Goal: Task Accomplishment & Management: Complete application form

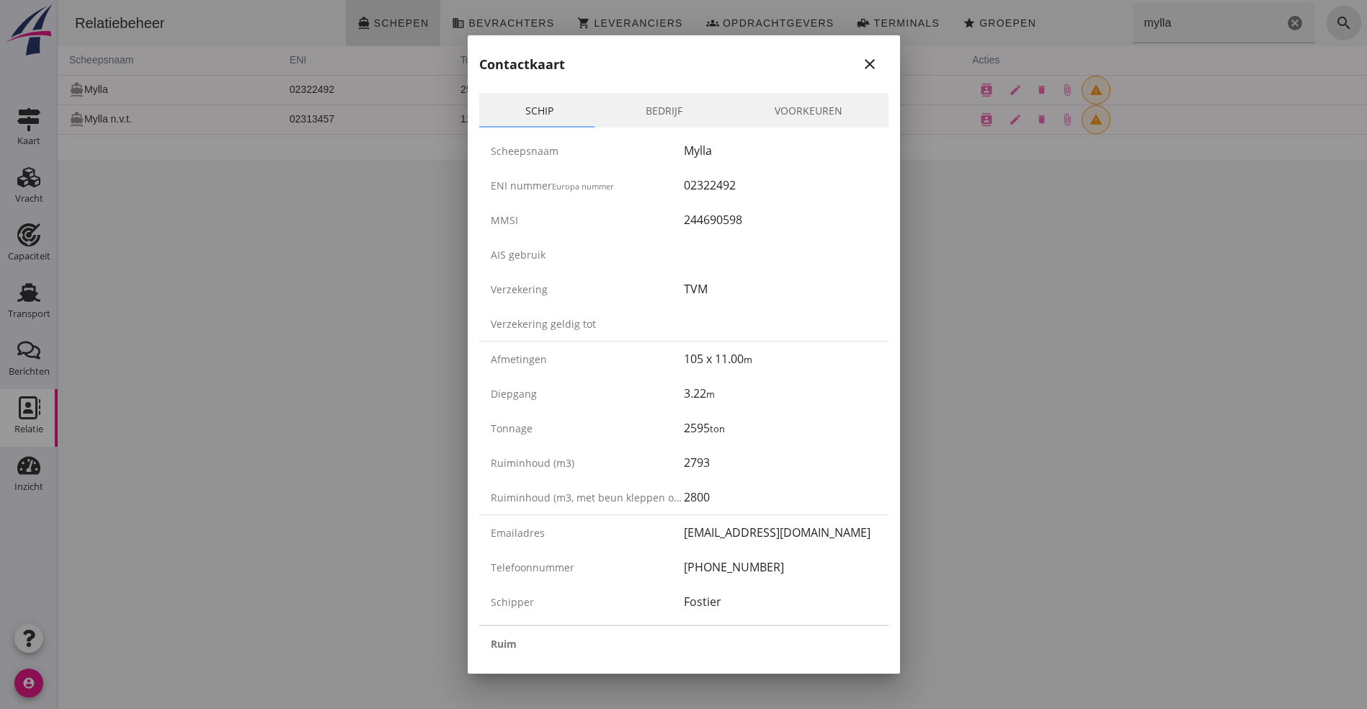
scroll to position [2289, 0]
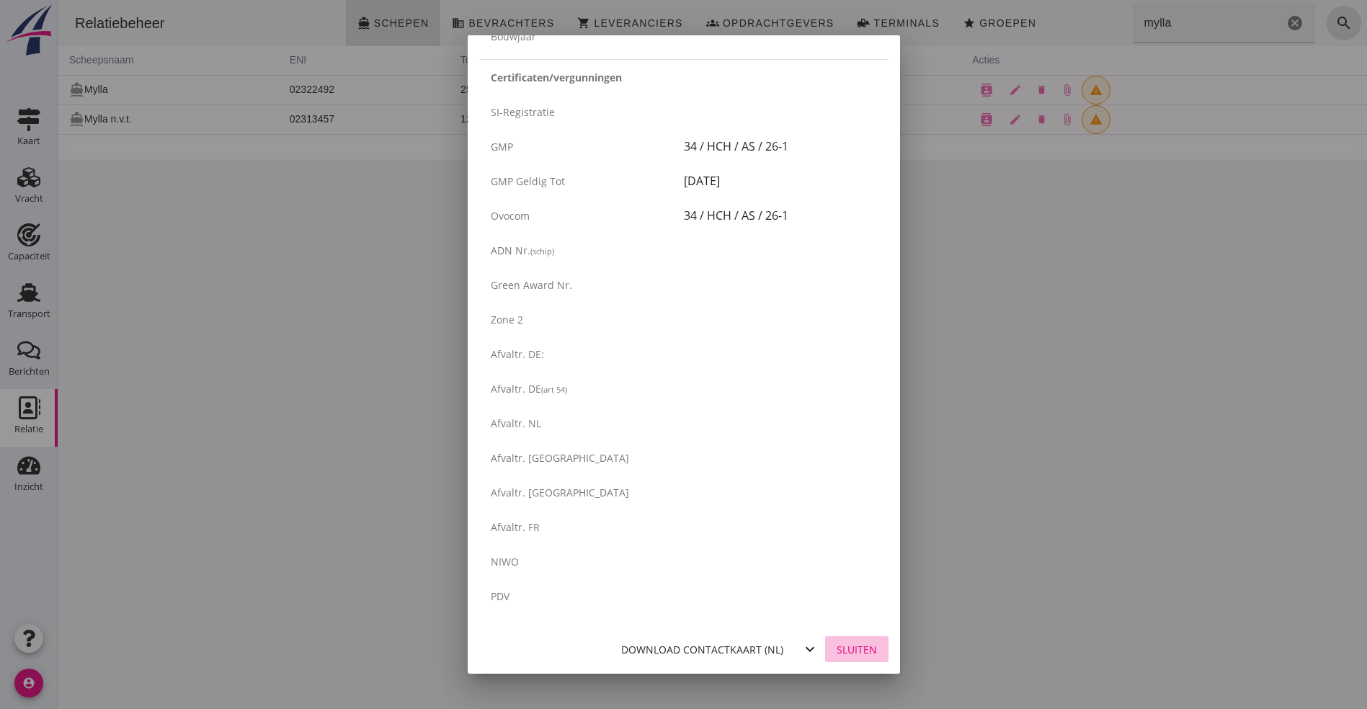
click at [849, 650] on div "Sluiten" at bounding box center [857, 649] width 40 height 15
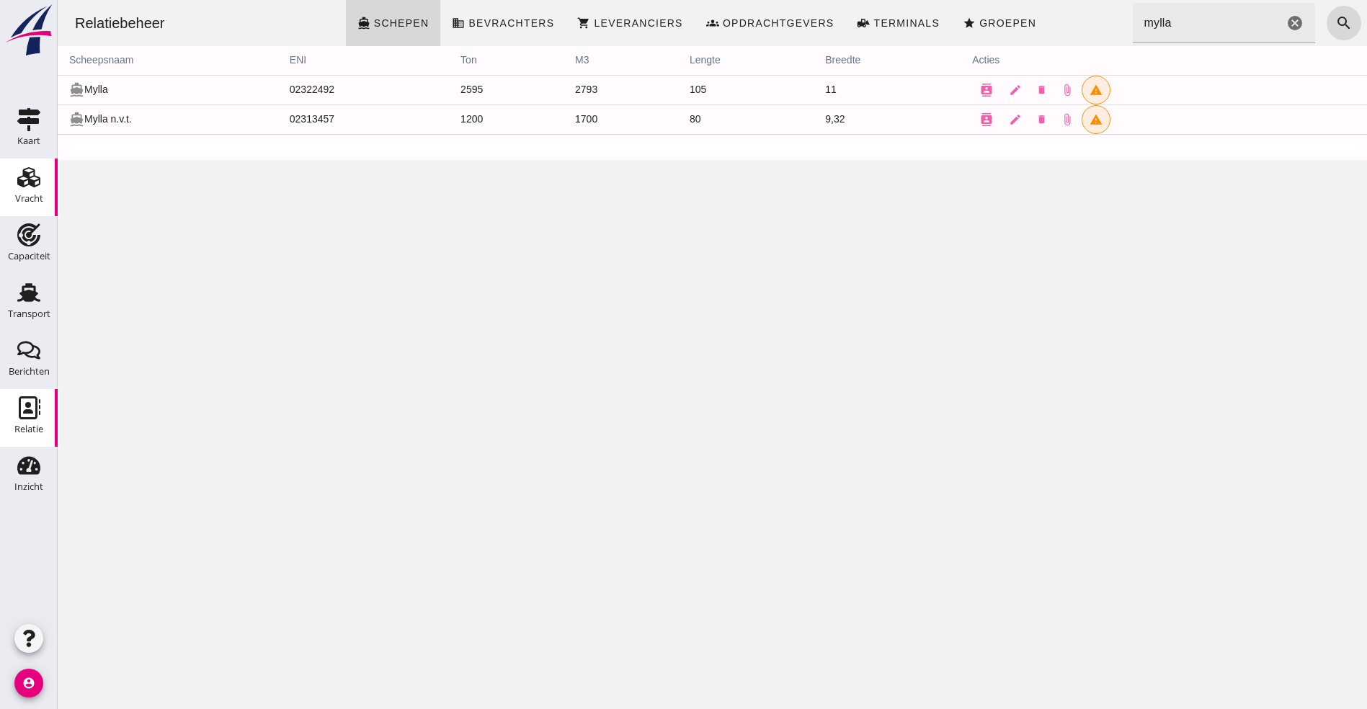
click at [18, 181] on use at bounding box center [28, 177] width 23 height 20
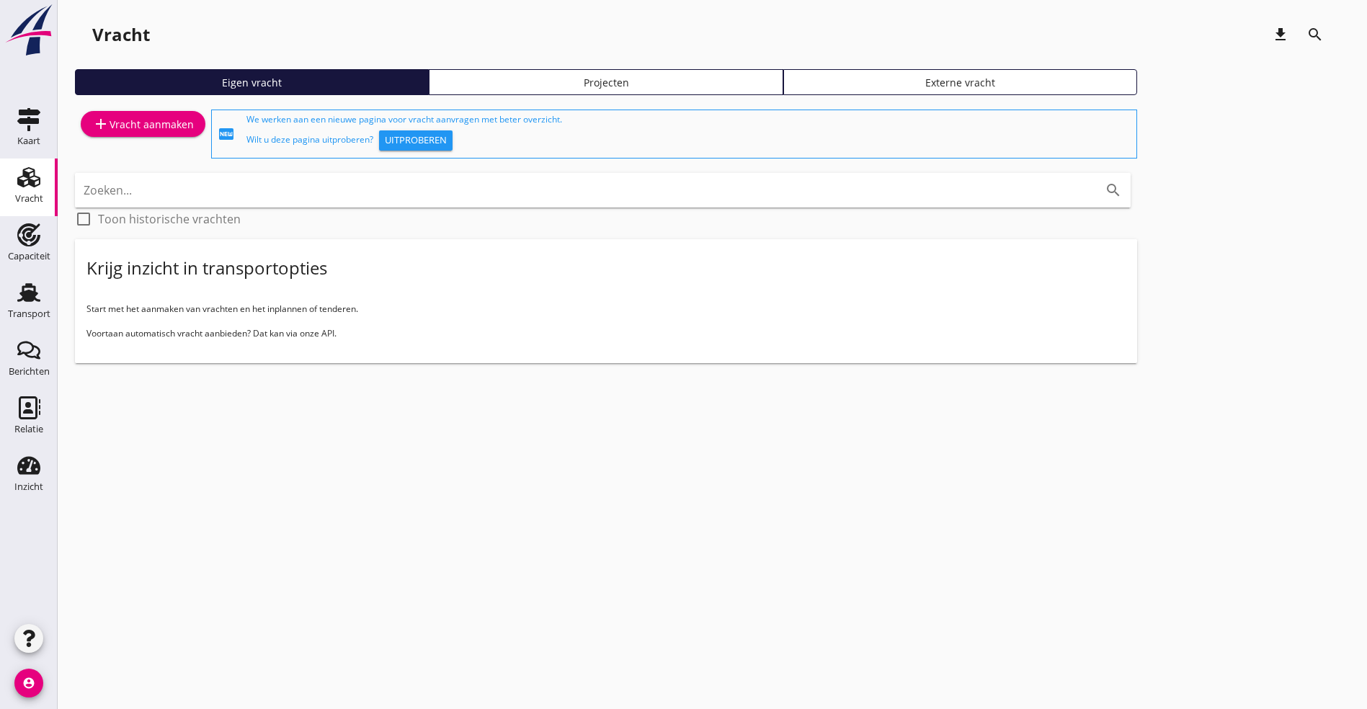
click at [120, 122] on div "add Vracht aanmaken" at bounding box center [143, 123] width 102 height 17
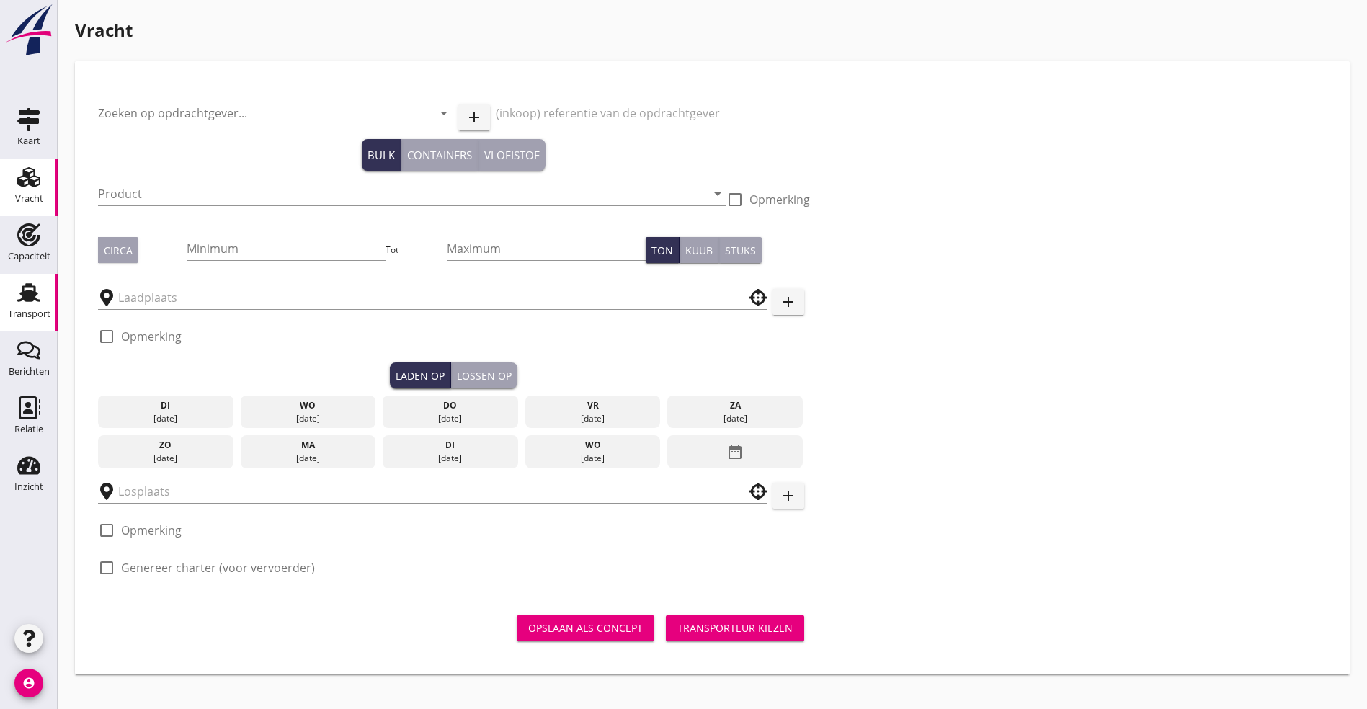
click at [25, 286] on use at bounding box center [28, 292] width 23 height 19
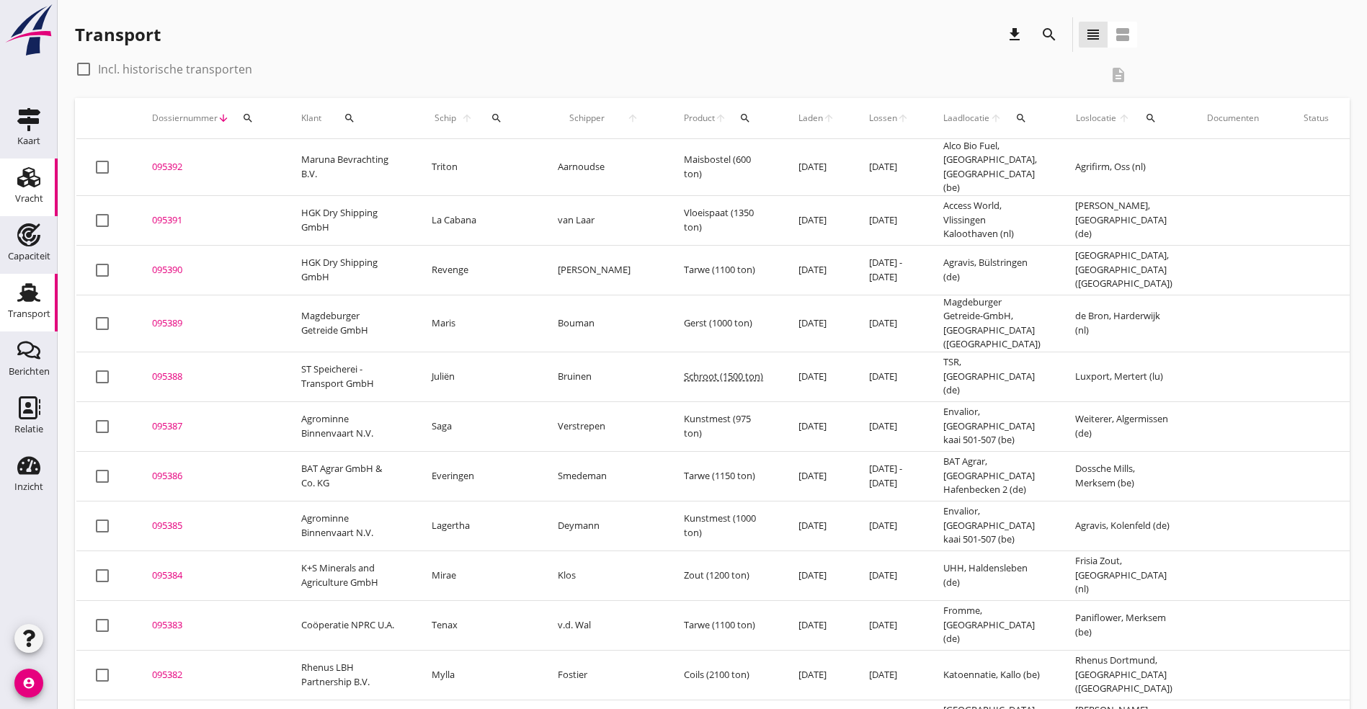
click at [27, 182] on icon "Vracht" at bounding box center [28, 177] width 23 height 23
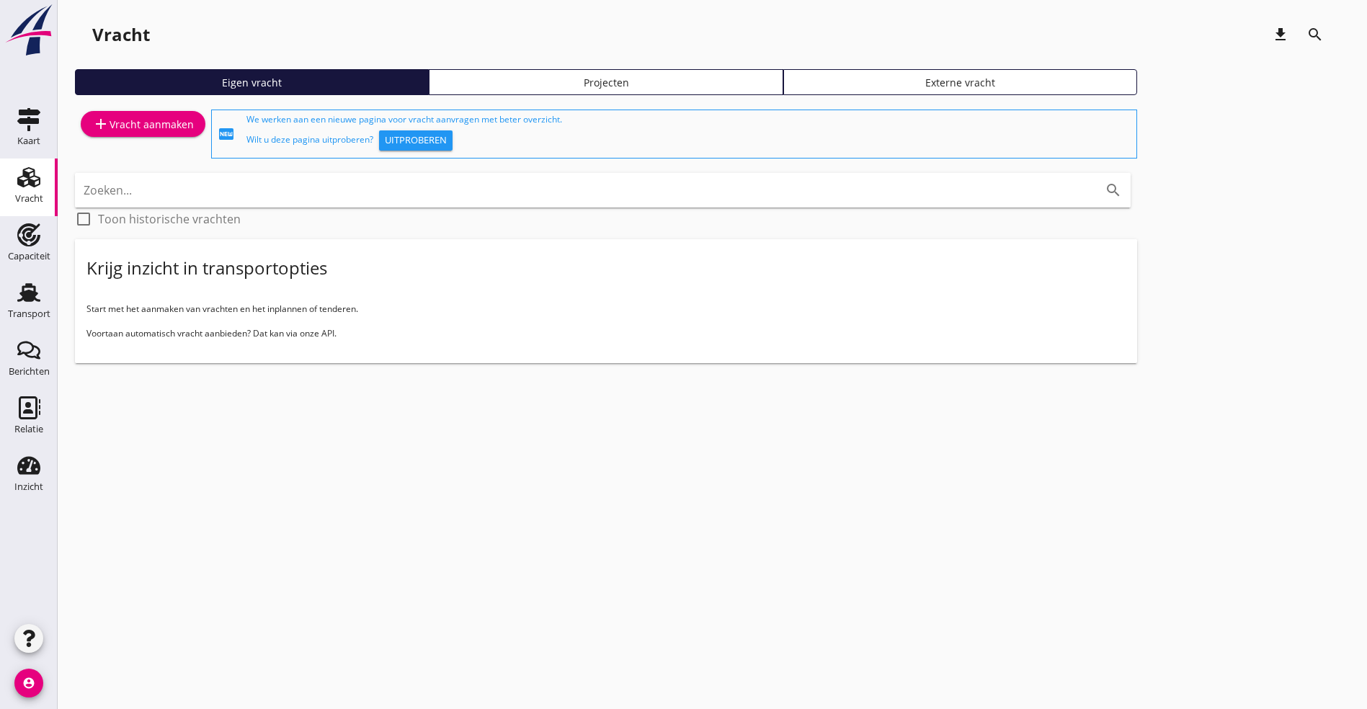
click at [140, 121] on div "add Vracht aanmaken" at bounding box center [143, 123] width 102 height 17
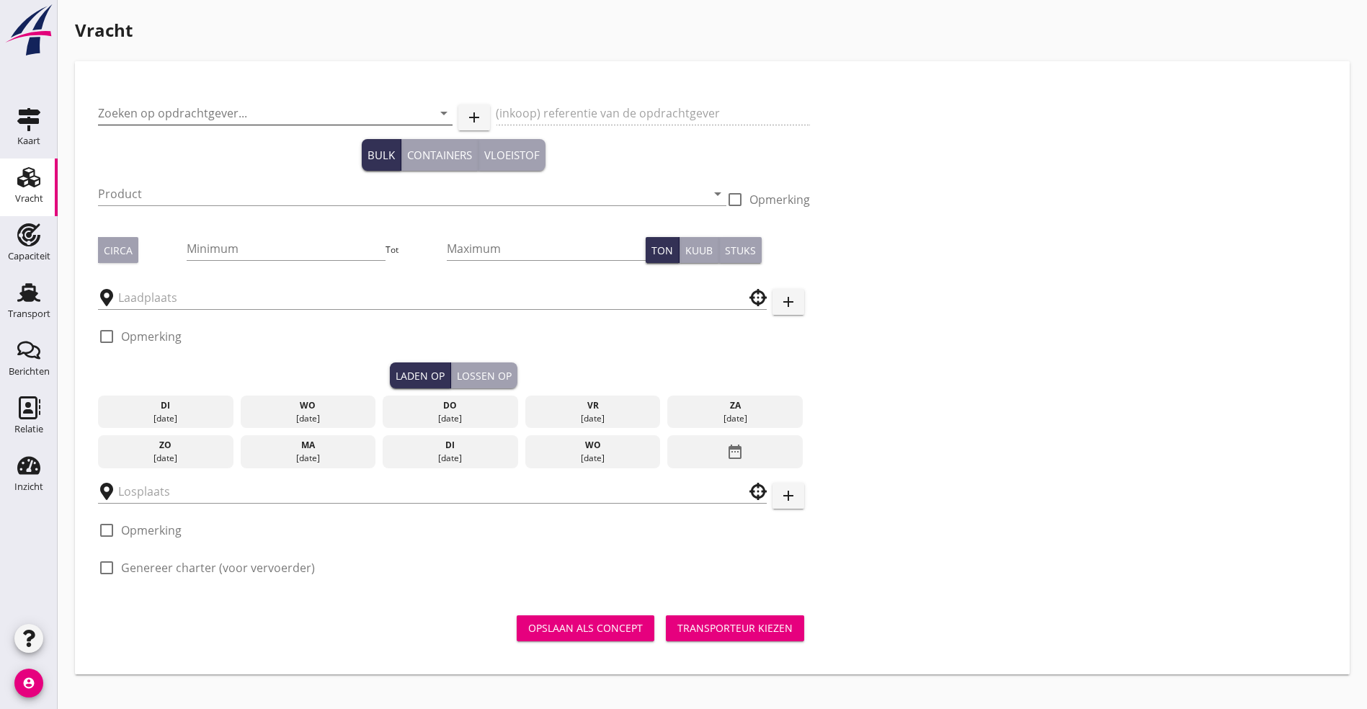
drag, startPoint x: 200, startPoint y: 107, endPoint x: 210, endPoint y: 114, distance: 12.4
click at [200, 107] on input "Zoeken op opdrachtgever..." at bounding box center [255, 113] width 314 height 23
type input "Genco"
click at [465, 111] on icon "add" at bounding box center [473, 117] width 17 height 17
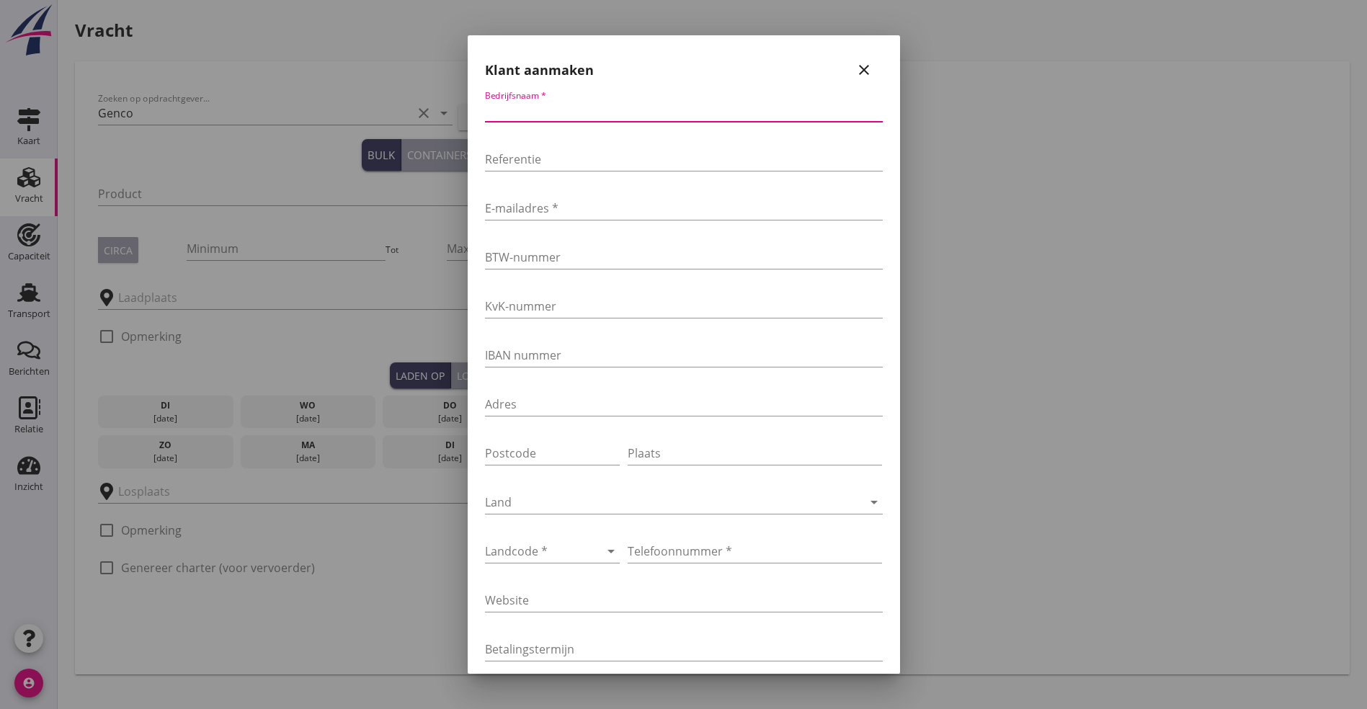
click at [548, 119] on input "Bedrijfsnaam *" at bounding box center [684, 110] width 398 height 23
type input "Genco Scheepvaart BV"
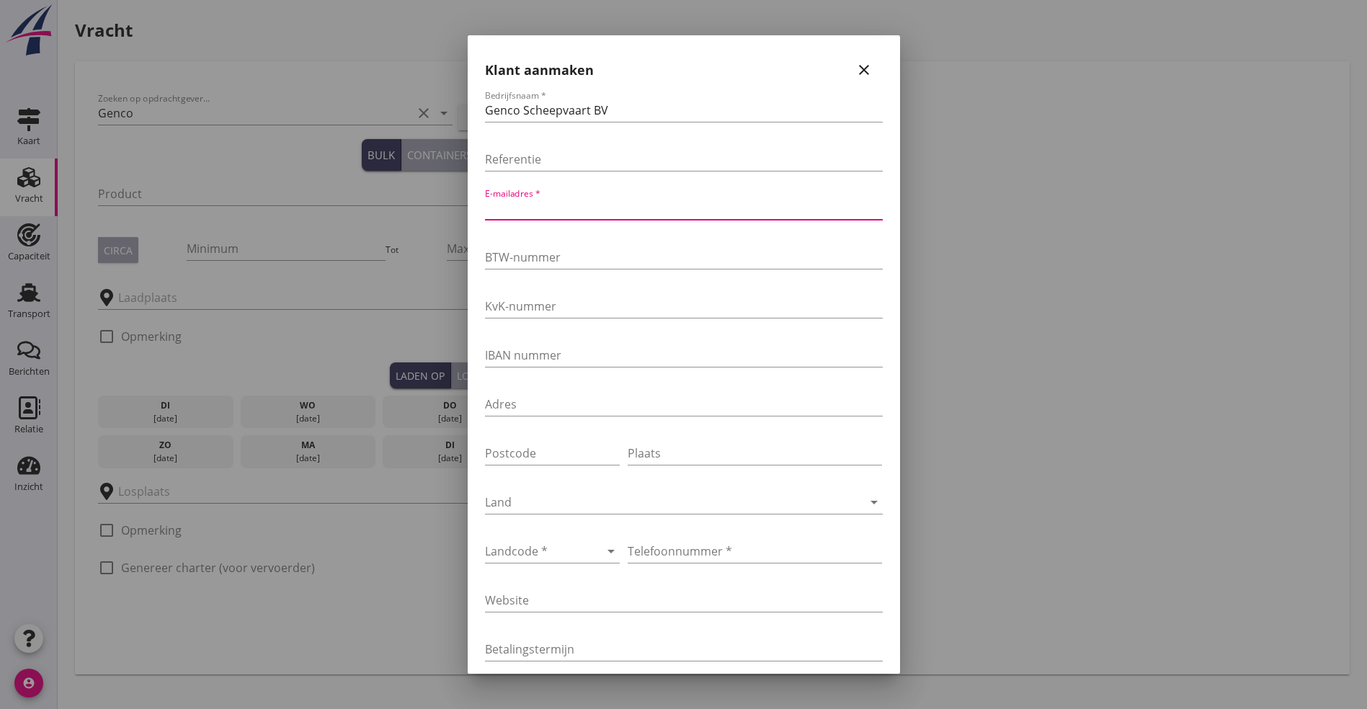
click at [524, 212] on input "E-mailadres *" at bounding box center [684, 208] width 398 height 23
type input "[EMAIL_ADDRESS][DOMAIN_NAME]"
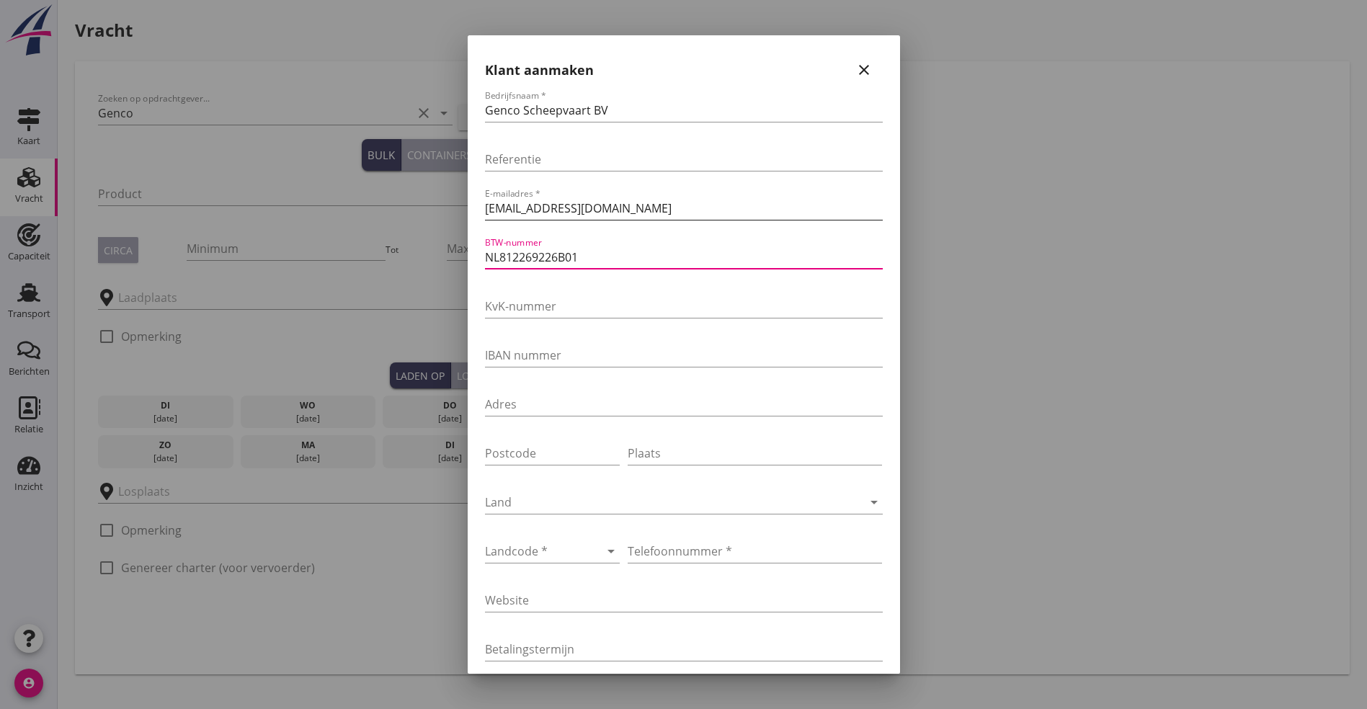
type input "NL812269226B01"
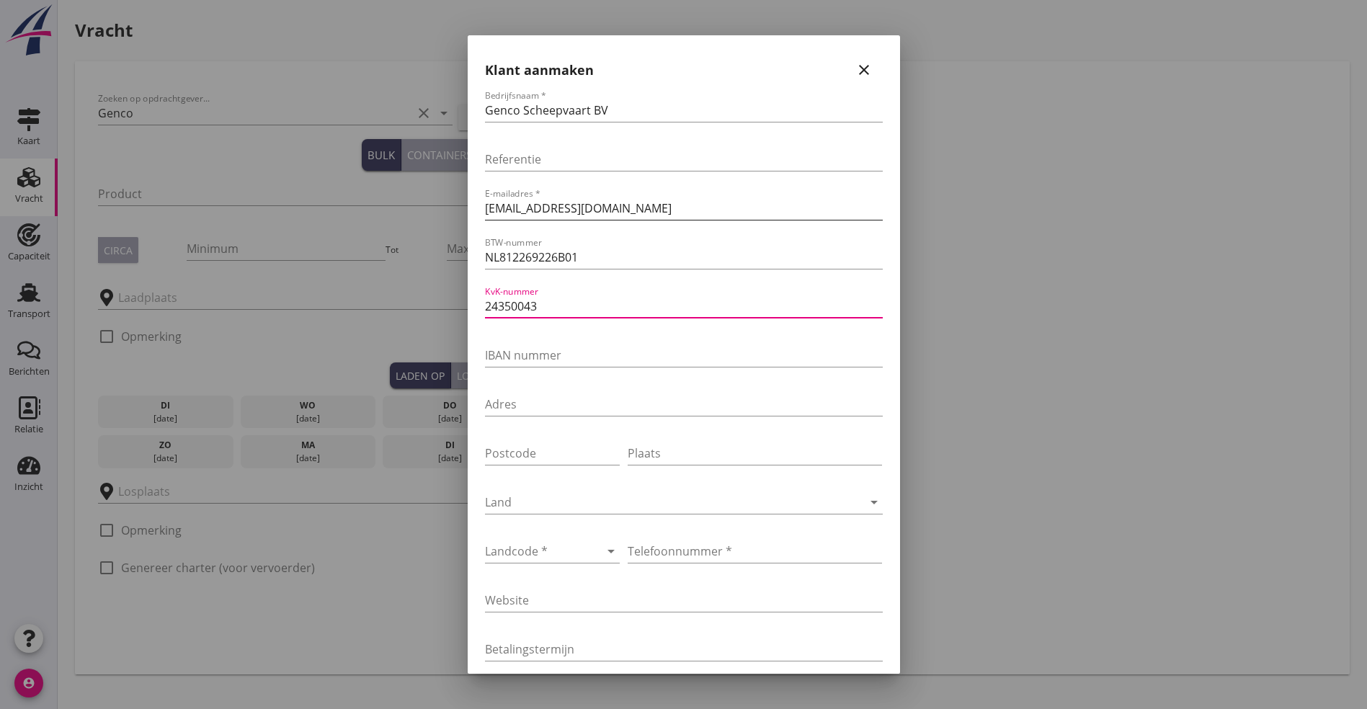
type input "24350043"
type input "[FINANCIAL_ID]"
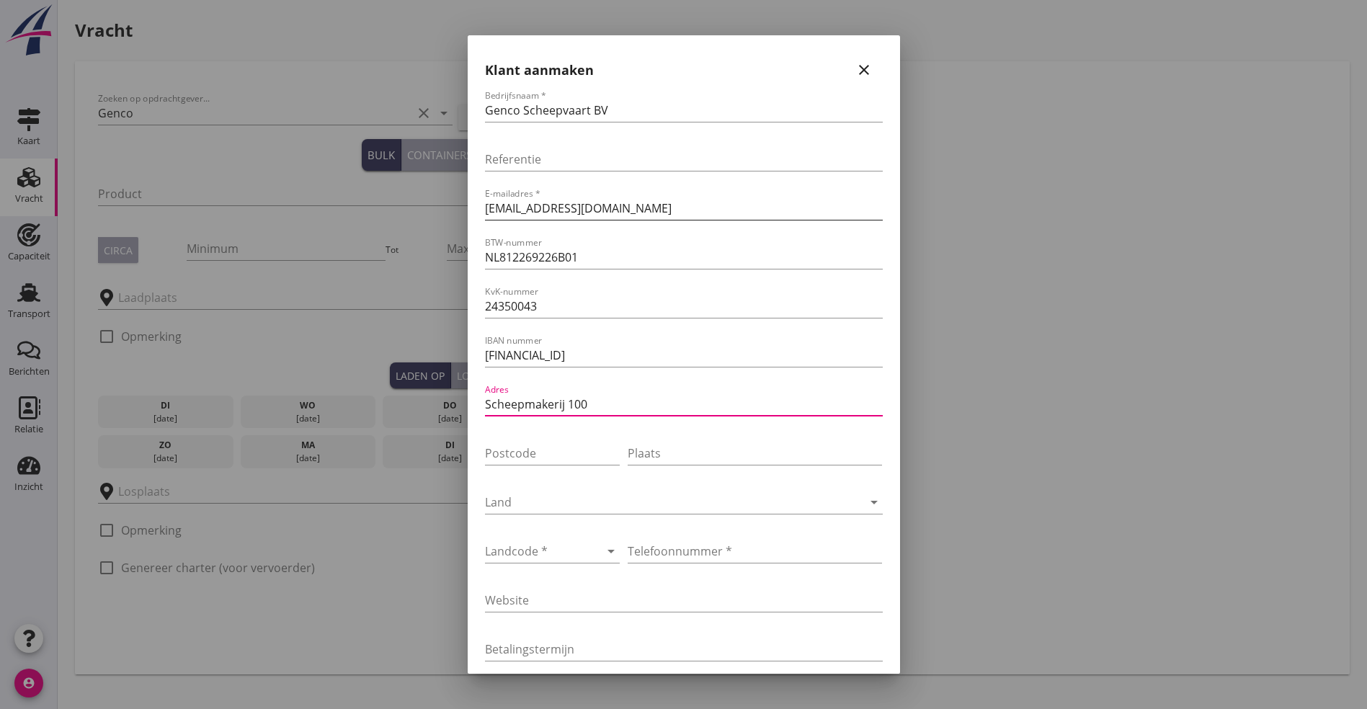
type input "Scheepmakerij 100"
type input "[DATE]"
type input "Zwijndrecht"
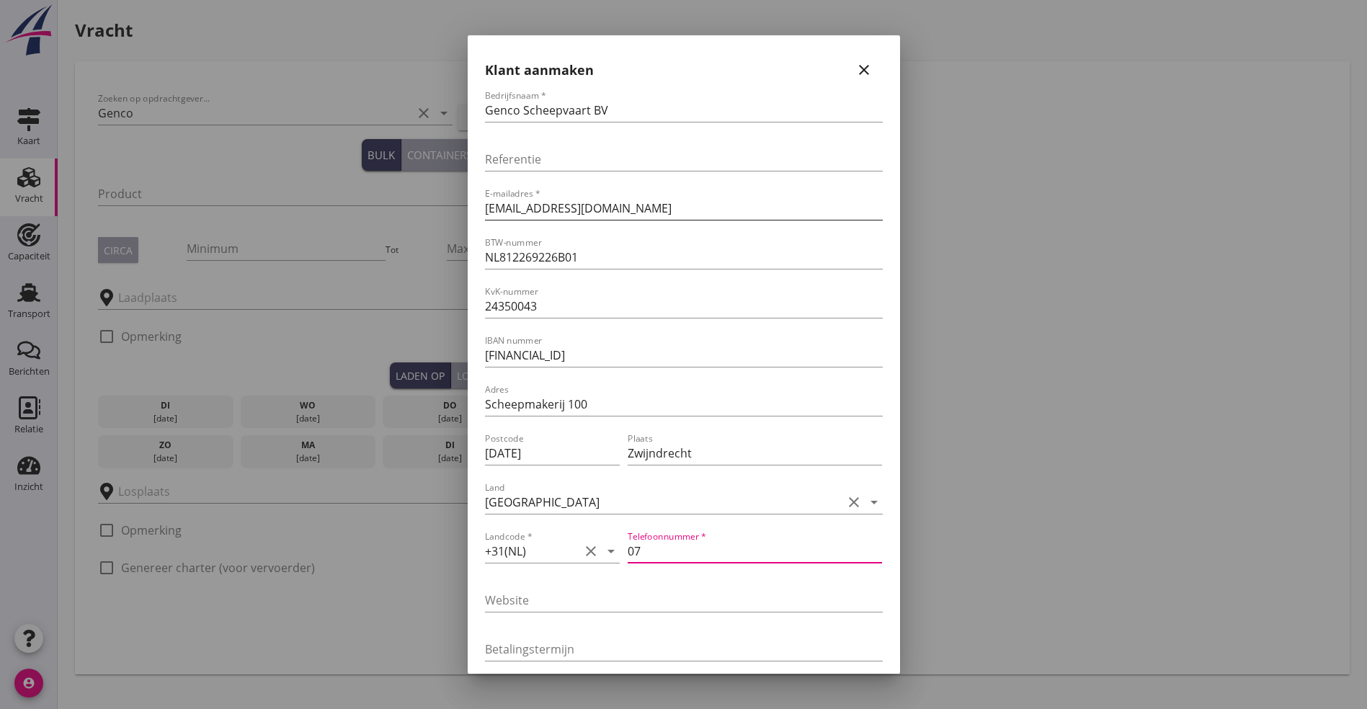
type input "0"
type input "[PHONE_NUMBER]"
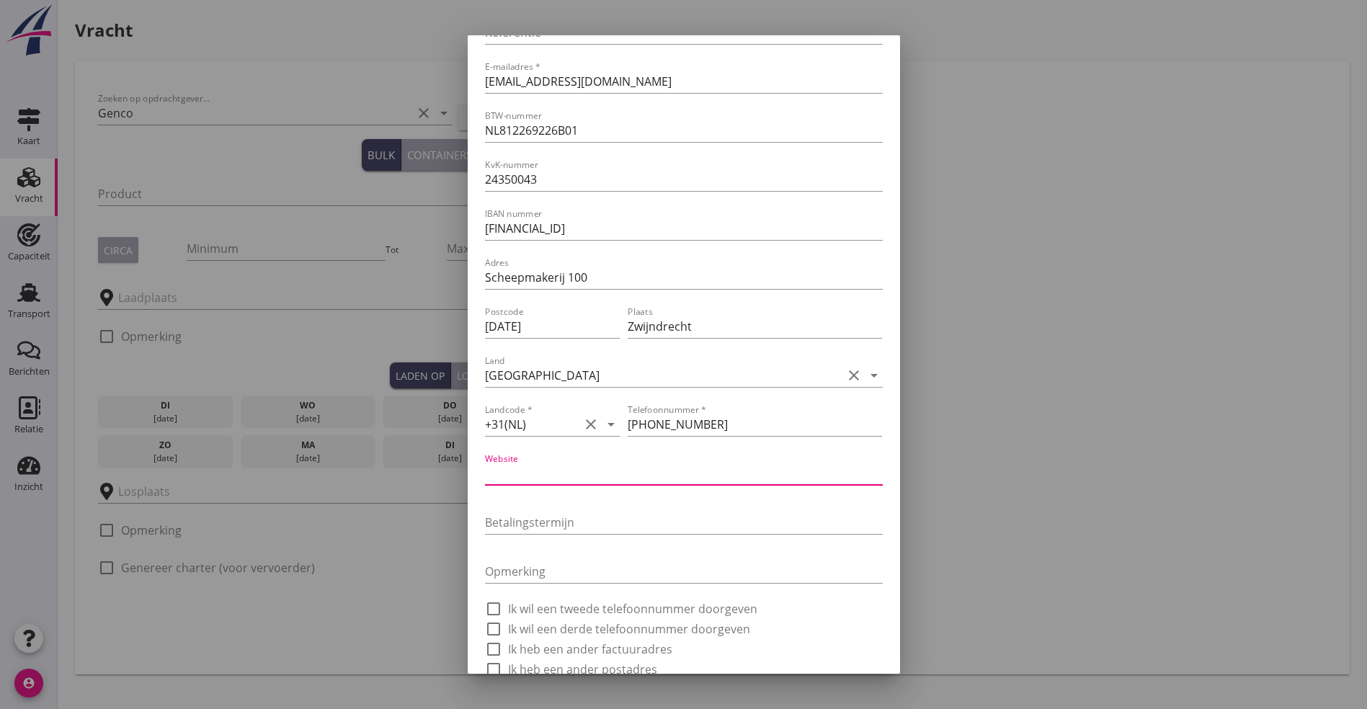
scroll to position [182, 0]
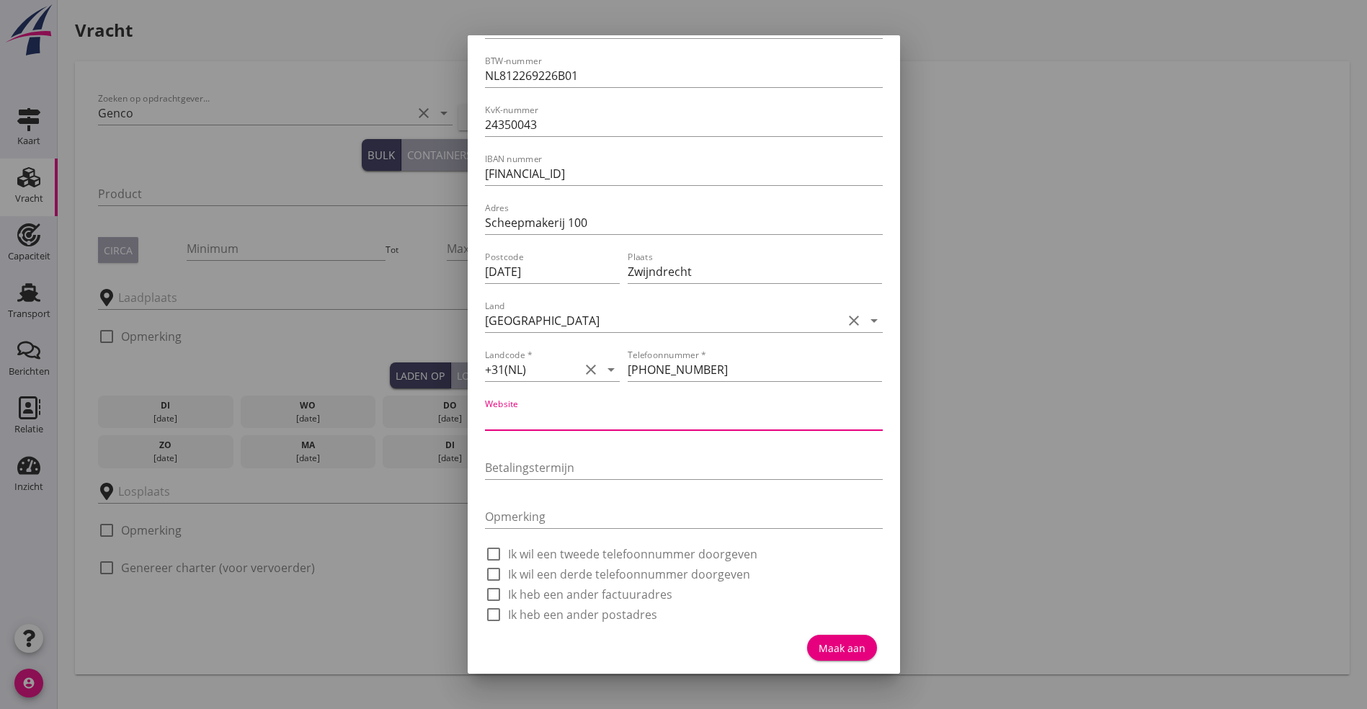
click at [826, 648] on div "Maak aan" at bounding box center [841, 648] width 47 height 15
type input "Genco Scheepvaart BV"
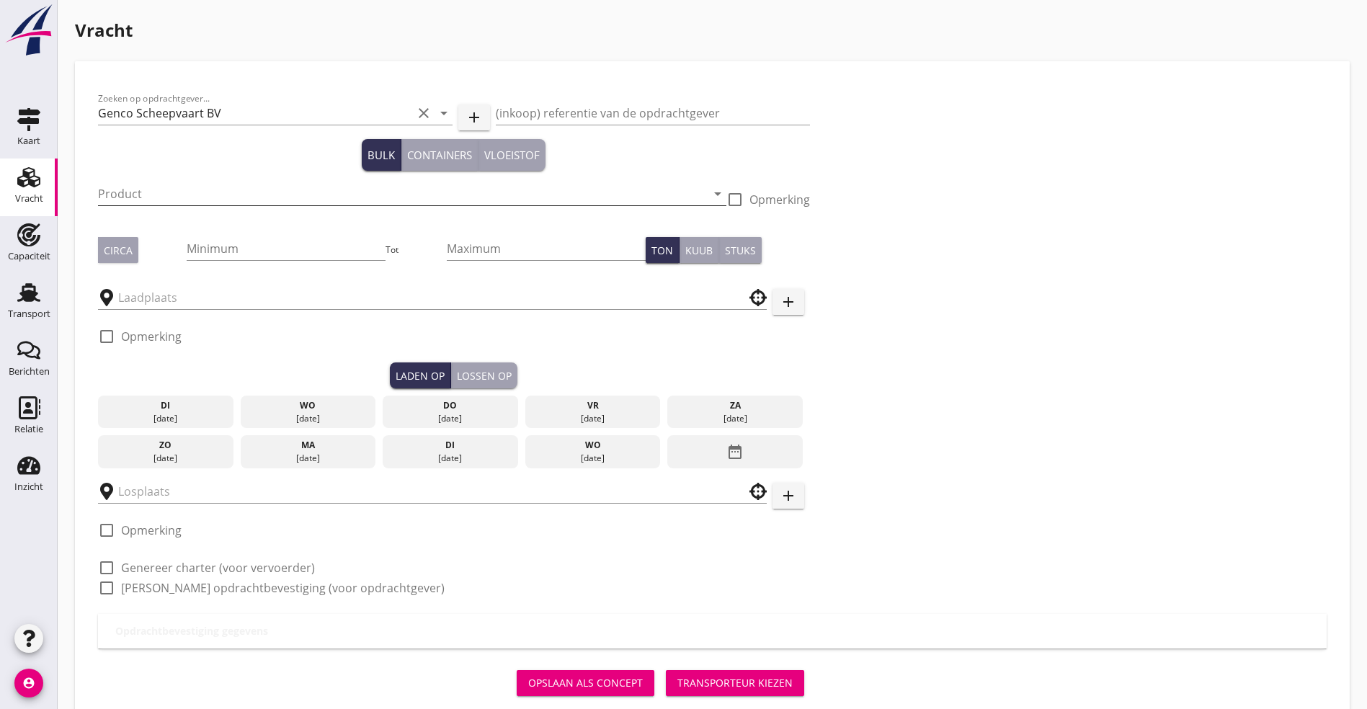
click at [187, 197] on input "Product" at bounding box center [402, 193] width 608 height 23
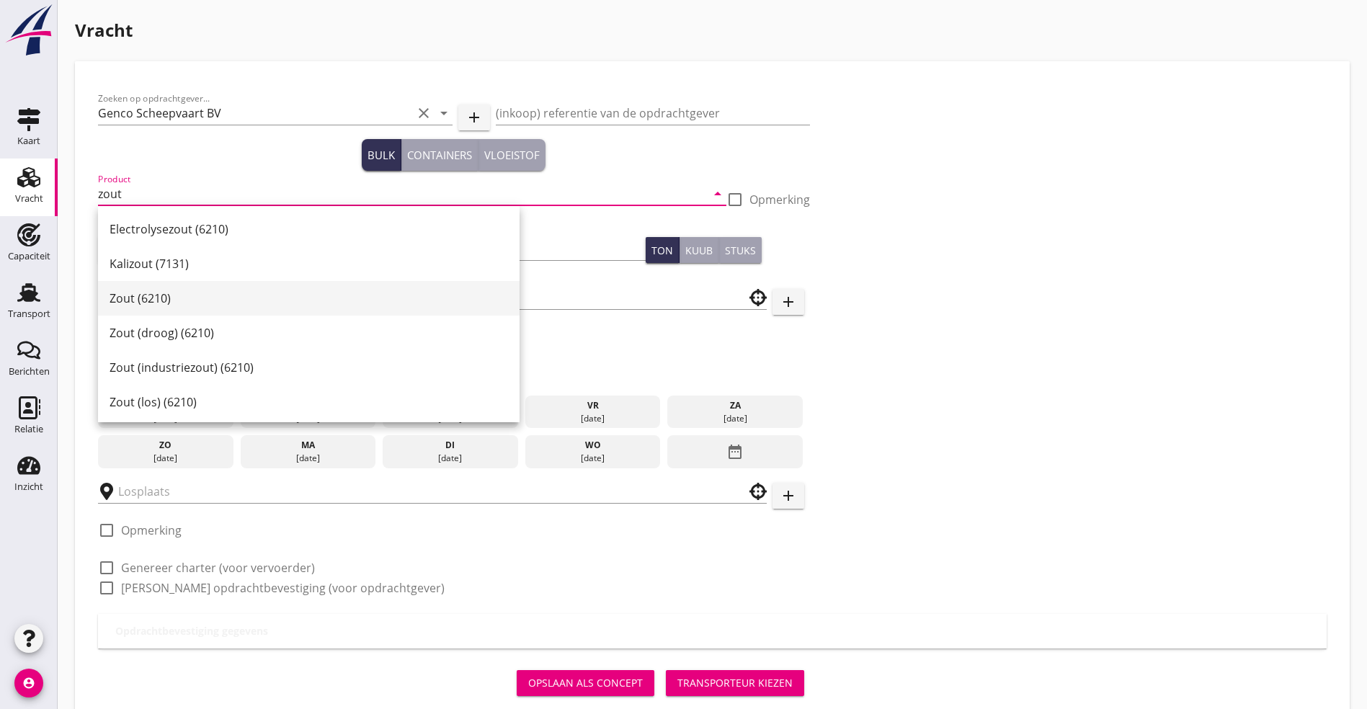
click at [173, 301] on div "Zout (6210)" at bounding box center [309, 298] width 398 height 17
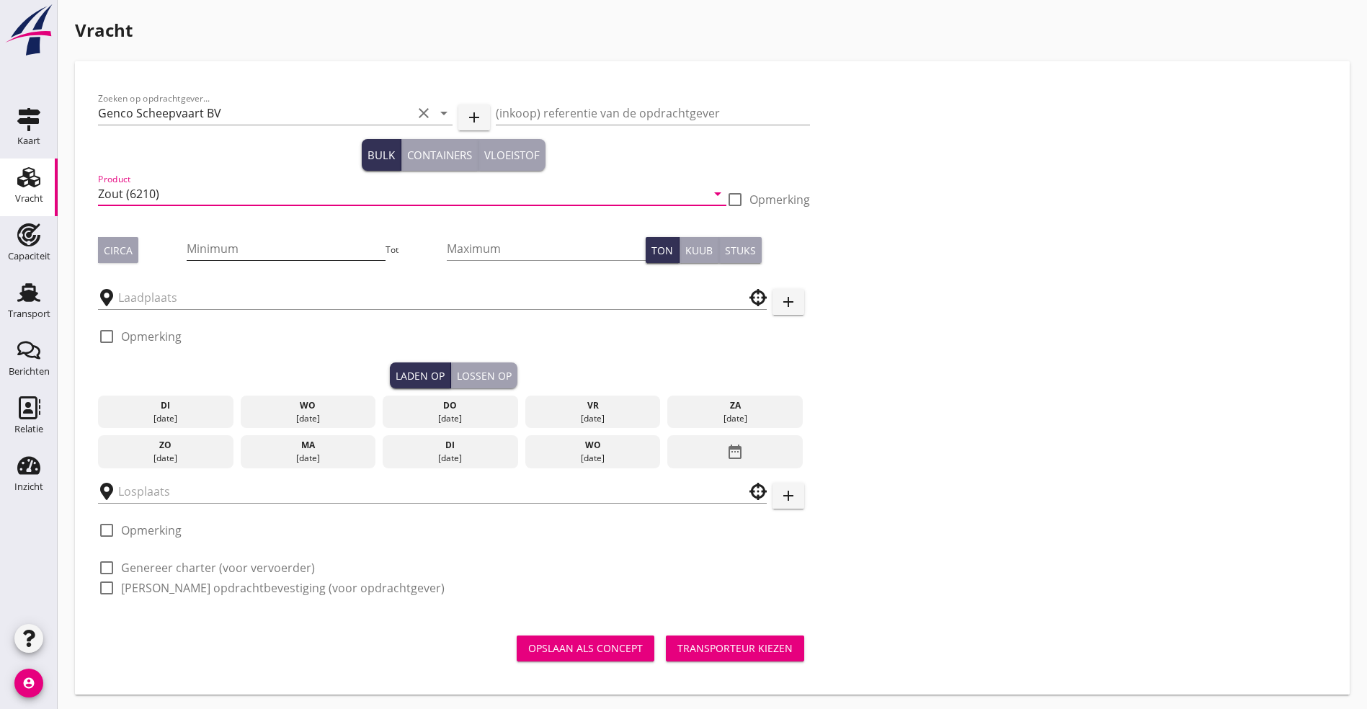
type input "Zout (6210)"
click at [193, 242] on input "Minimum" at bounding box center [286, 248] width 198 height 23
type input "2400"
click at [111, 244] on div "Circa" at bounding box center [118, 250] width 29 height 15
click at [133, 300] on input "text" at bounding box center [422, 297] width 608 height 23
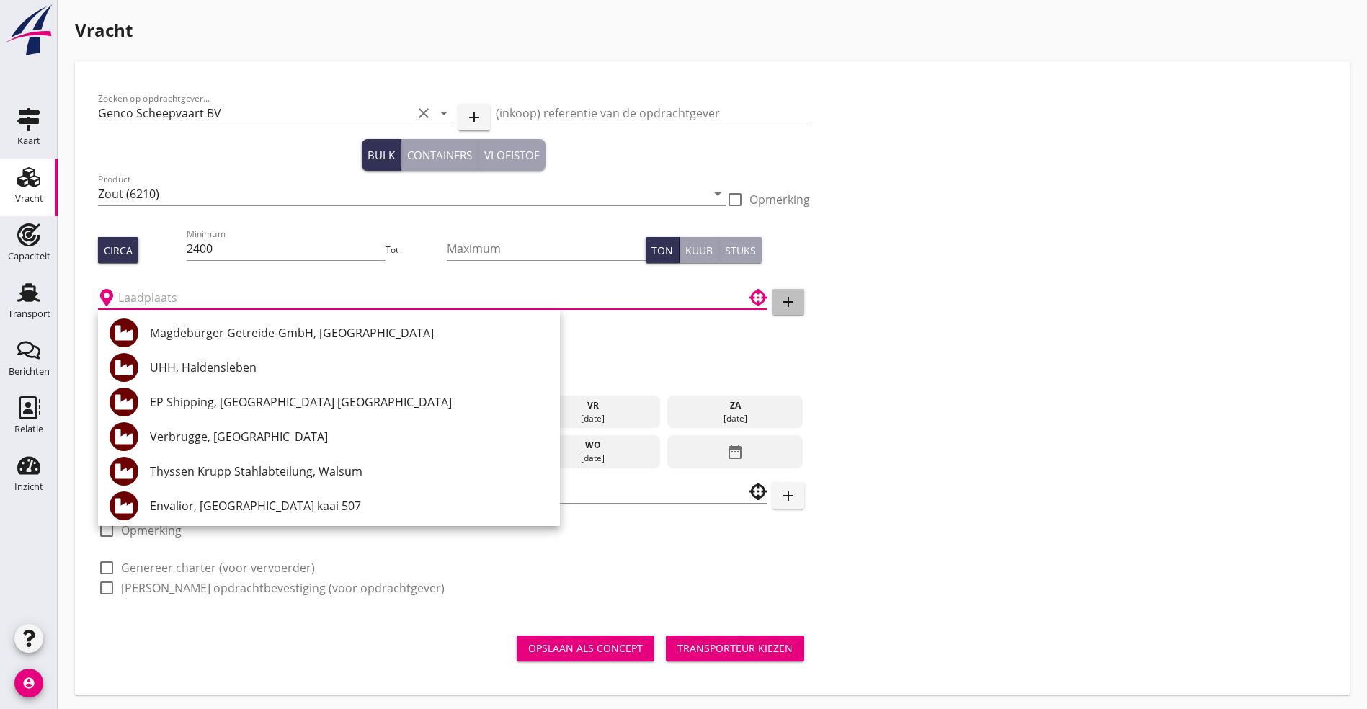
click at [780, 302] on icon "add" at bounding box center [788, 301] width 17 height 17
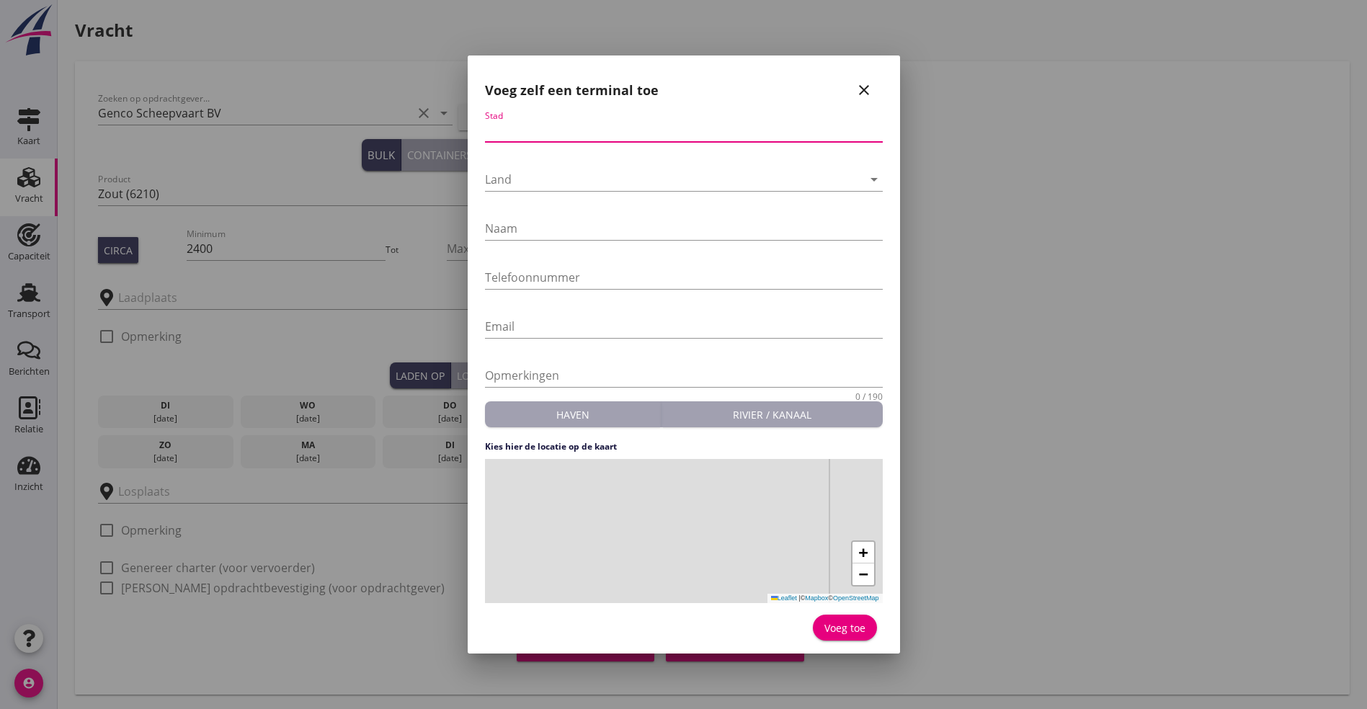
click at [589, 122] on input "Stad" at bounding box center [684, 130] width 398 height 23
type input "Wesel"
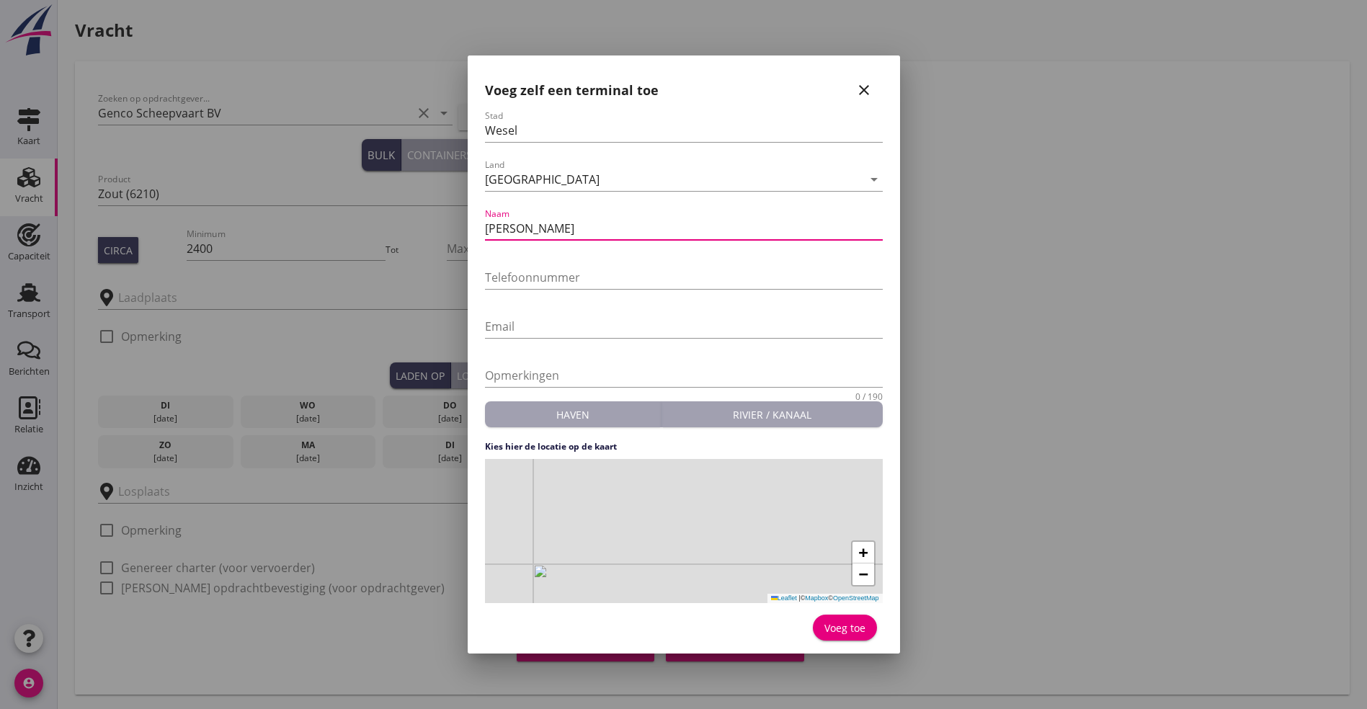
click at [577, 228] on input "[PERSON_NAME]" at bounding box center [684, 228] width 398 height 23
type input "[PERSON_NAME] GmbH&[DOMAIN_NAME]"
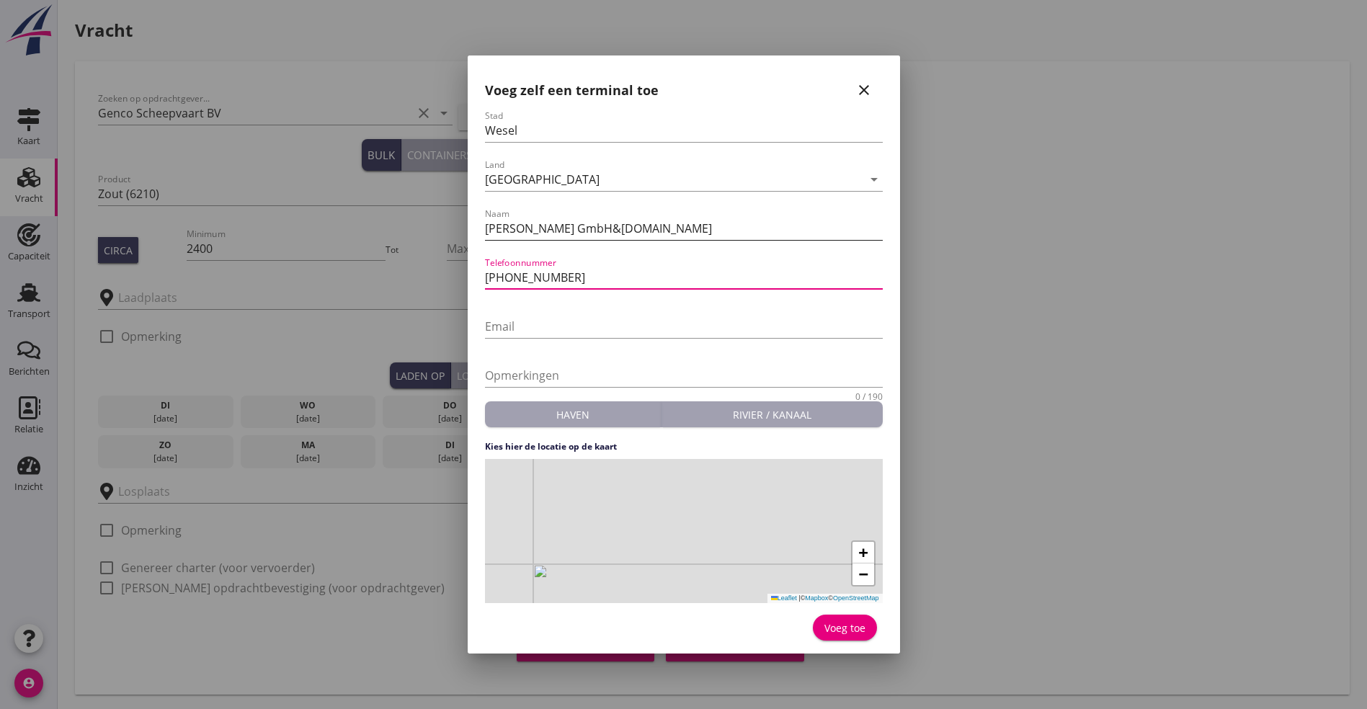
type input "[PHONE_NUMBER]"
click at [674, 534] on div "+ − Leaflet | © Mapbox © OpenStreetMap" at bounding box center [684, 531] width 398 height 144
click at [817, 615] on div "Voeg toe" at bounding box center [684, 624] width 398 height 42
click at [847, 634] on div "Voeg toe" at bounding box center [844, 627] width 41 height 15
type input "[PERSON_NAME] GmbH&[DOMAIN_NAME]"
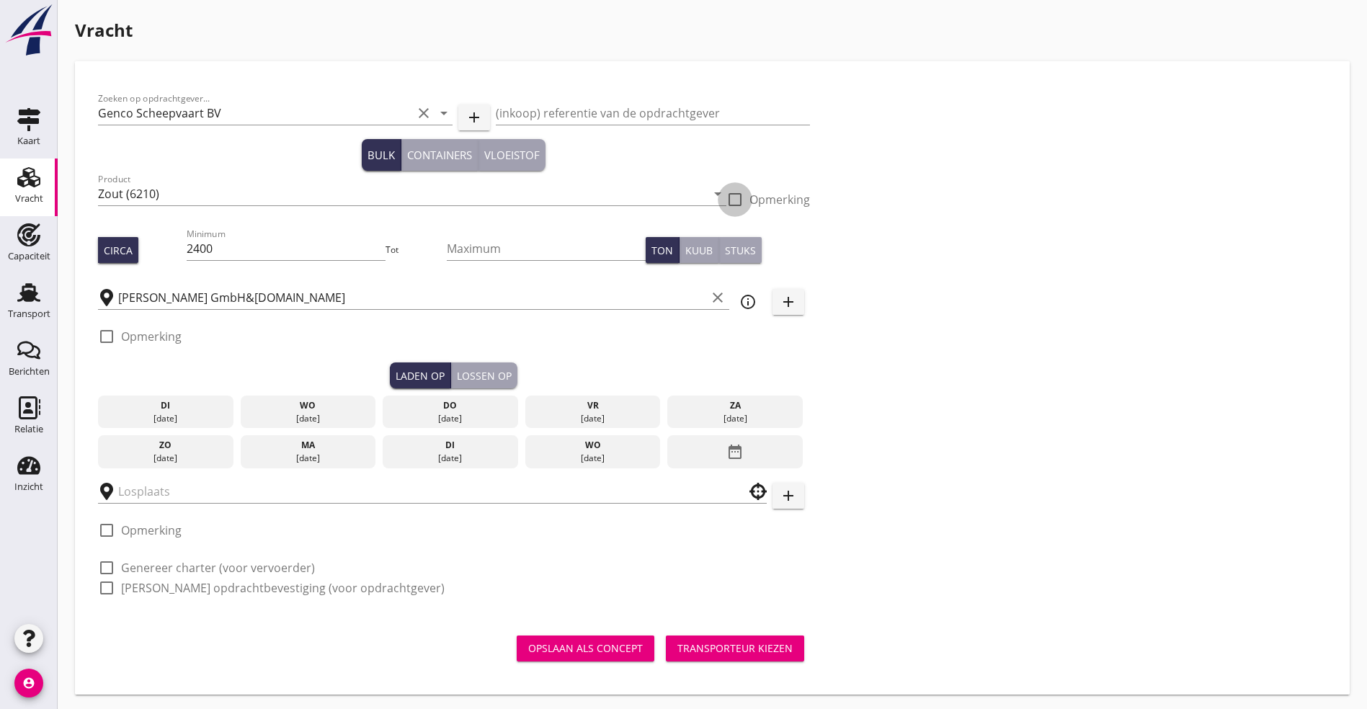
click at [723, 198] on div at bounding box center [735, 199] width 24 height 24
checkbox input "true"
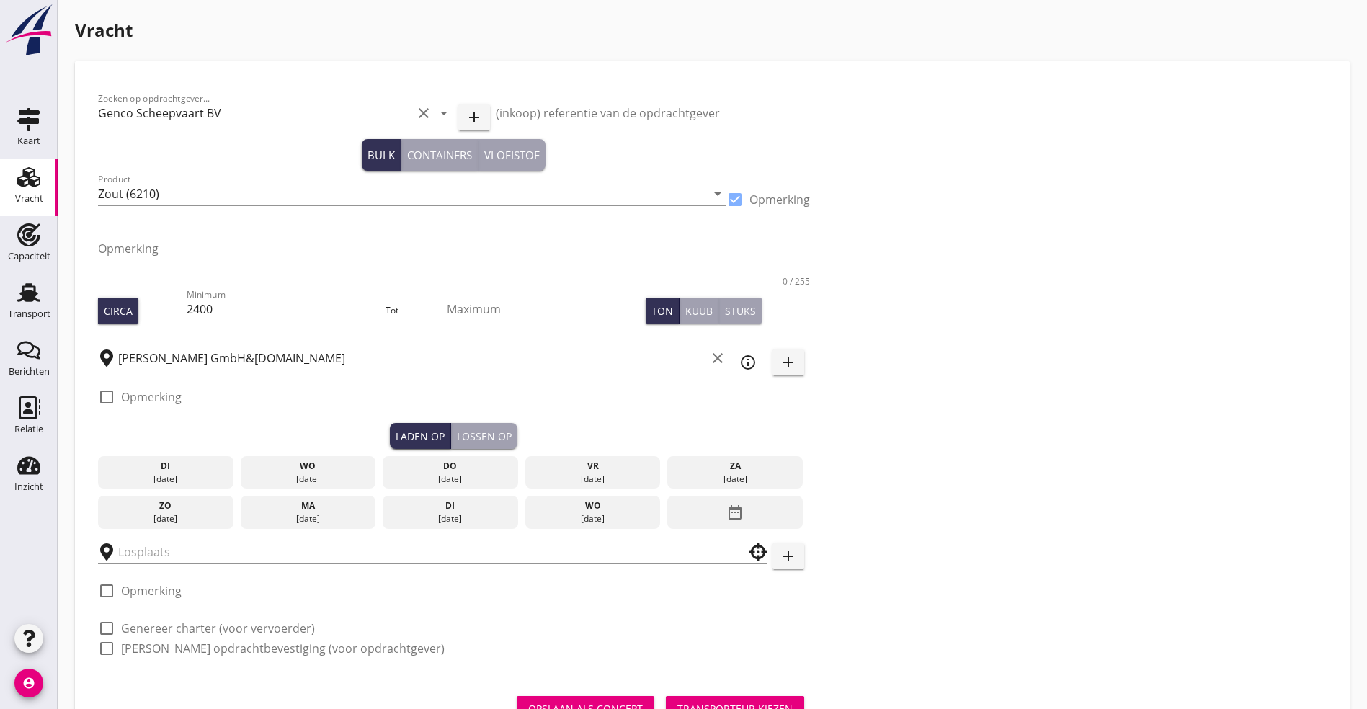
click at [243, 249] on textarea "Opmerking" at bounding box center [454, 254] width 712 height 35
type textarea "g"
click at [723, 196] on div at bounding box center [735, 199] width 24 height 24
checkbox input "false"
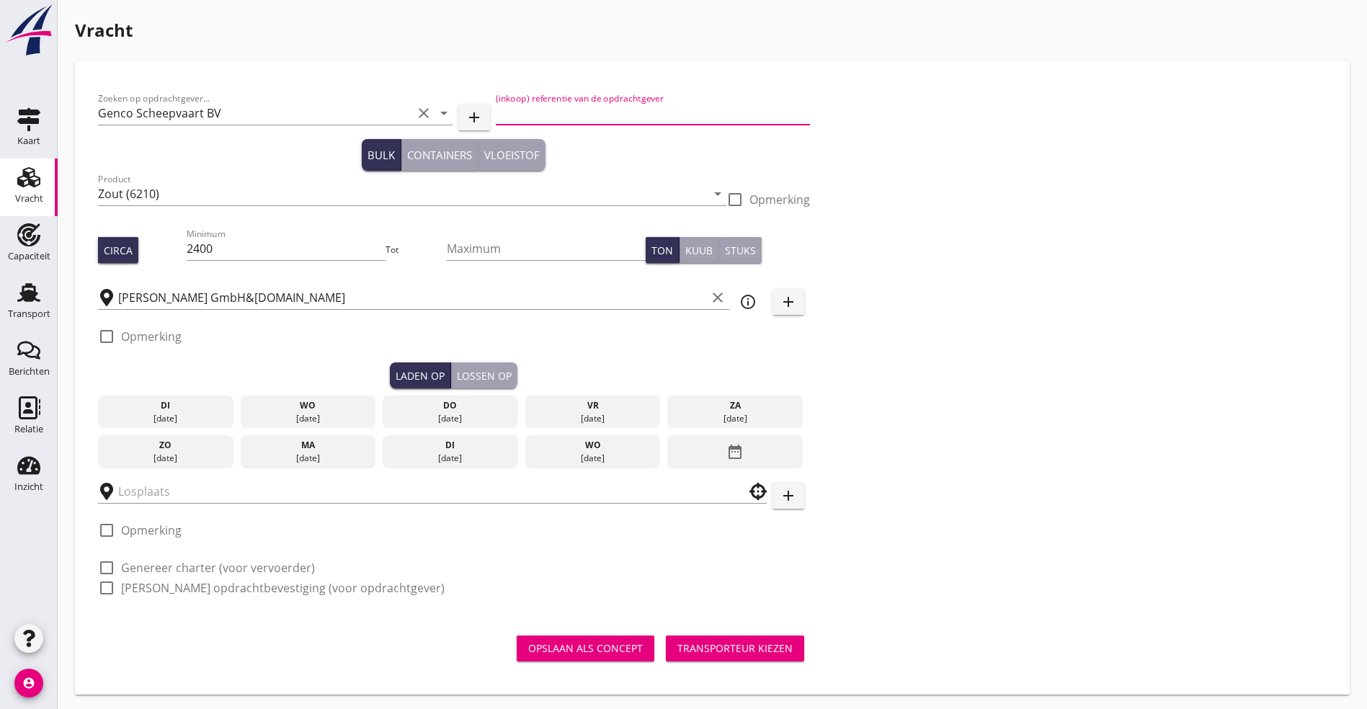
click at [496, 105] on input "(inkoop) referentie van de opdrachtgever" at bounding box center [653, 113] width 314 height 23
type input "GC25-0336"
click at [528, 452] on div "[DATE]" at bounding box center [592, 458] width 128 height 13
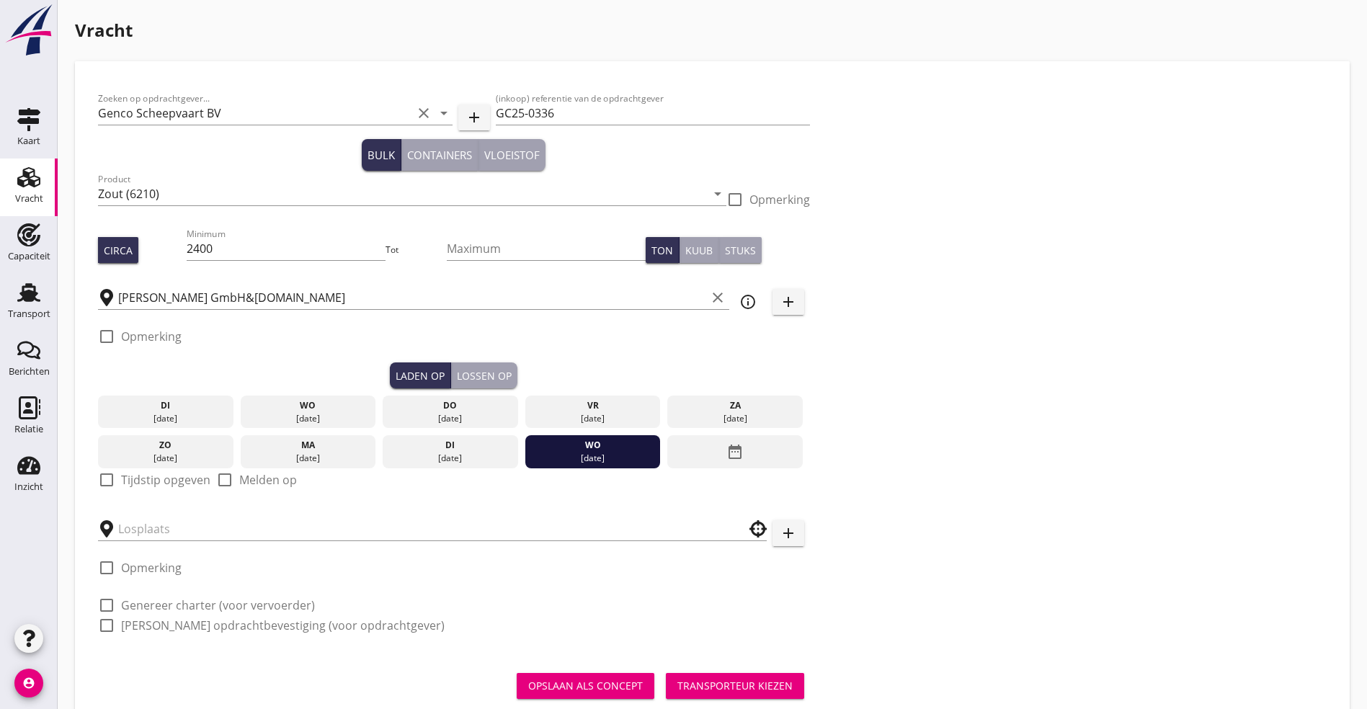
click at [128, 476] on label "Tijdstip opgeven" at bounding box center [165, 480] width 89 height 14
checkbox input "true"
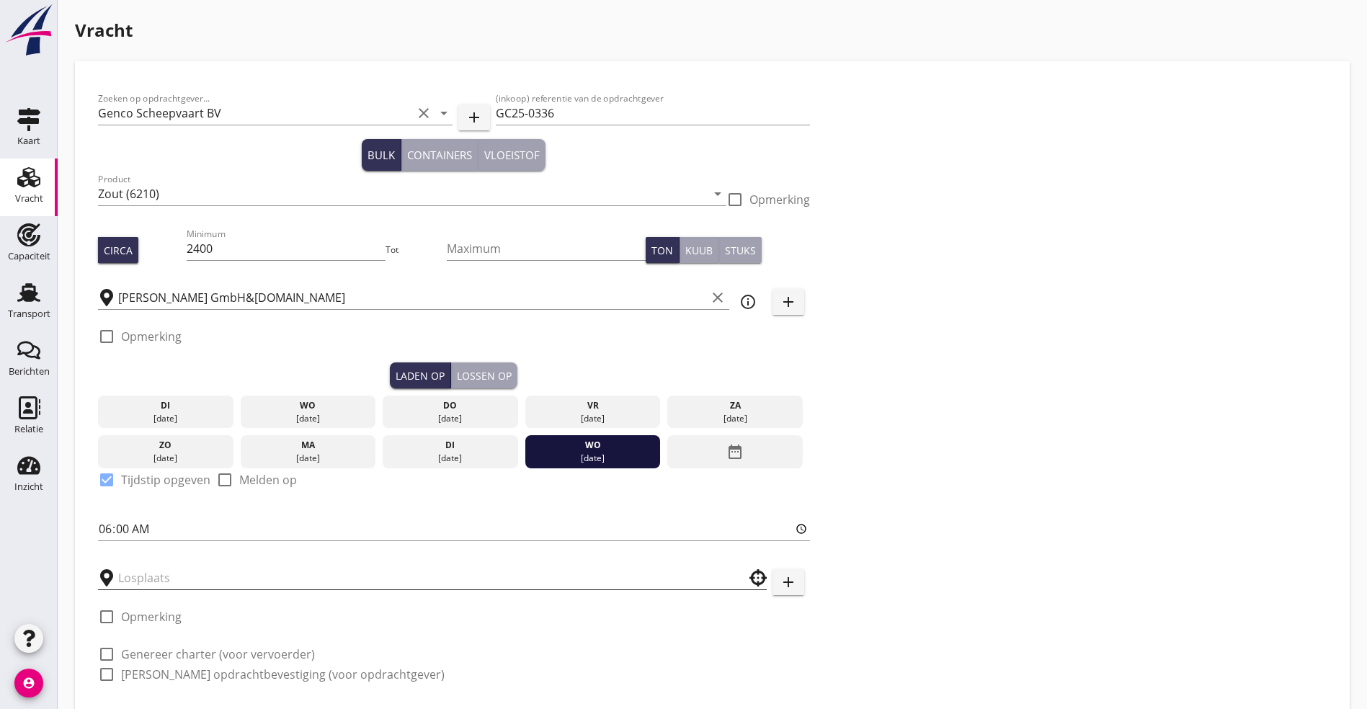
click at [156, 572] on input "text" at bounding box center [422, 577] width 608 height 23
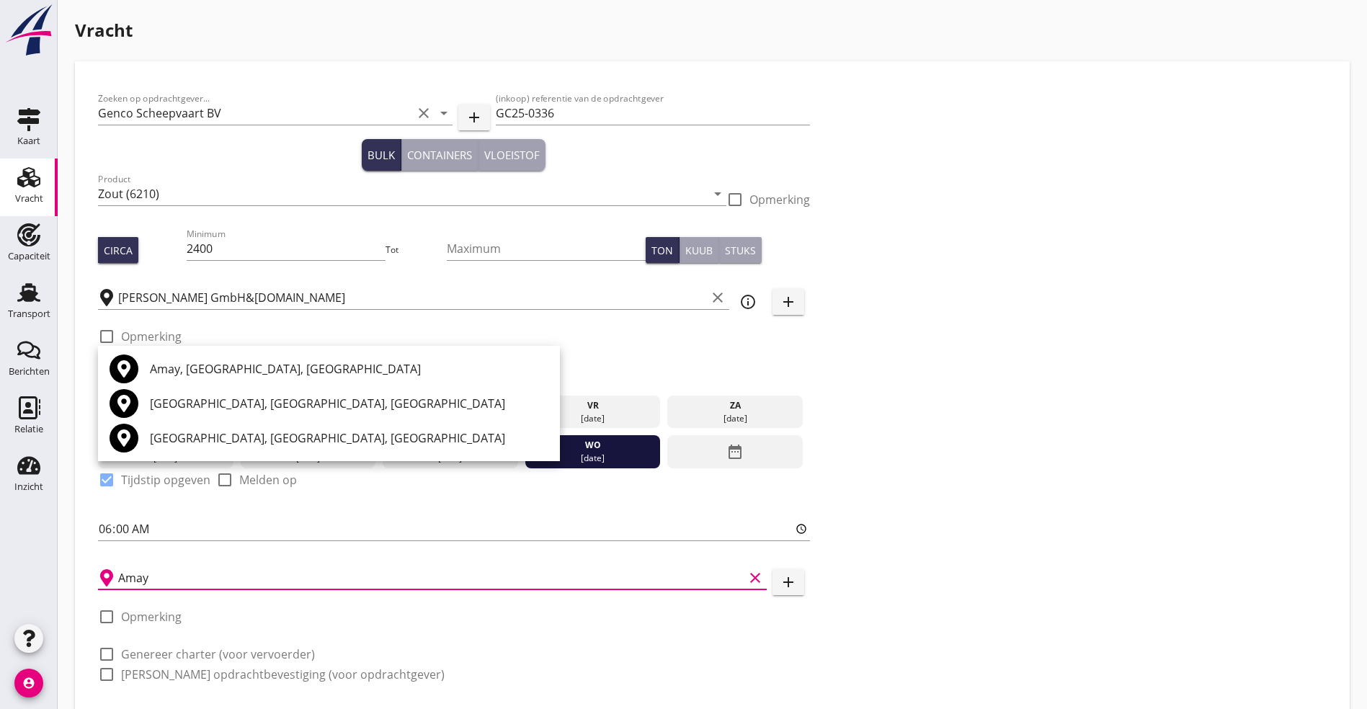
type input "Amay"
click at [772, 576] on button "add" at bounding box center [788, 582] width 32 height 26
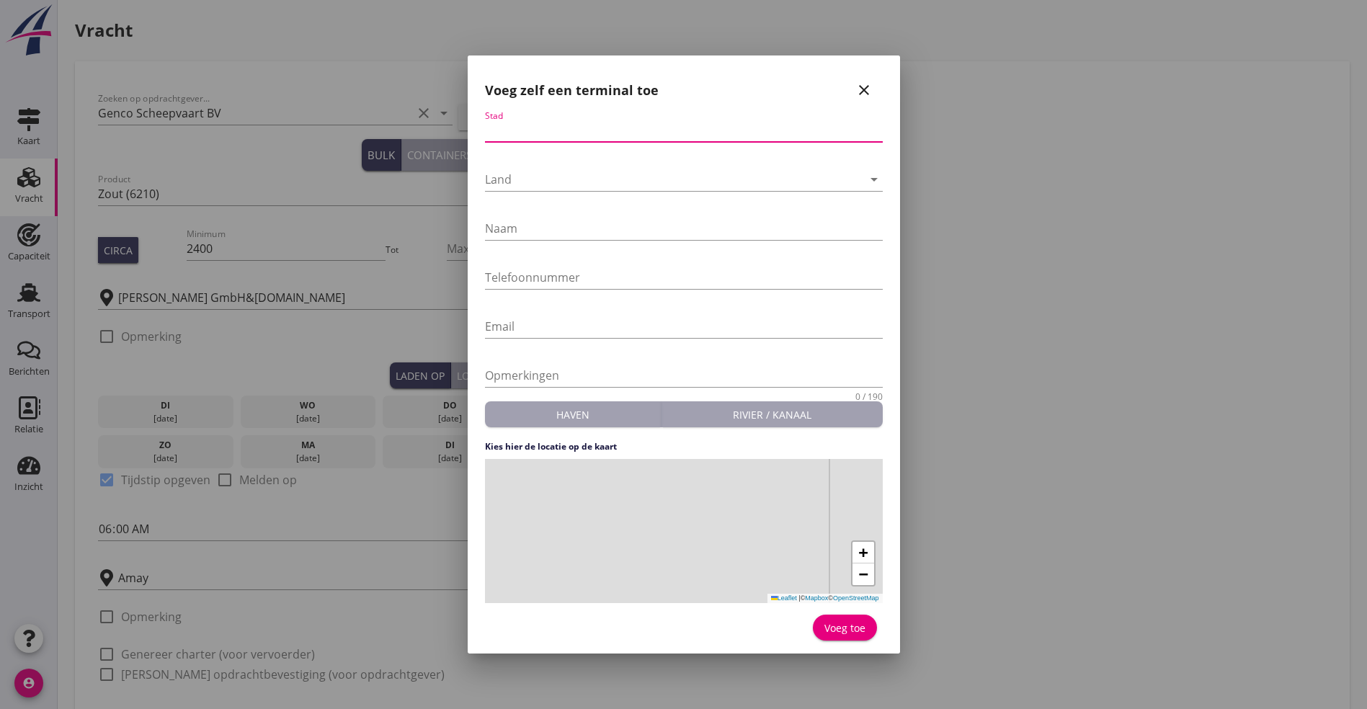
click at [527, 122] on input "Stad" at bounding box center [684, 130] width 398 height 23
type input "Amay"
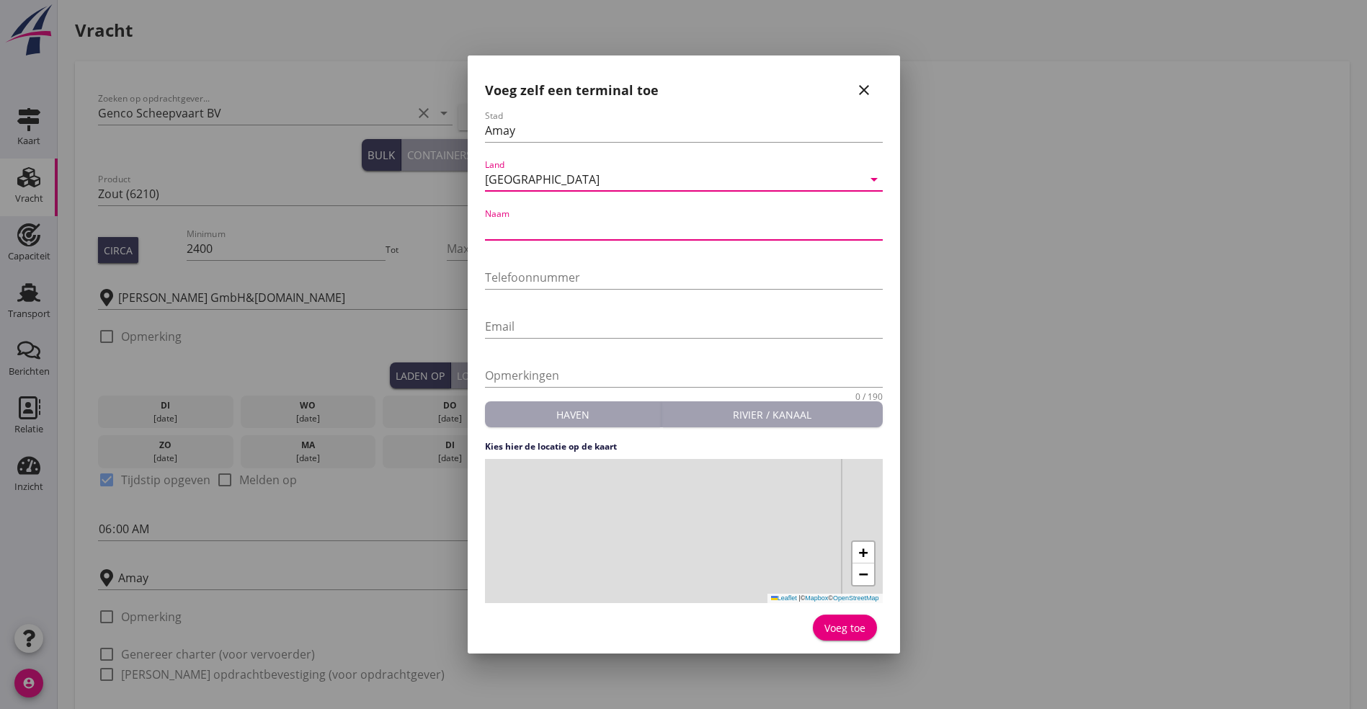
click at [536, 228] on input "Naam" at bounding box center [684, 228] width 398 height 23
type input "Loslocatie Amay"
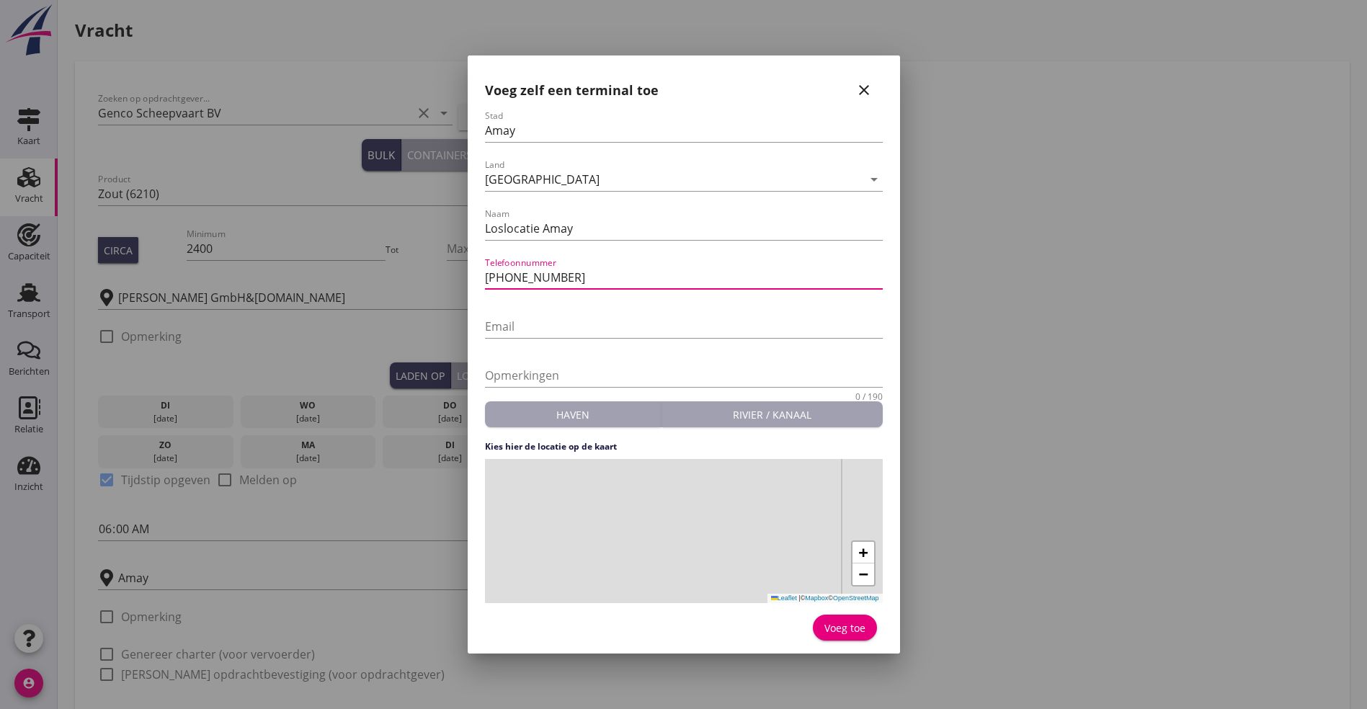
type input "[PHONE_NUMBER]"
click at [677, 540] on div "+ − Leaflet | © Mapbox © OpenStreetMap" at bounding box center [684, 531] width 398 height 144
click at [850, 616] on button "Voeg toe" at bounding box center [845, 628] width 64 height 26
type input "Loslocatie Amay"
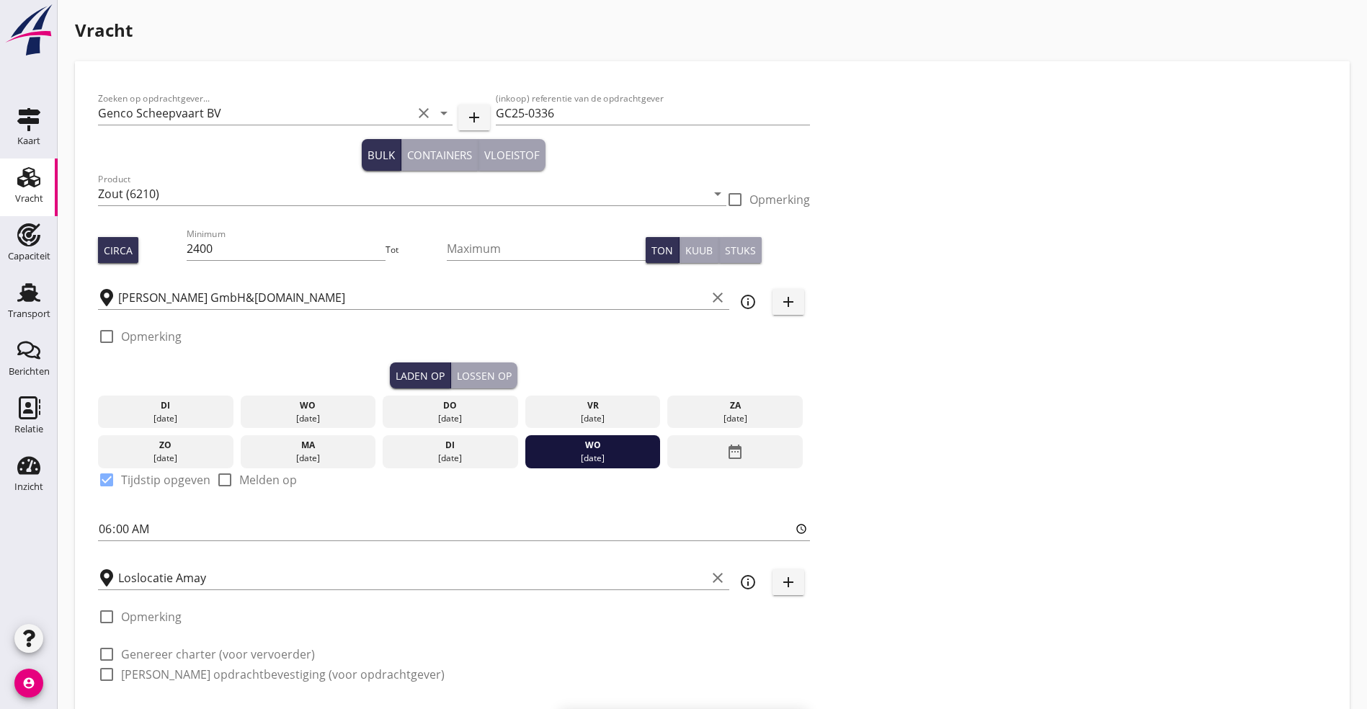
click at [177, 646] on div "check_box_outline_blank Genereer charter (voor vervoerder)" at bounding box center [206, 654] width 217 height 17
click at [153, 647] on label "Genereer charter (voor vervoerder)" at bounding box center [218, 654] width 194 height 14
checkbox input "true"
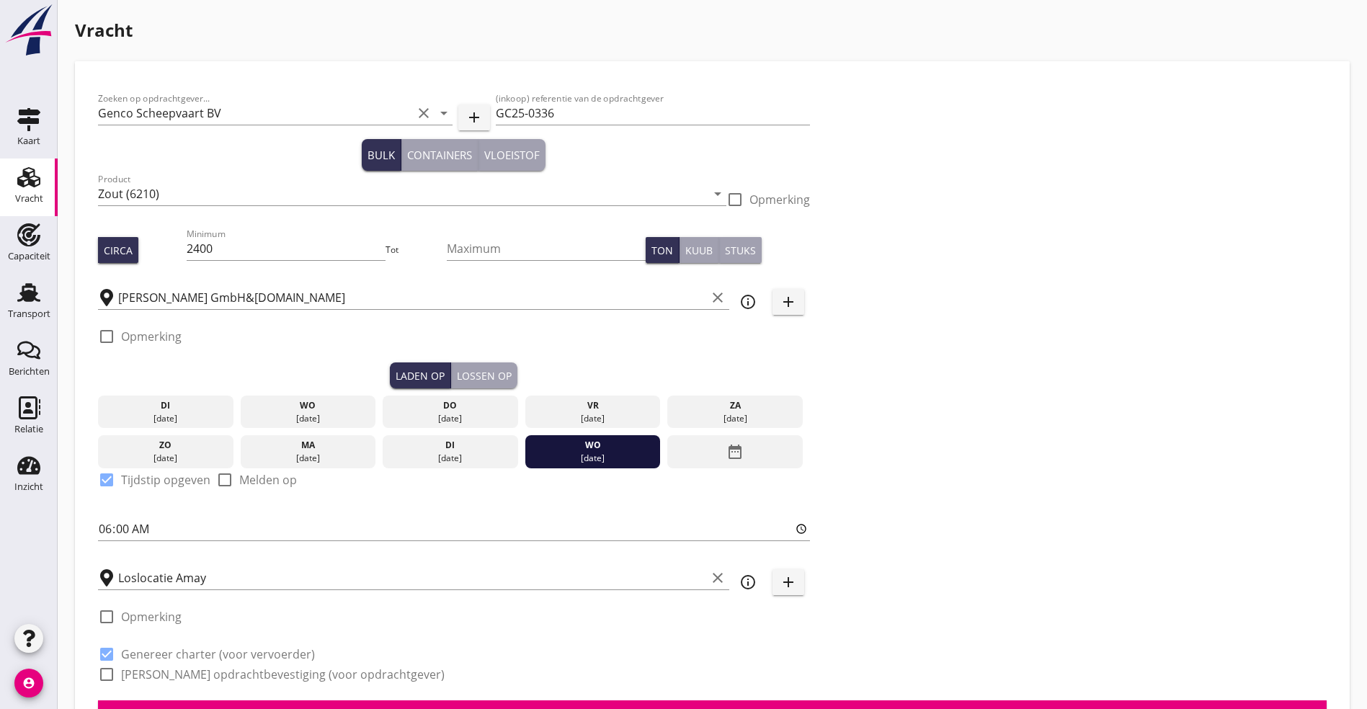
click at [139, 667] on label "[PERSON_NAME] opdrachtbevestiging (voor opdrachtgever)" at bounding box center [283, 674] width 324 height 14
checkbox input "true"
click at [726, 445] on icon "date_range" at bounding box center [734, 452] width 17 height 26
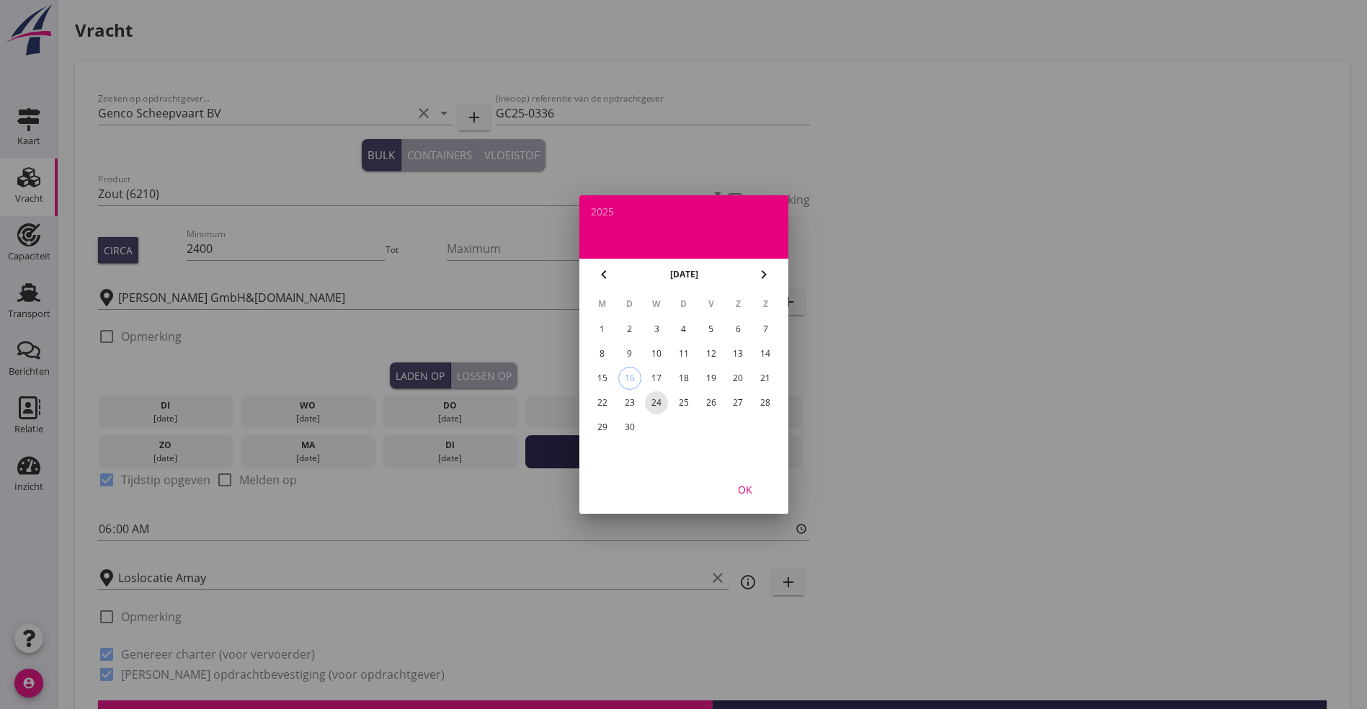
drag, startPoint x: 661, startPoint y: 402, endPoint x: 687, endPoint y: 401, distance: 26.7
click at [687, 401] on tr "22 23 24 25 26 27 28" at bounding box center [683, 402] width 189 height 23
click at [687, 401] on div "25" at bounding box center [683, 402] width 23 height 23
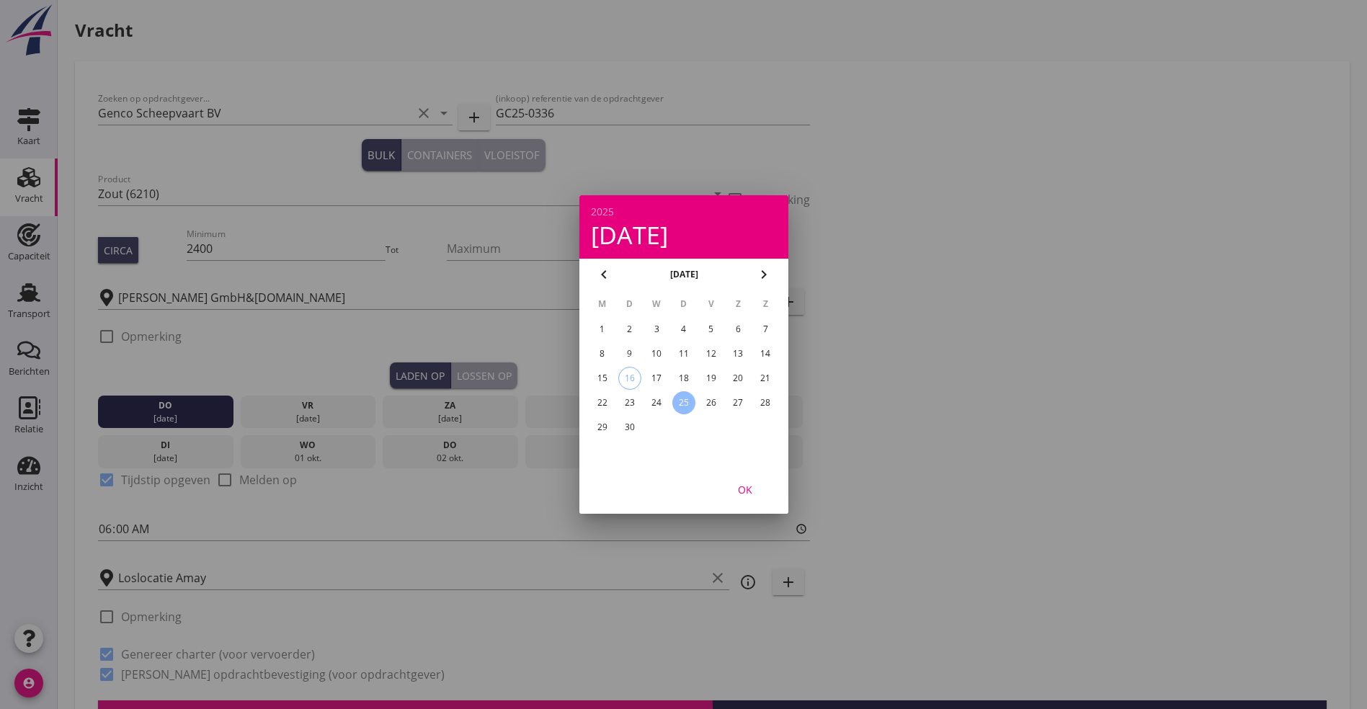
click at [652, 401] on div "24" at bounding box center [656, 402] width 23 height 23
click at [749, 484] on div "OK" at bounding box center [745, 489] width 40 height 15
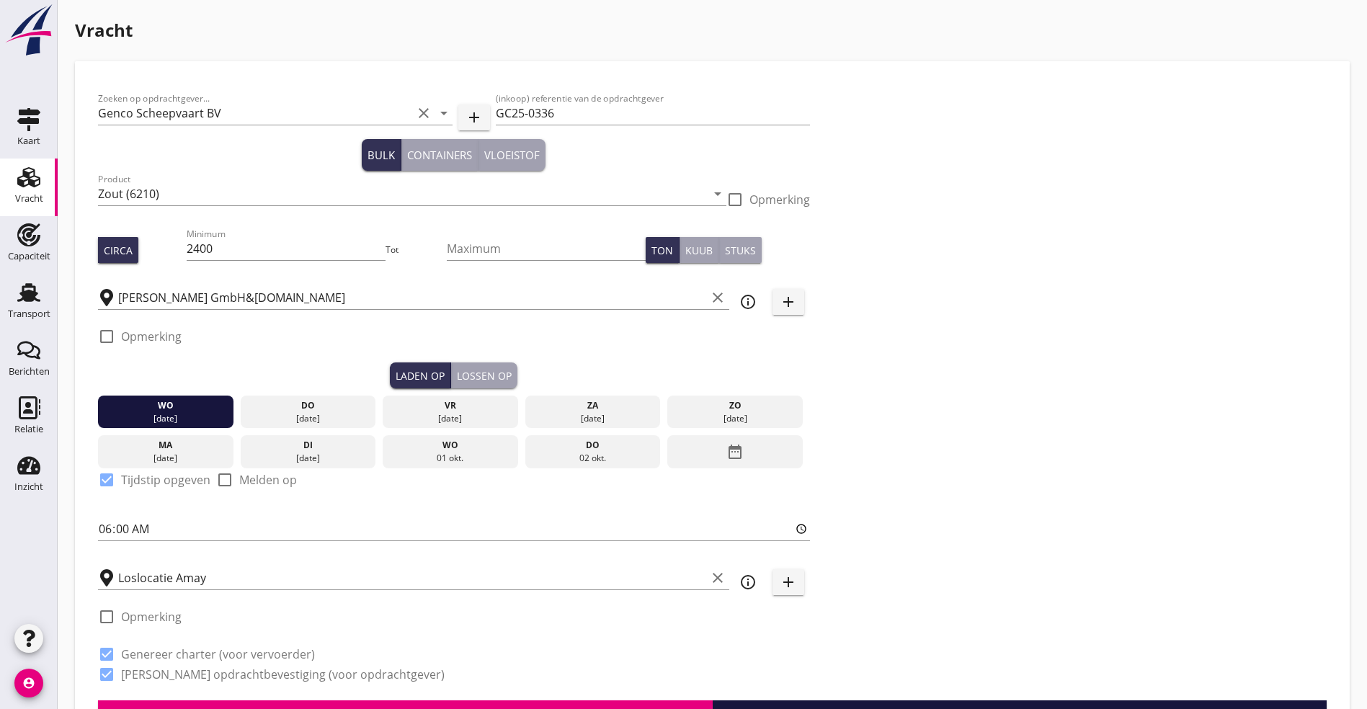
click at [159, 412] on div "[DATE]" at bounding box center [166, 418] width 128 height 13
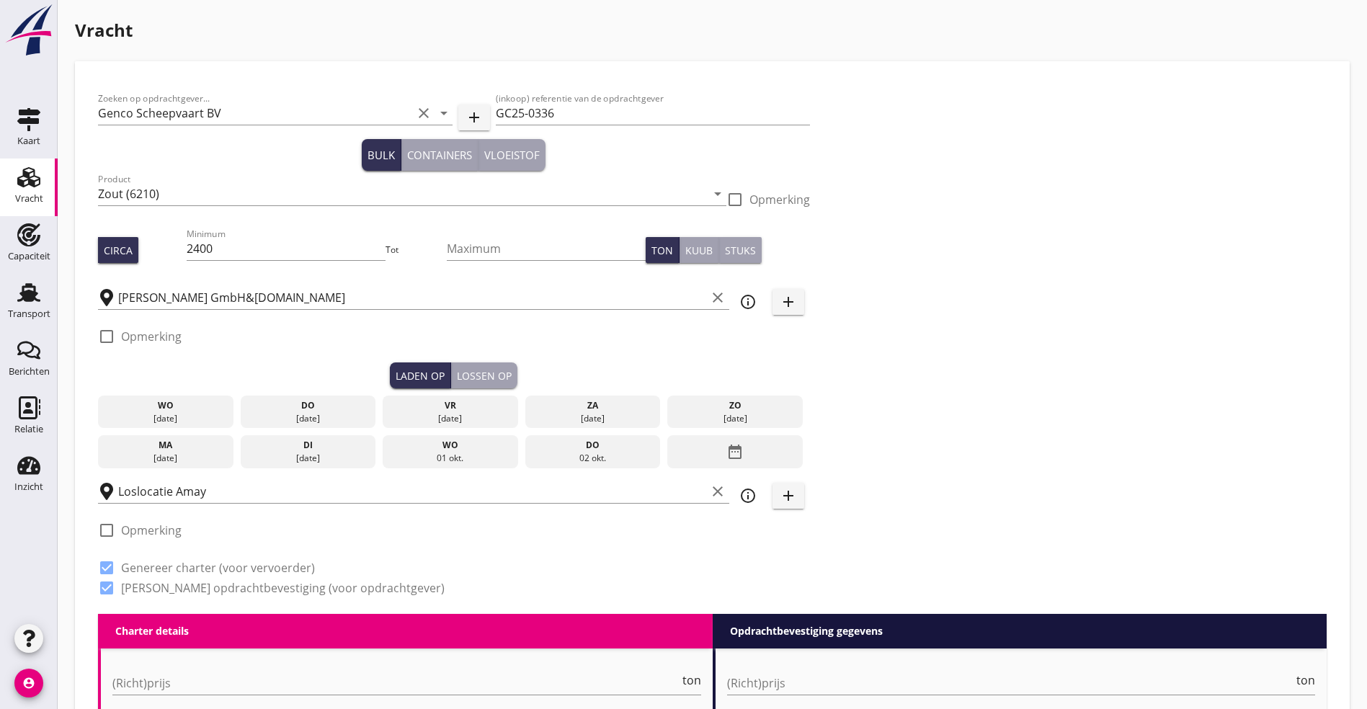
click at [148, 416] on div "[DATE]" at bounding box center [166, 418] width 128 height 13
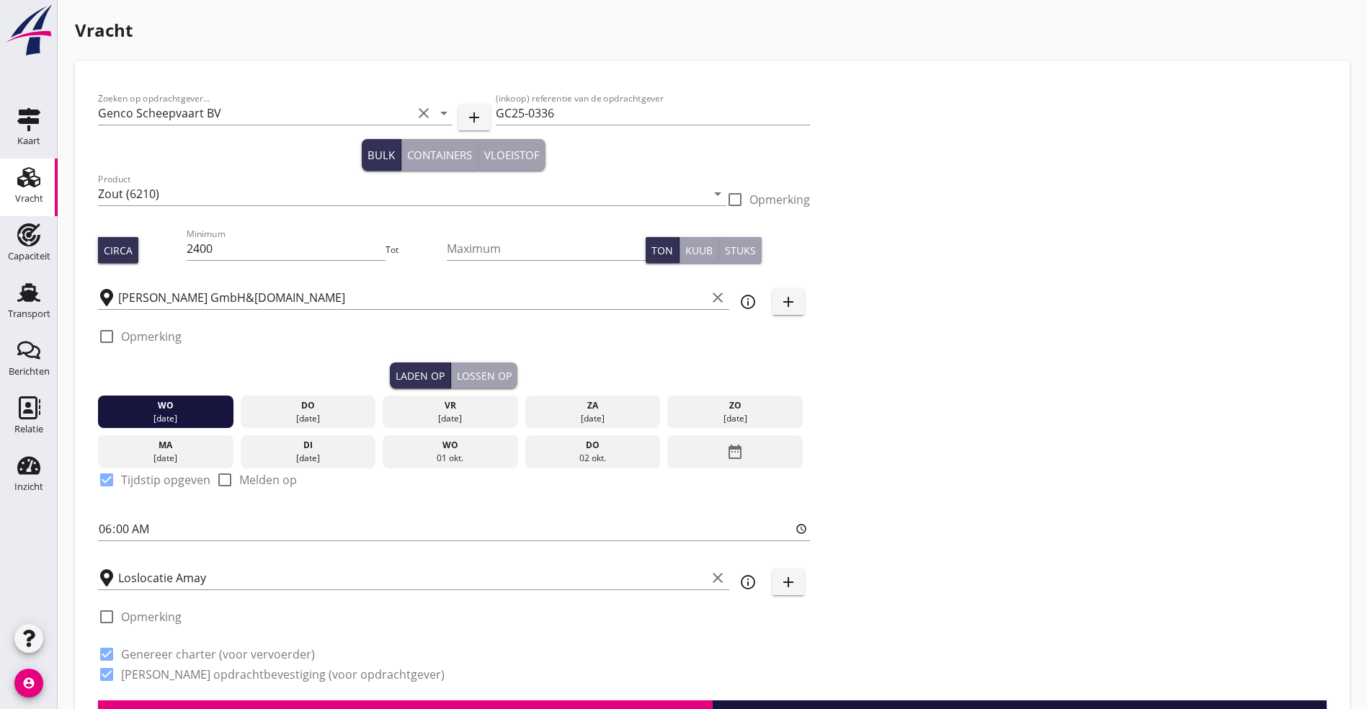
click at [244, 402] on div "do" at bounding box center [308, 405] width 128 height 13
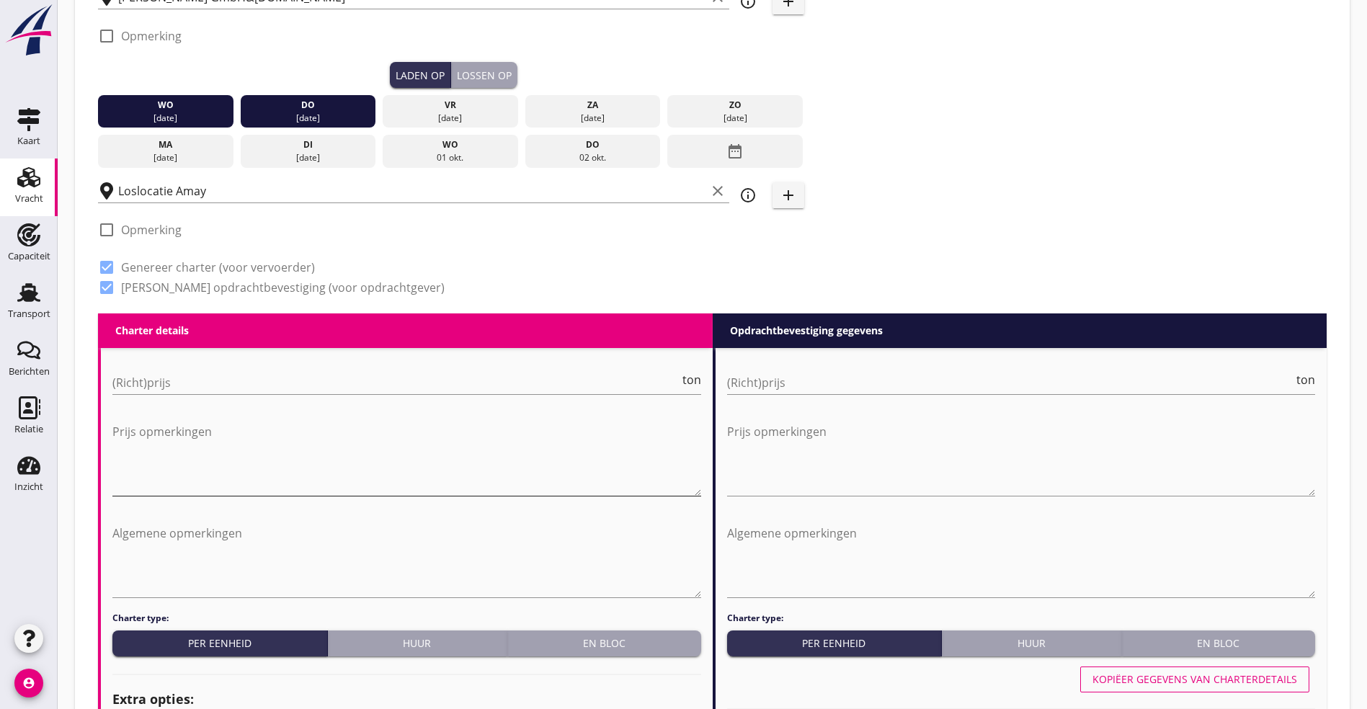
scroll to position [324, 0]
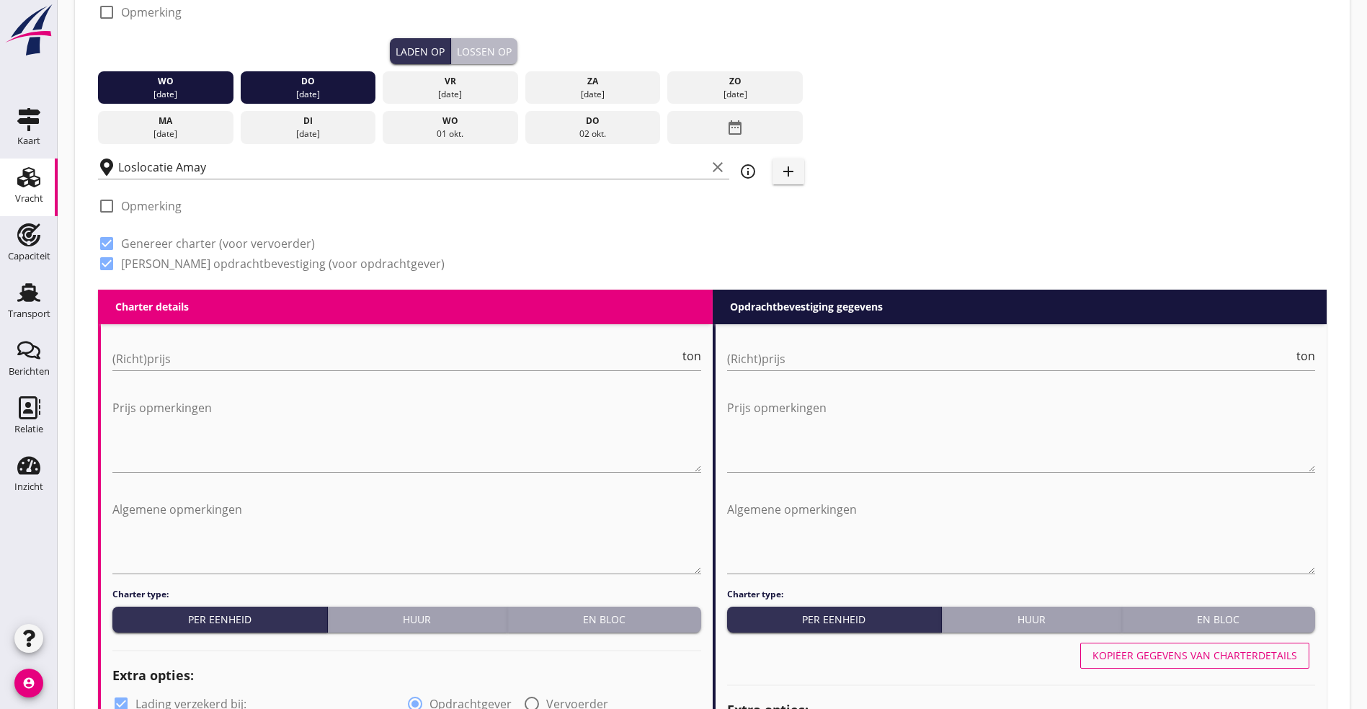
click at [457, 55] on div "Lossen op" at bounding box center [484, 51] width 55 height 15
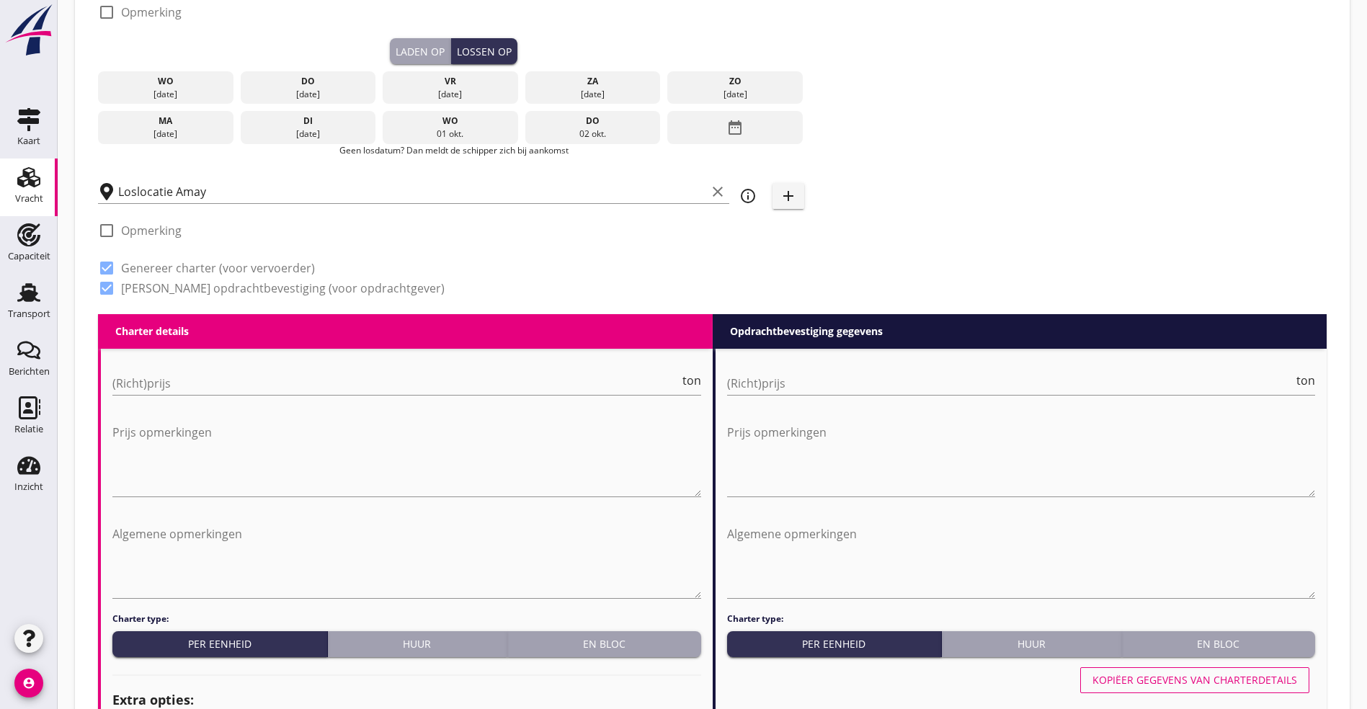
click at [154, 119] on div "ma" at bounding box center [166, 121] width 128 height 13
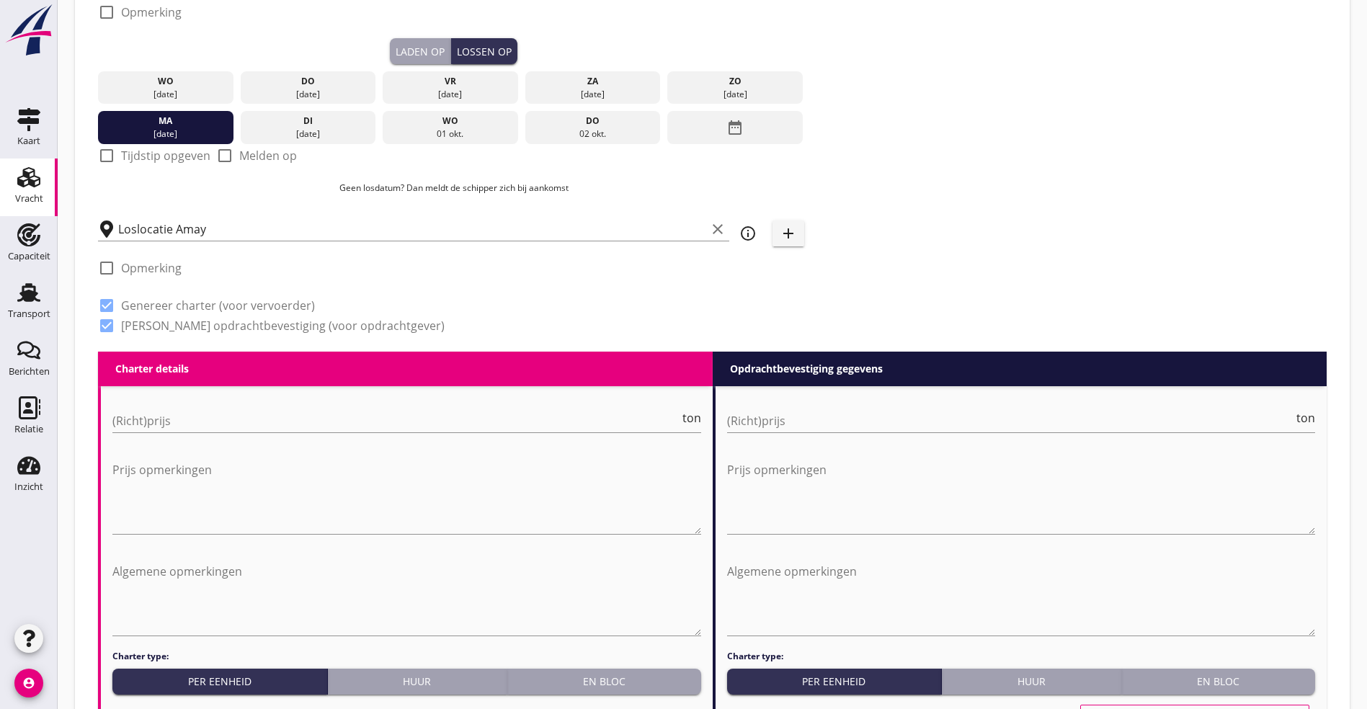
click at [130, 148] on label "Tijdstip opgeven" at bounding box center [165, 155] width 89 height 14
checkbox input "true"
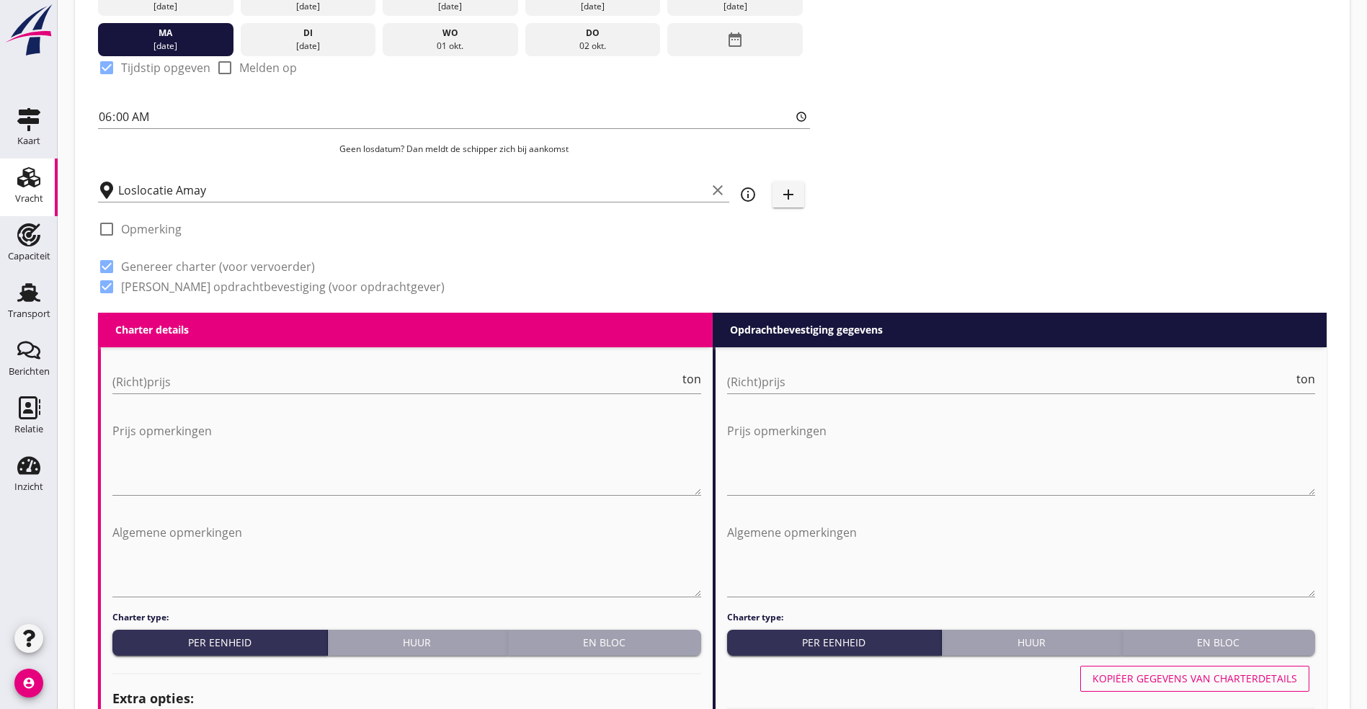
scroll to position [540, 0]
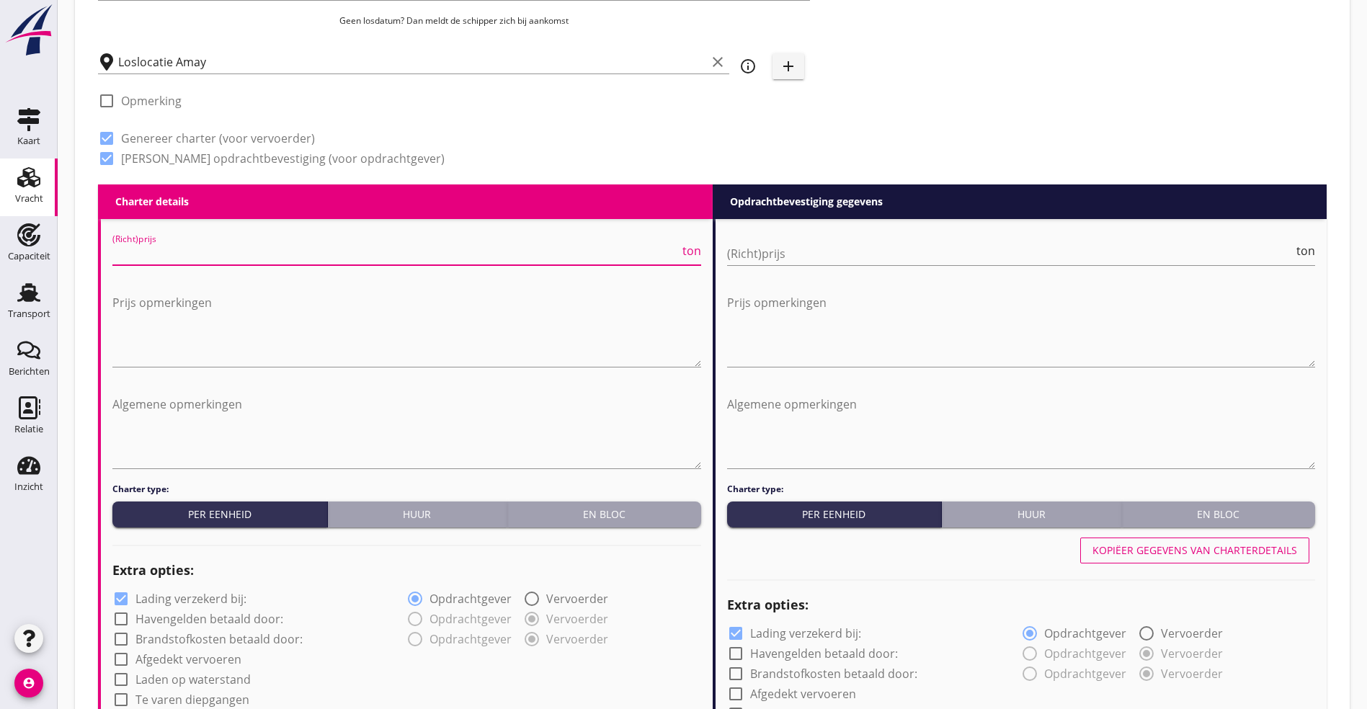
click at [207, 246] on input "(Richt)prijs" at bounding box center [395, 253] width 567 height 23
type input "5"
type input "5.25"
click at [795, 237] on div "(Richt)prijs ton" at bounding box center [1021, 256] width 589 height 46
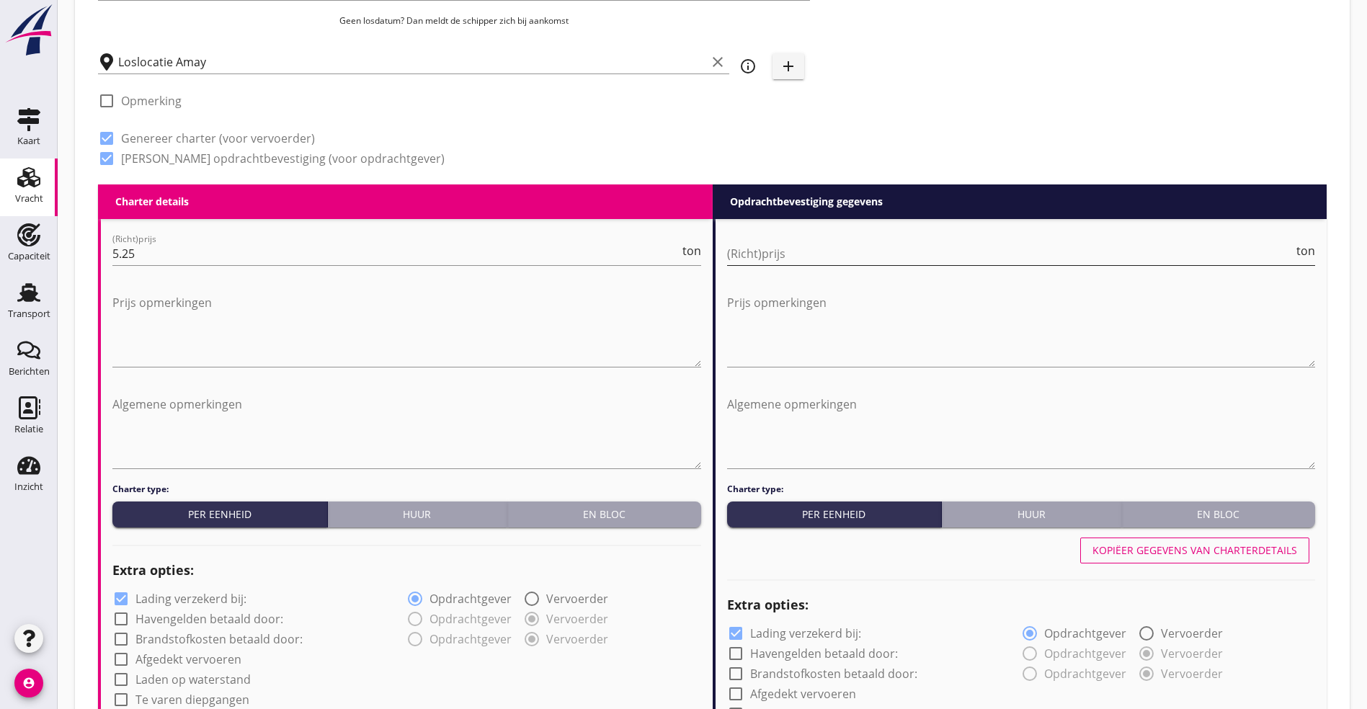
click at [791, 251] on input "(Richt)prijs" at bounding box center [1010, 253] width 567 height 23
type input "5"
type input "5.25"
click at [195, 419] on textarea "Algemene opmerkingen" at bounding box center [406, 431] width 589 height 76
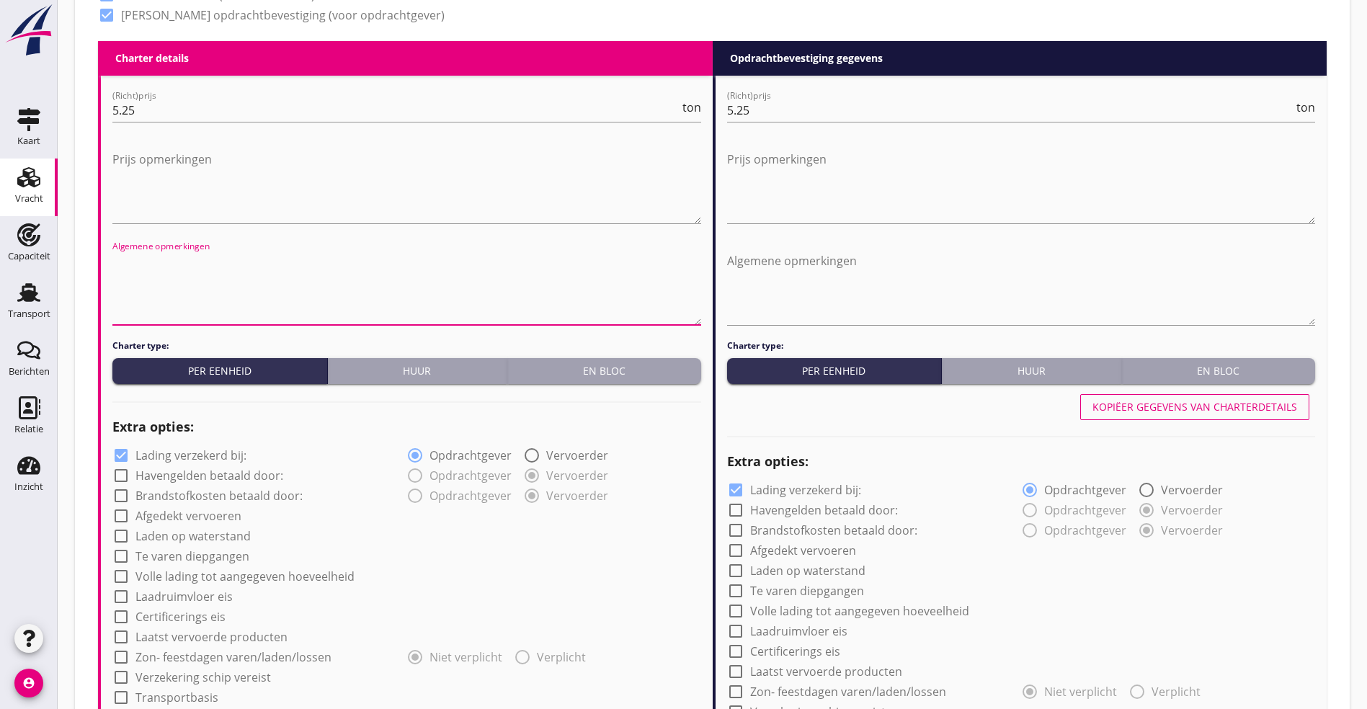
scroll to position [973, 0]
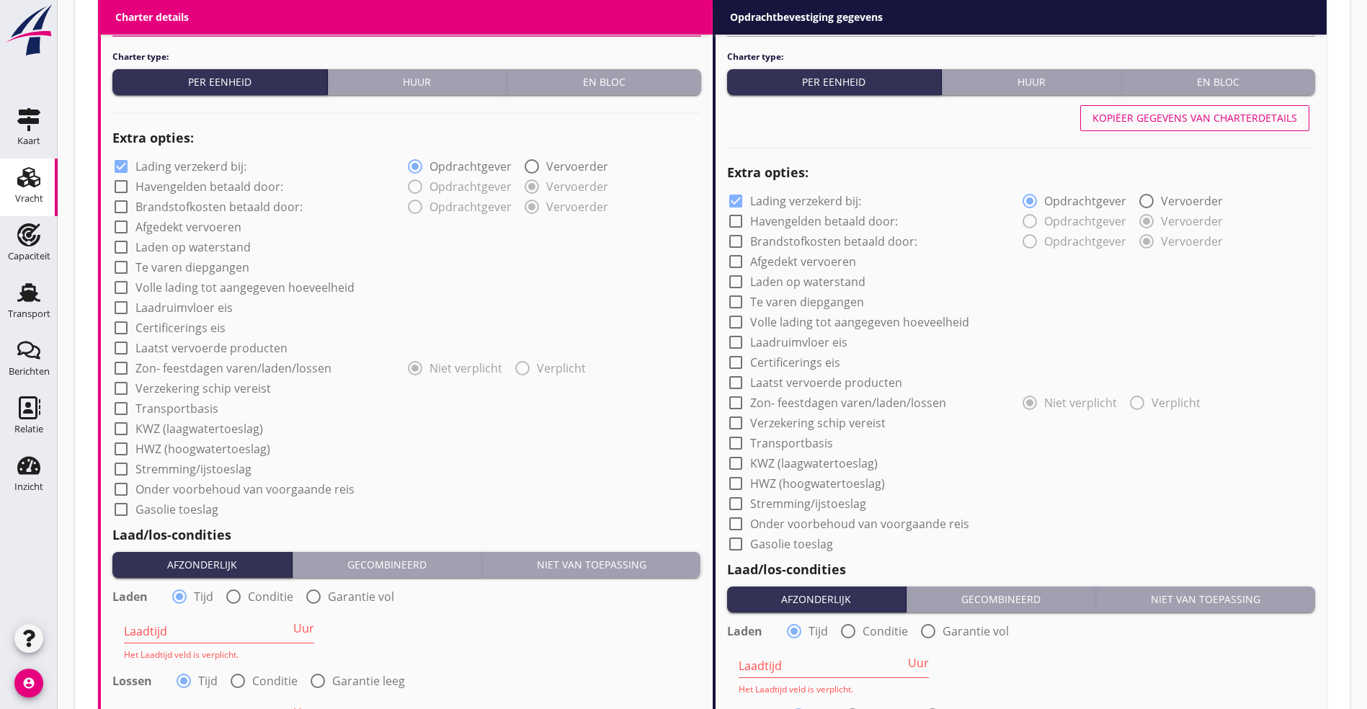
click at [197, 220] on label "Afgedekt vervoeren" at bounding box center [188, 227] width 106 height 14
checkbox input "true"
click at [159, 385] on label "Verzekering schip vereist" at bounding box center [202, 388] width 135 height 14
checkbox input "true"
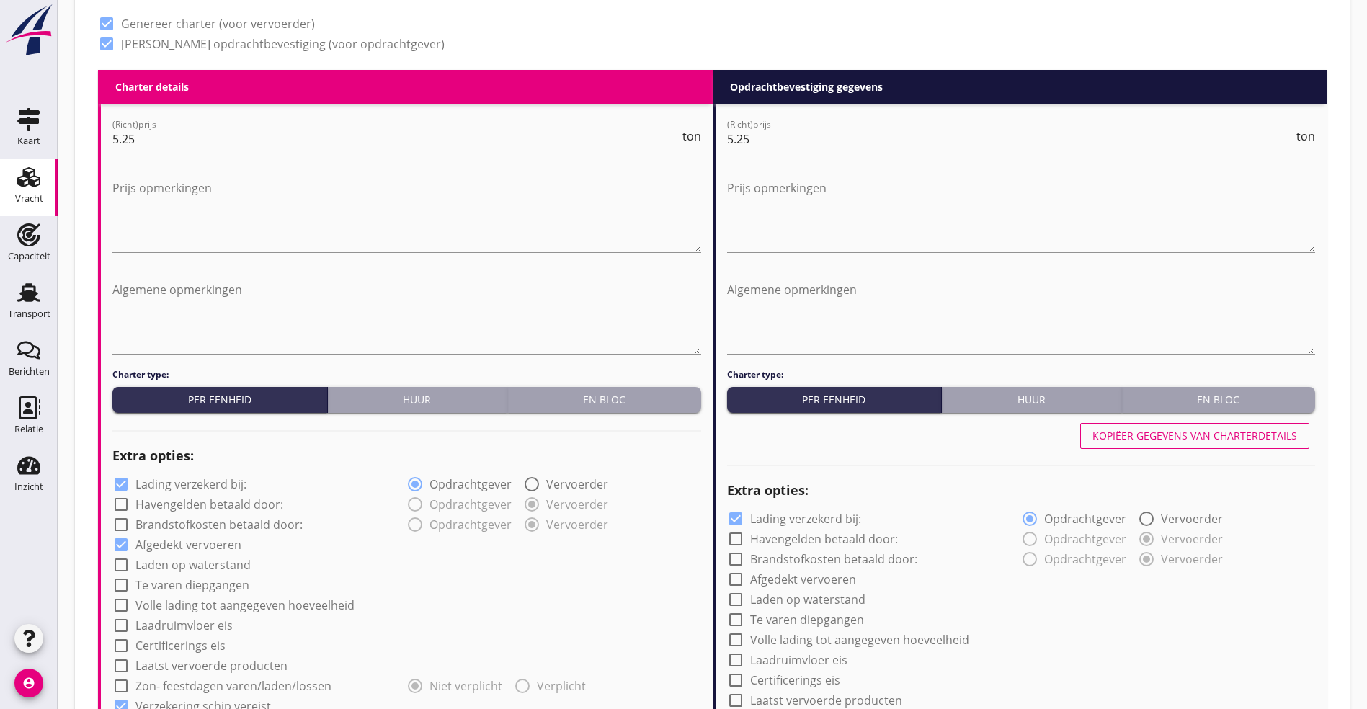
scroll to position [648, 0]
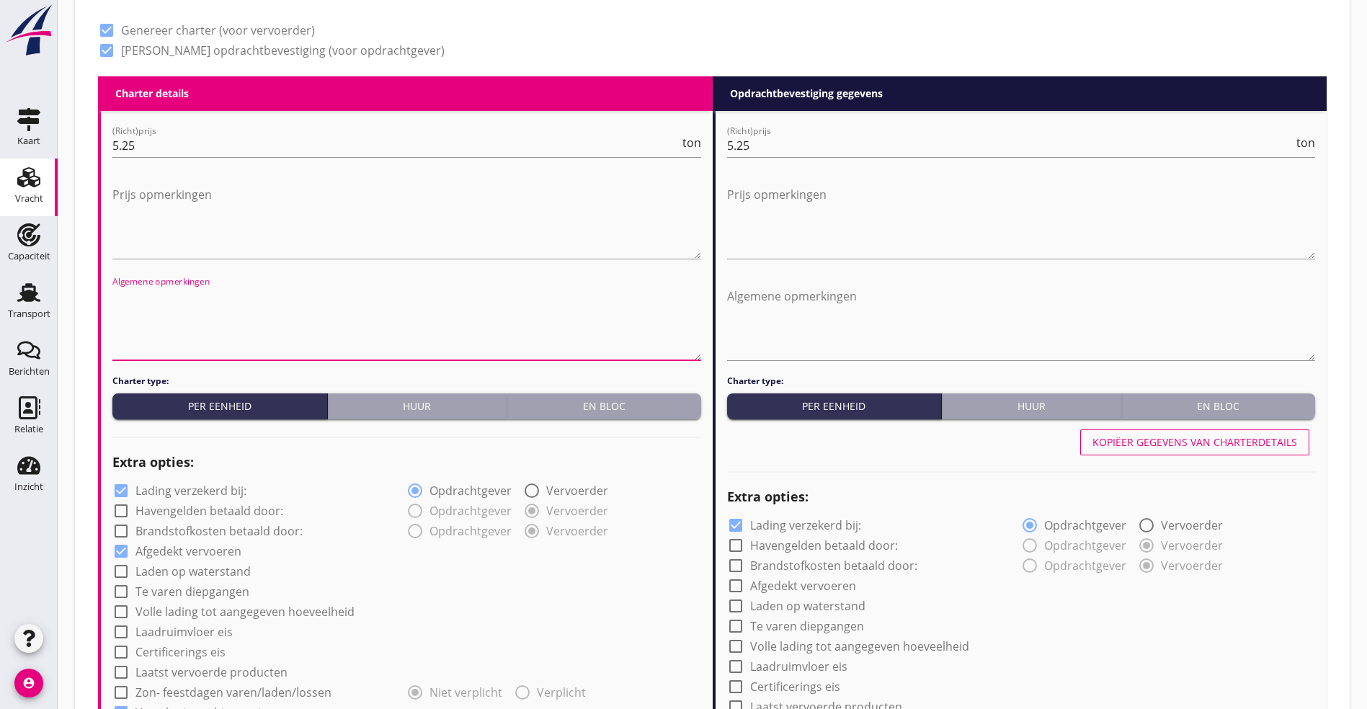
click at [184, 336] on textarea "Algemene opmerkingen" at bounding box center [406, 323] width 589 height 76
click at [302, 293] on textarea "Tijdens het laden zoveel mogelijk afdekken i.v.m. stofvorming" at bounding box center [406, 323] width 589 height 76
click at [295, 290] on textarea "Tijdens het laden zoveel mogelijk afdekken i.v.m. stofvorming" at bounding box center [406, 323] width 589 height 76
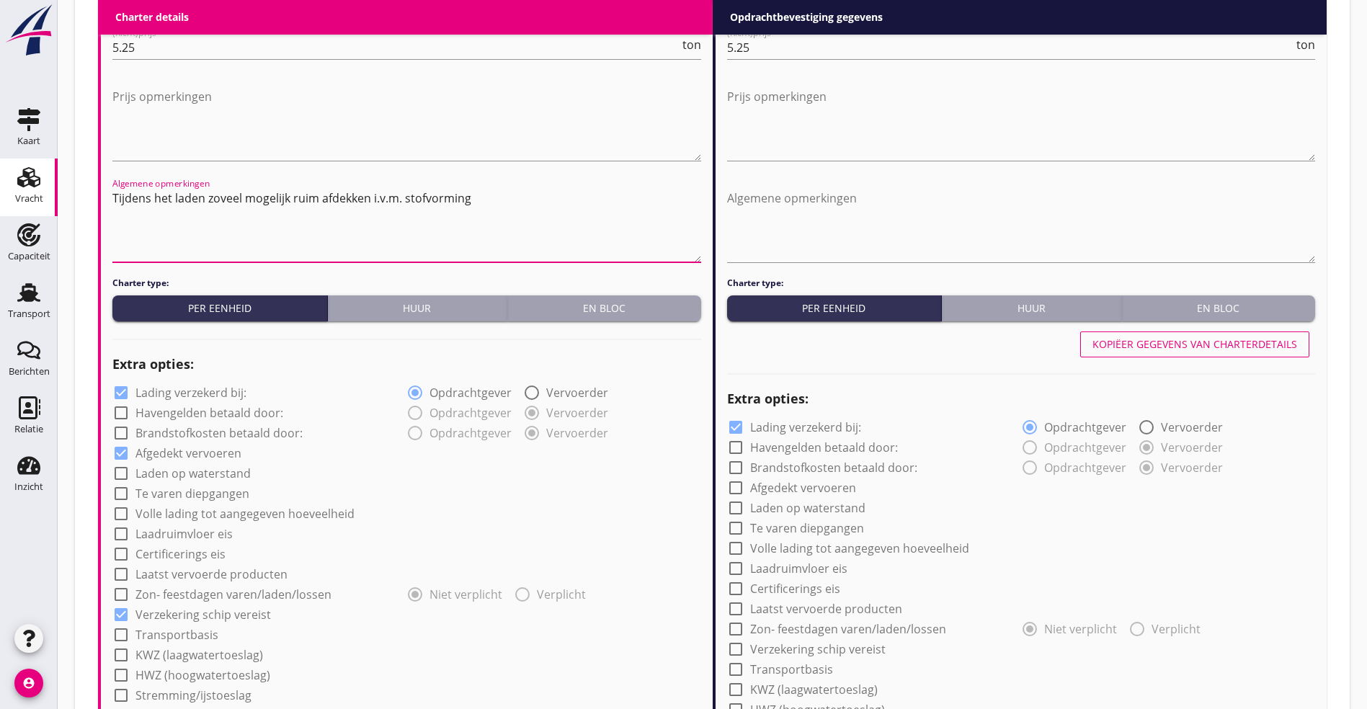
scroll to position [973, 0]
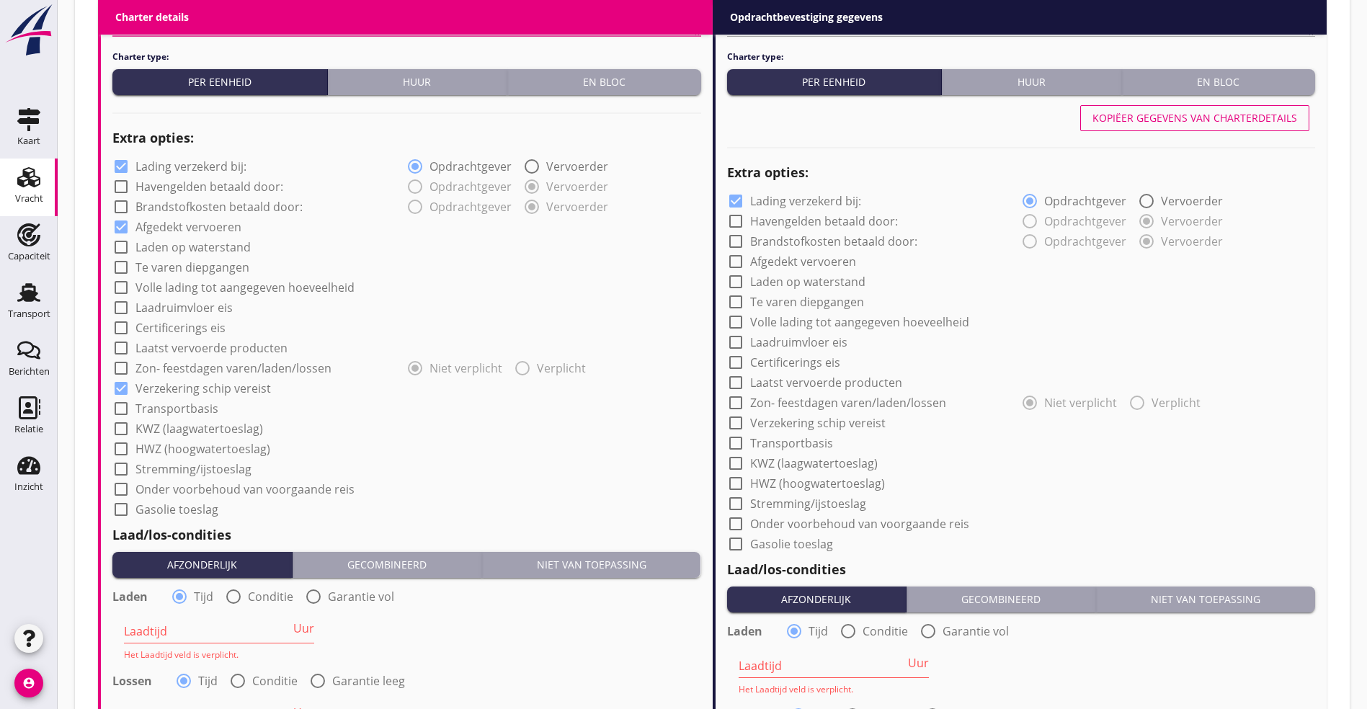
type textarea "Tijdens het laden zoveel mogelijk ruim afdekken i.v.m. stofvorming"
click at [185, 287] on label "Volle lading tot aangegeven hoeveelheid" at bounding box center [244, 287] width 219 height 14
checkbox input "true"
click at [173, 404] on label "Transportbasis" at bounding box center [176, 408] width 83 height 14
checkbox input "true"
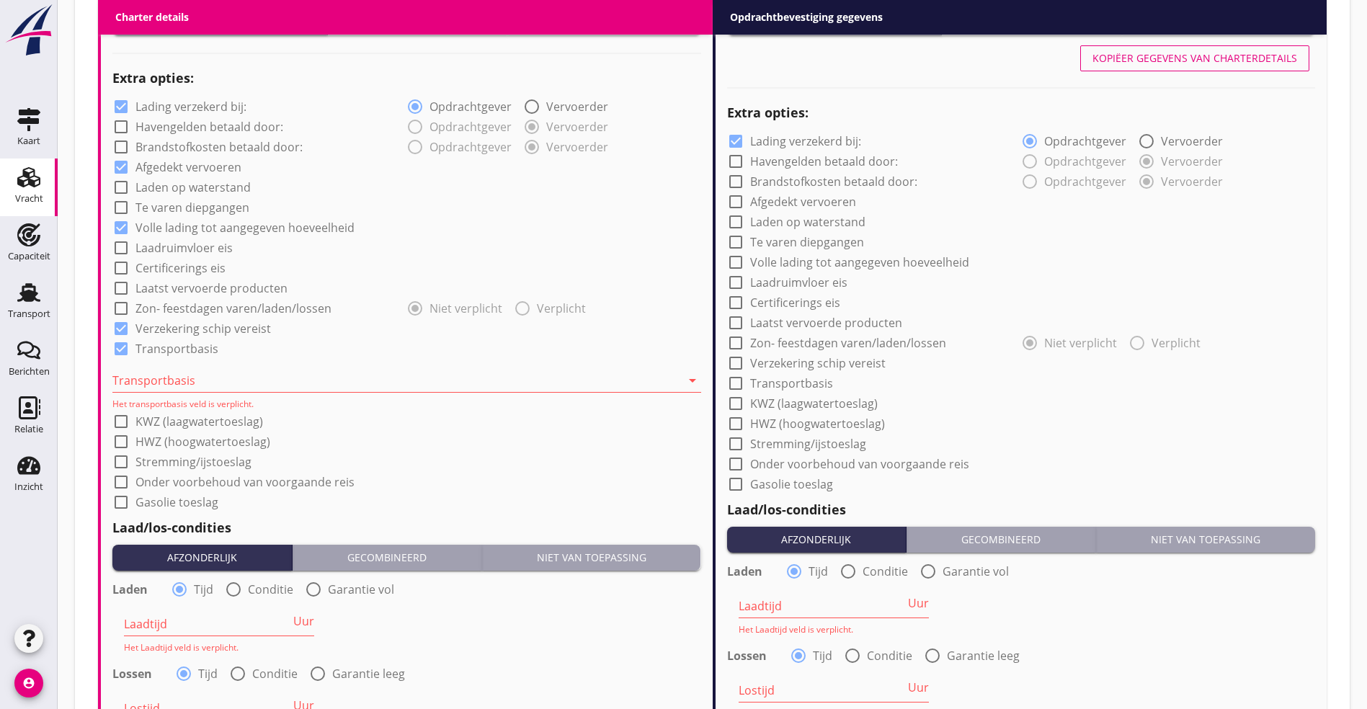
scroll to position [1081, 0]
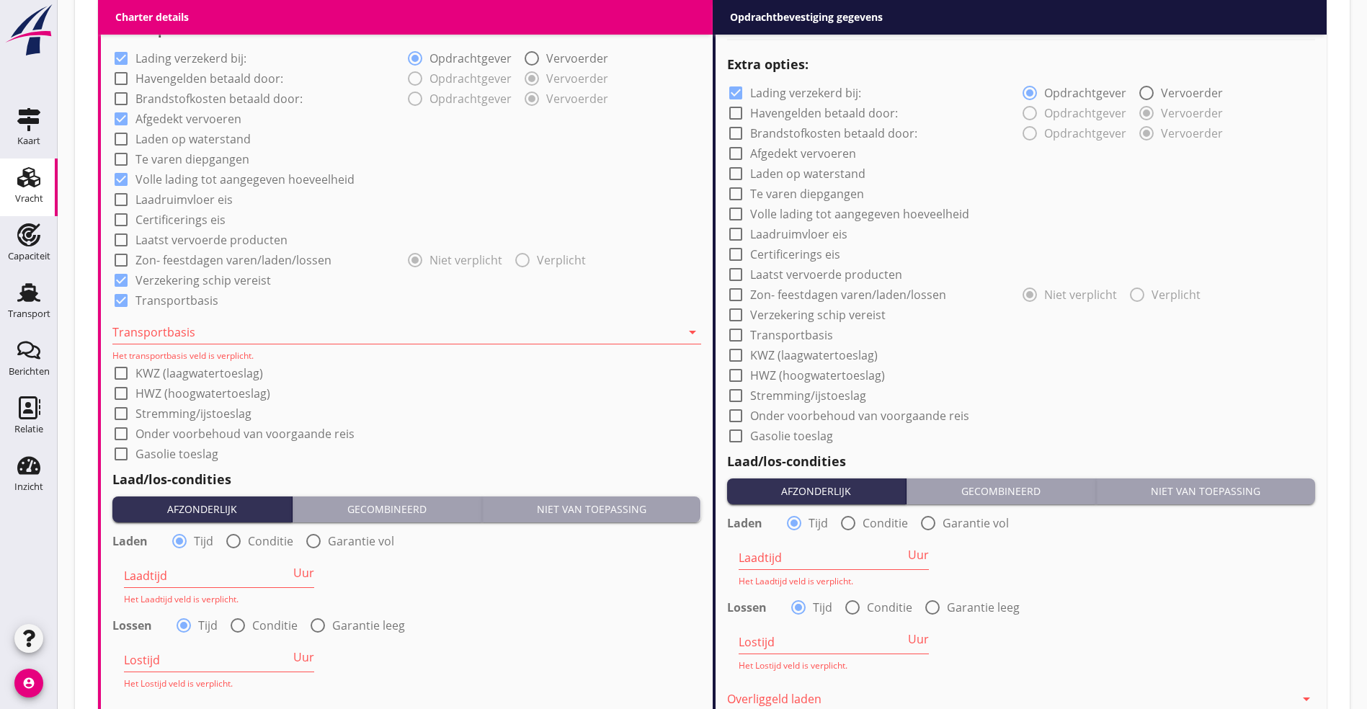
click at [177, 336] on div at bounding box center [396, 332] width 568 height 23
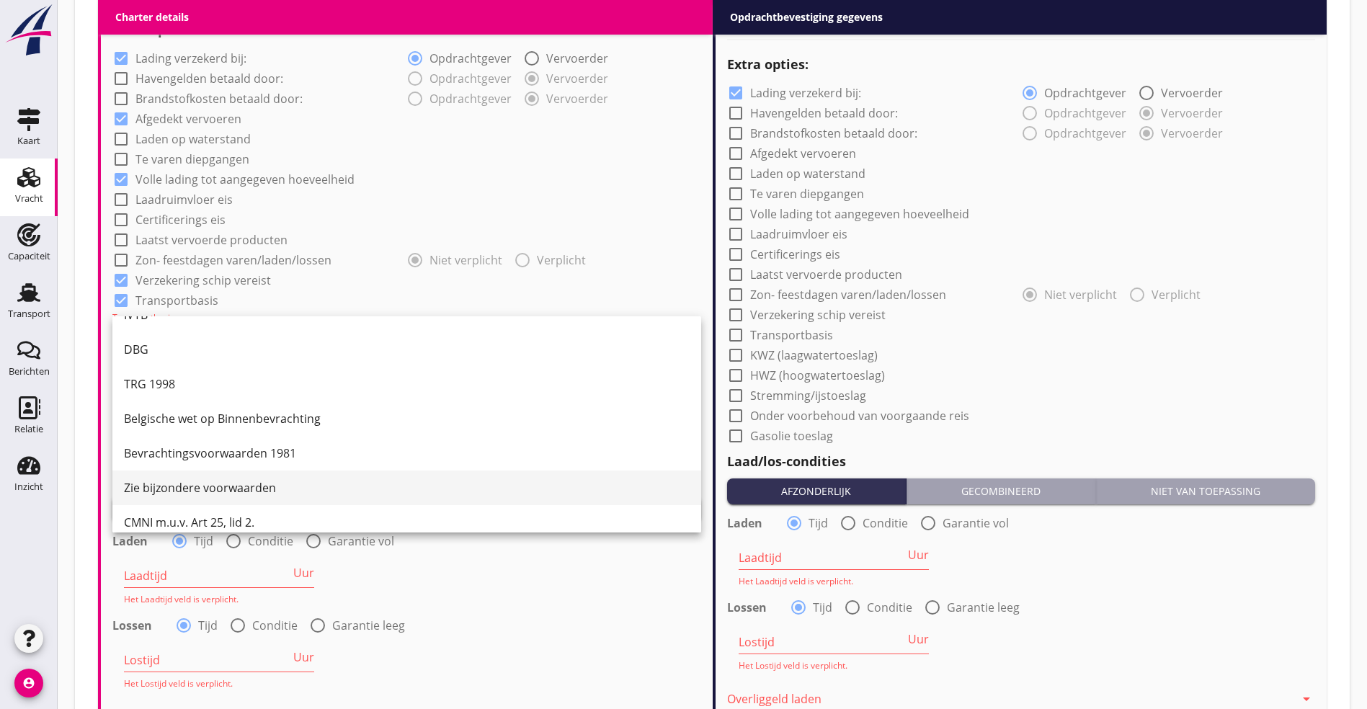
scroll to position [37, 0]
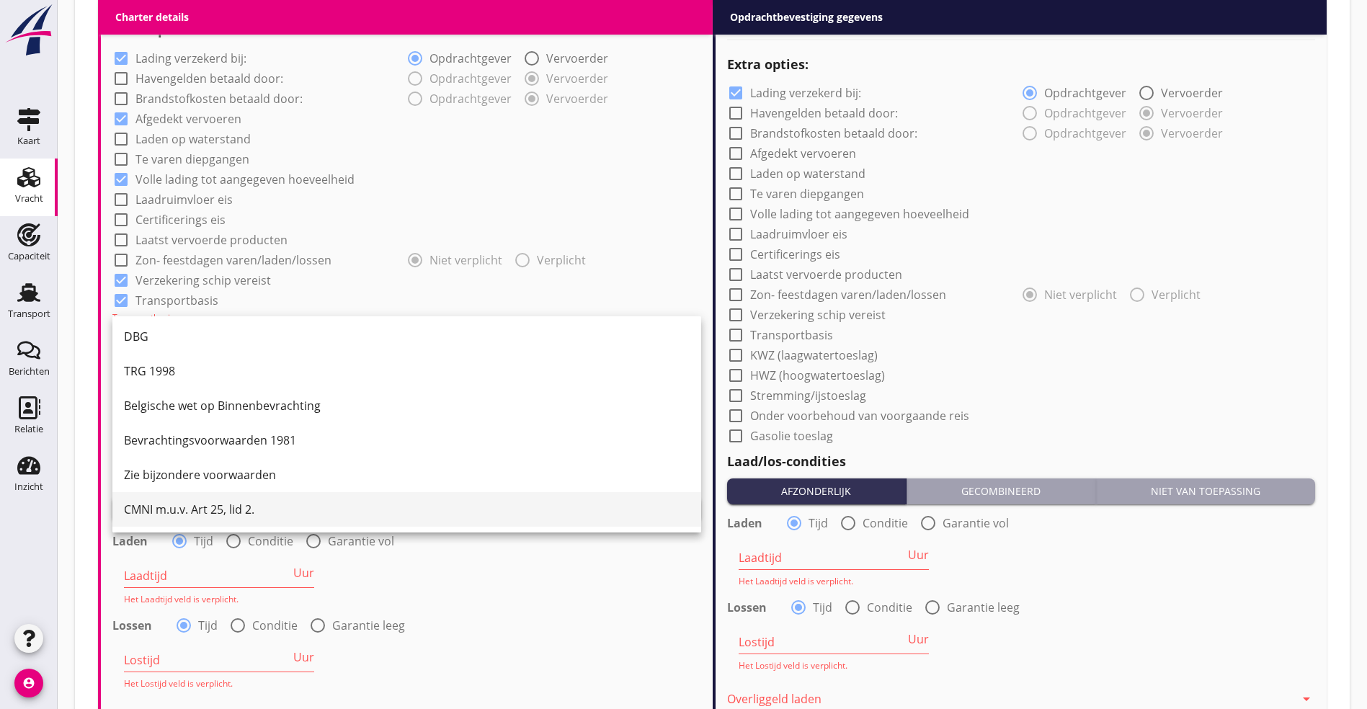
click at [187, 509] on div "CMNI m.u.v. Art 25, lid 2." at bounding box center [407, 509] width 566 height 17
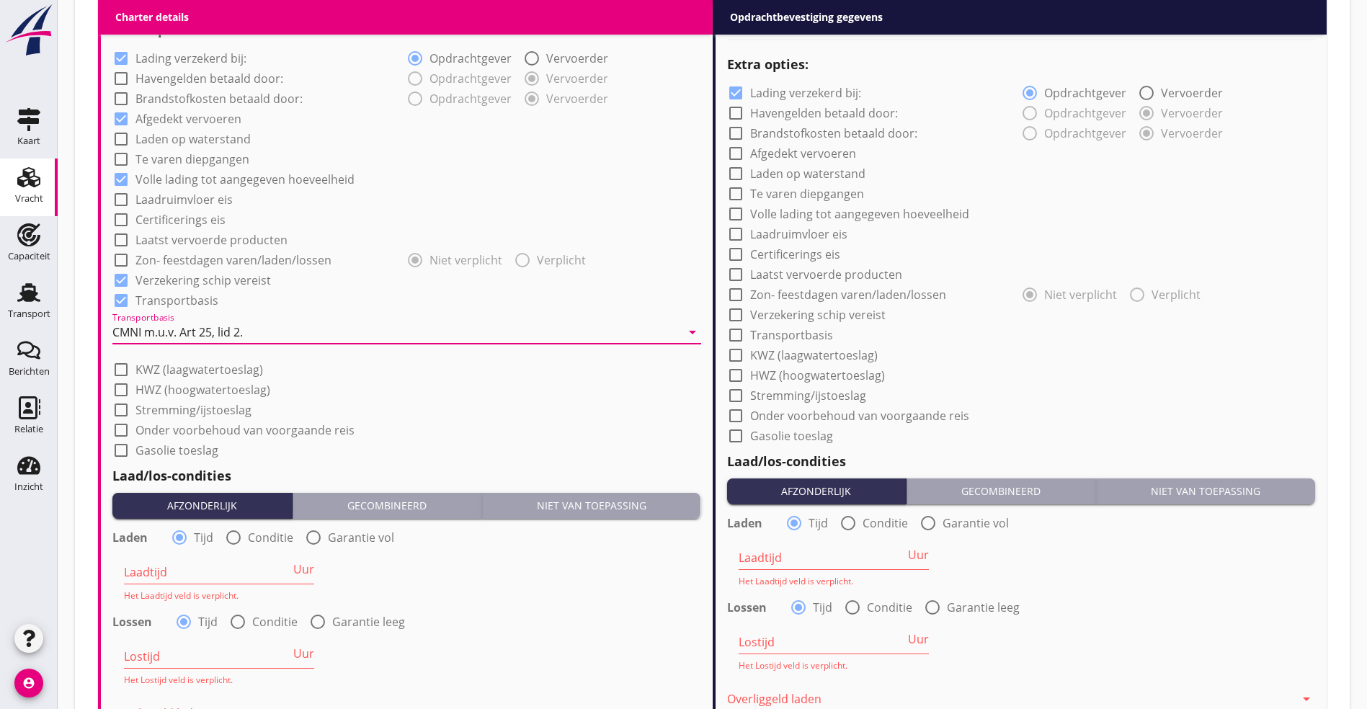
click at [157, 568] on input "Laadtijd" at bounding box center [207, 572] width 166 height 23
click at [299, 570] on span "Uur" at bounding box center [303, 569] width 21 height 12
type input "2"
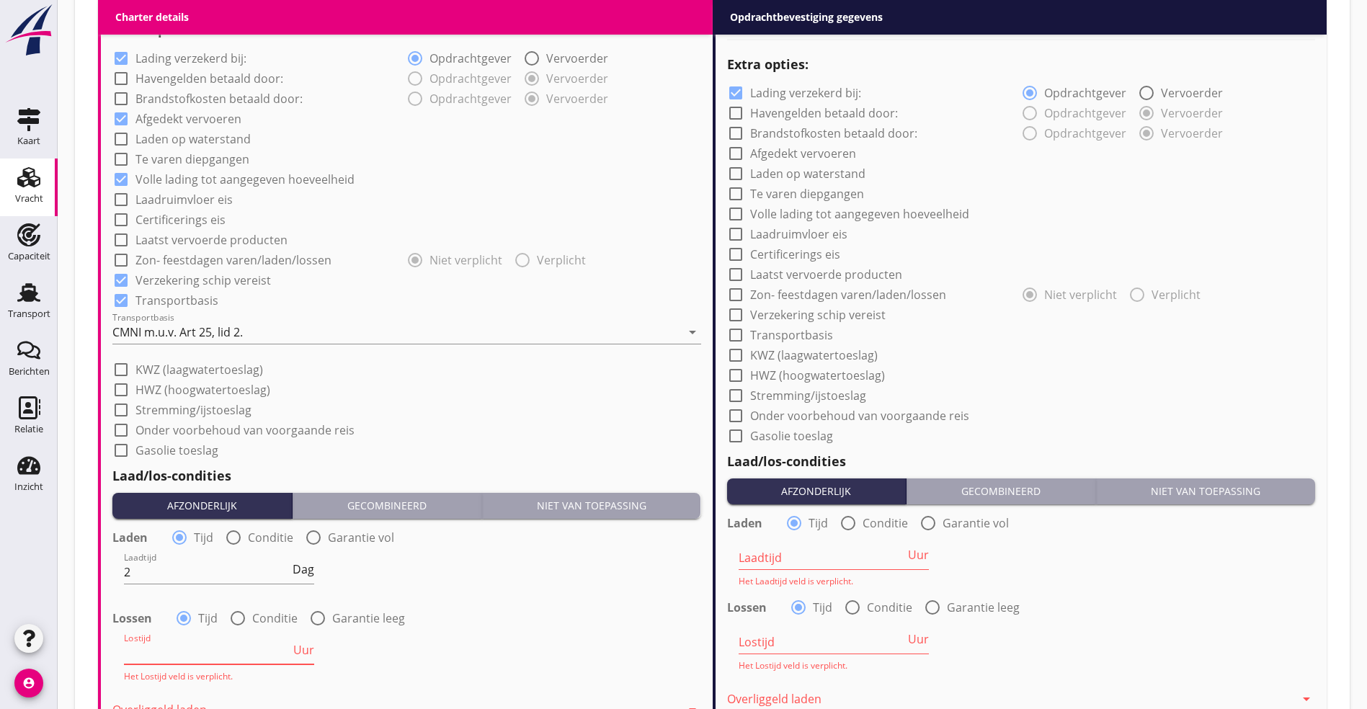
click at [166, 659] on input "Lostijd" at bounding box center [207, 652] width 166 height 23
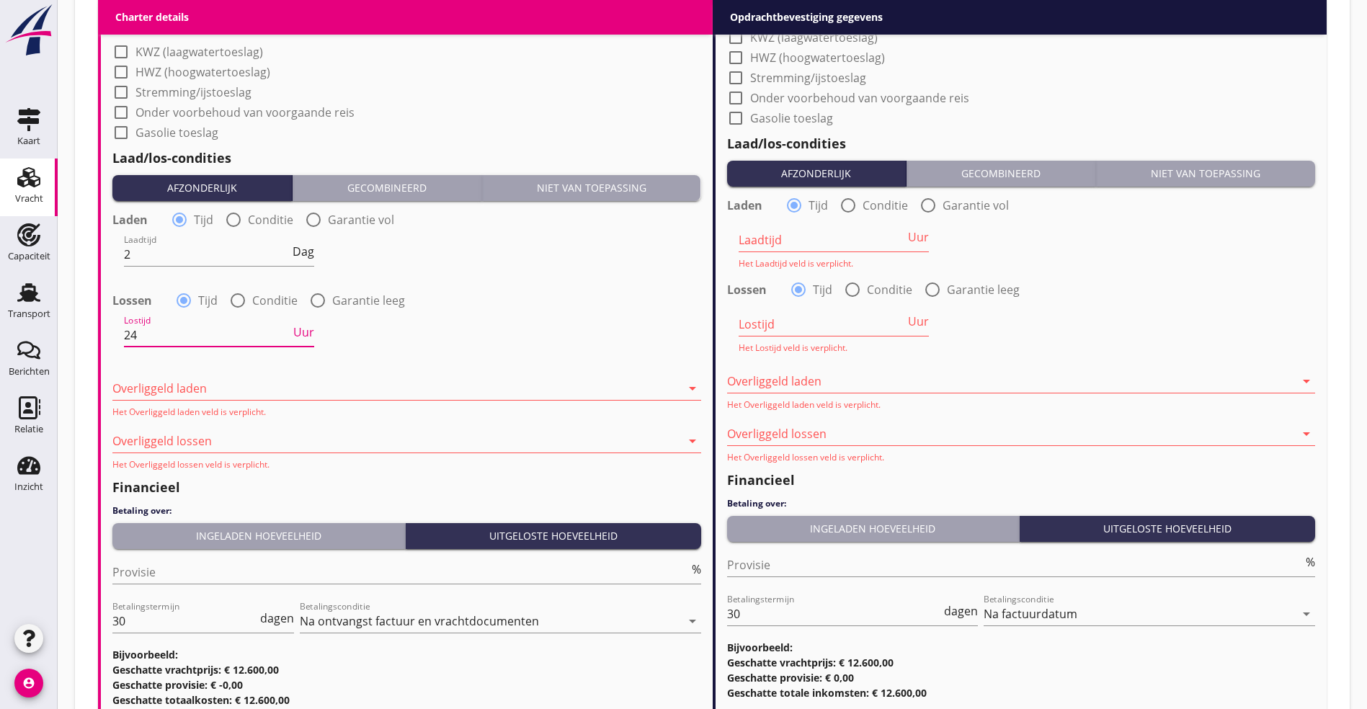
scroll to position [1405, 0]
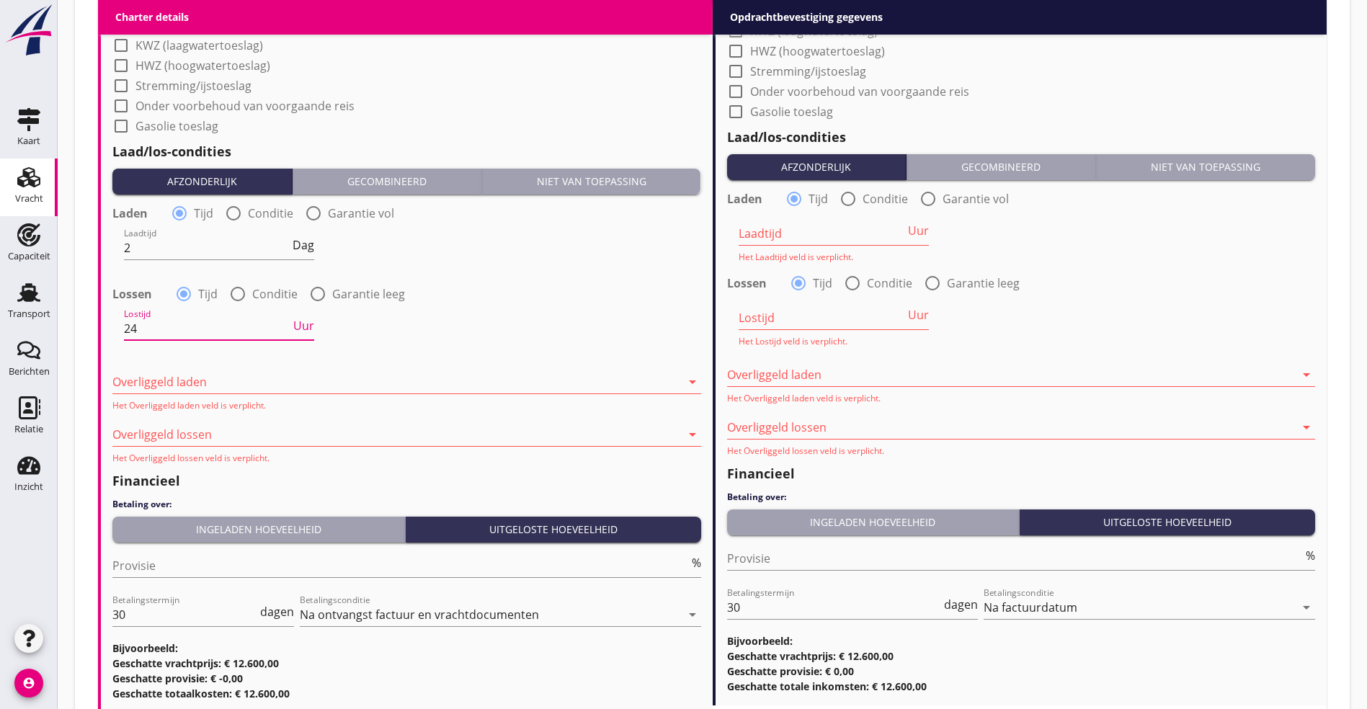
type input "24"
click at [238, 371] on div at bounding box center [396, 381] width 568 height 23
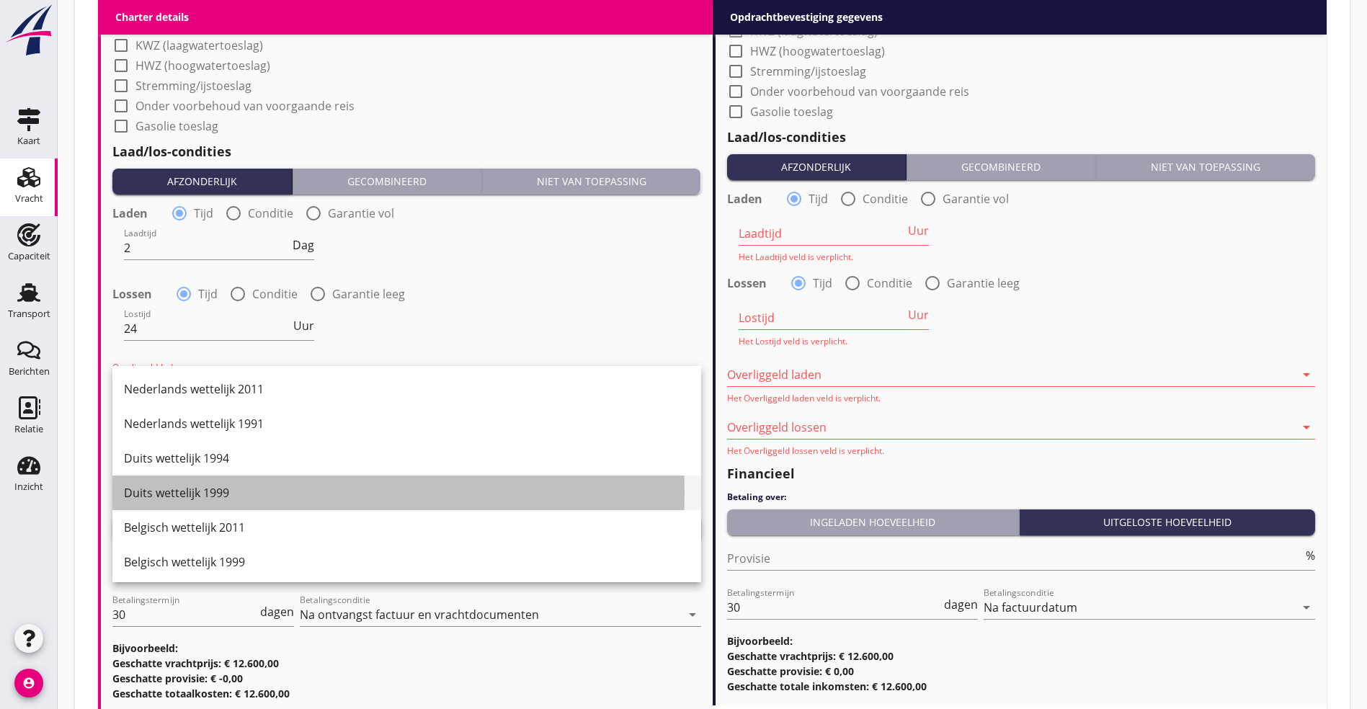
click at [223, 493] on div "Duits wettelijk 1999" at bounding box center [407, 492] width 566 height 17
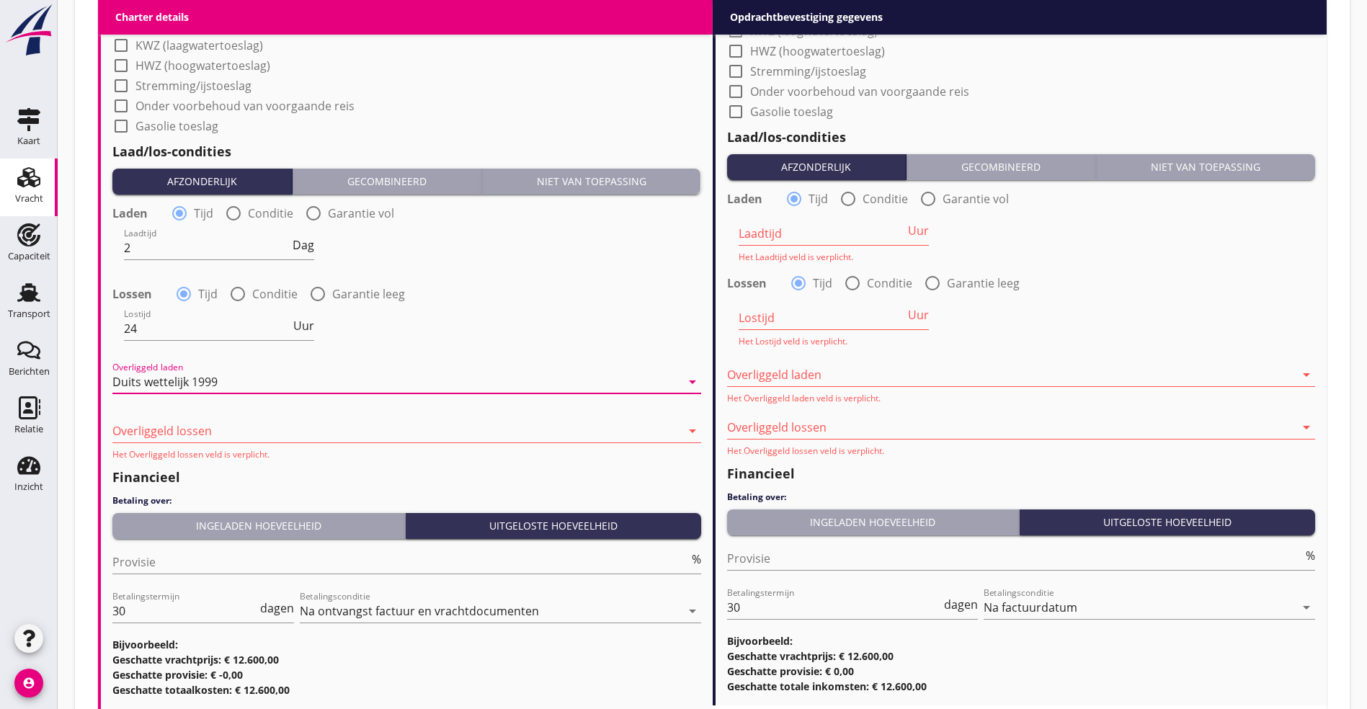
click at [194, 411] on div "Overliggeld lossen arrow_drop_down Het Overliggeld lossen veld is verplicht." at bounding box center [406, 436] width 589 height 50
click at [201, 432] on div at bounding box center [396, 430] width 568 height 23
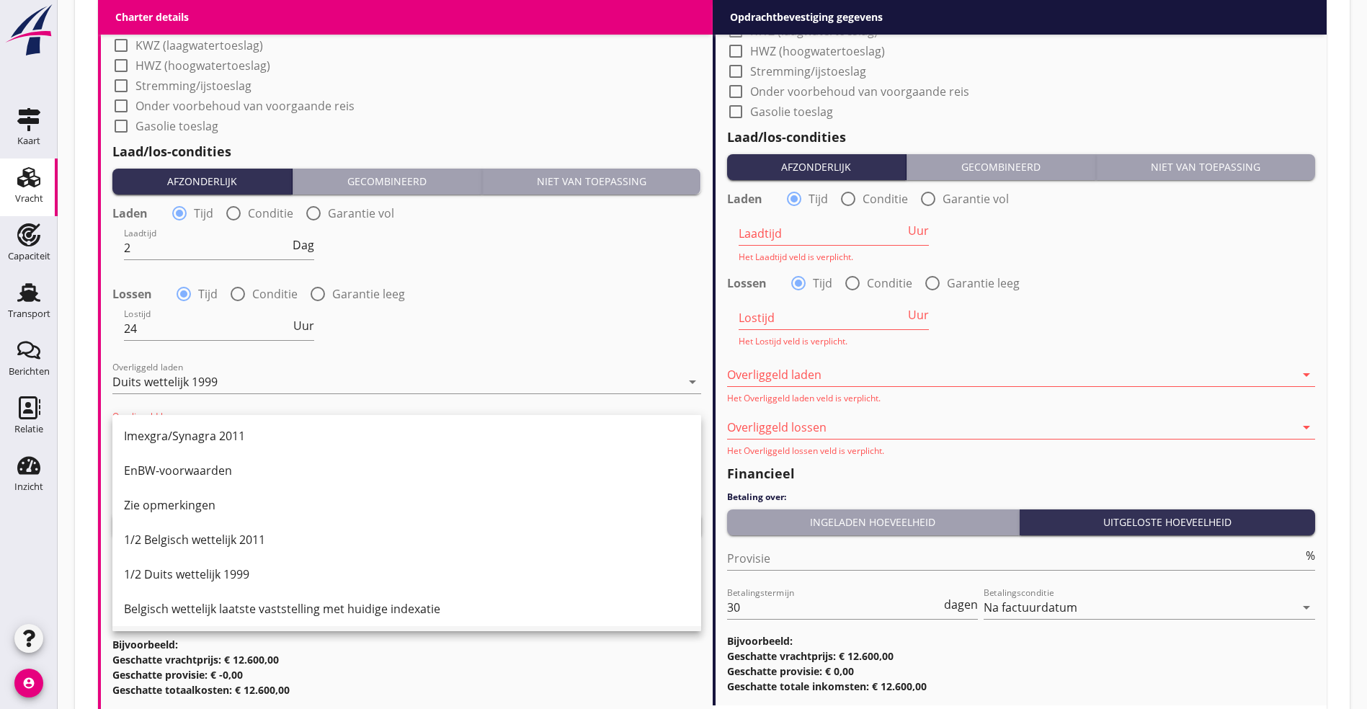
scroll to position [271, 0]
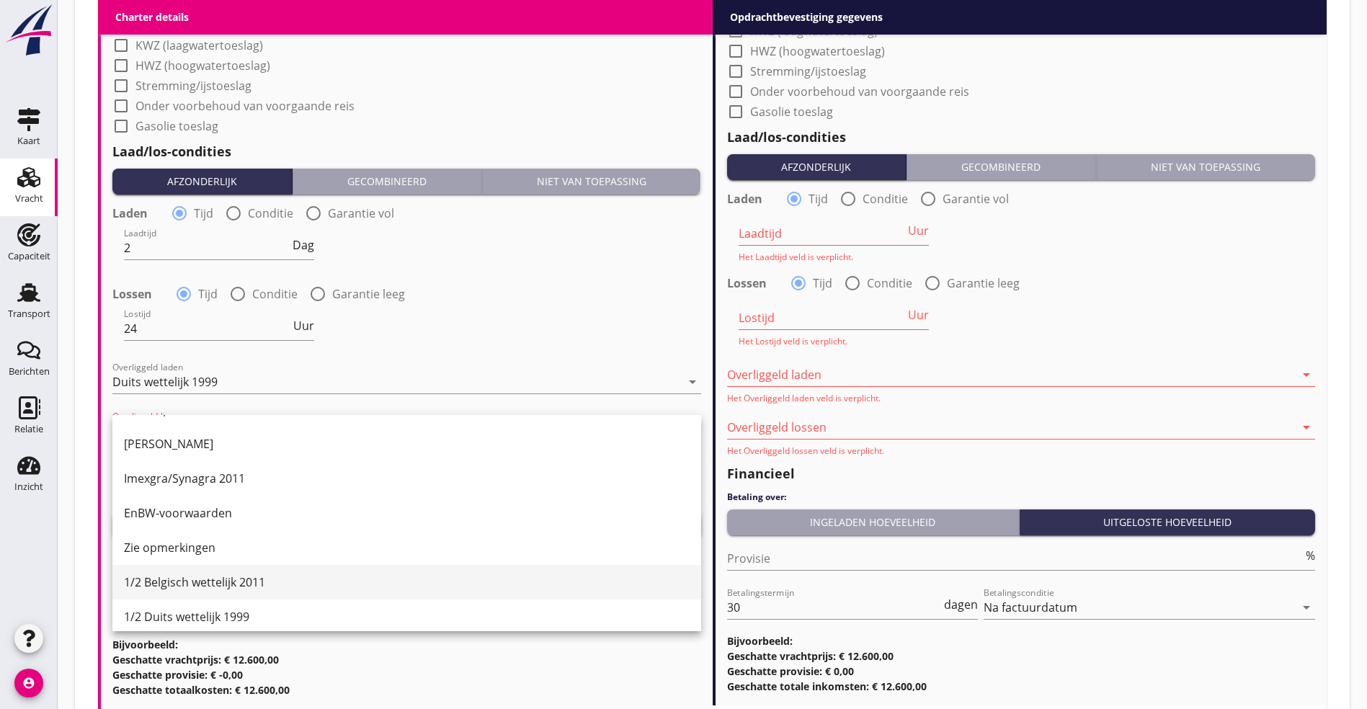
click at [193, 583] on div "1/2 Belgisch wettelijk 2011" at bounding box center [407, 582] width 566 height 17
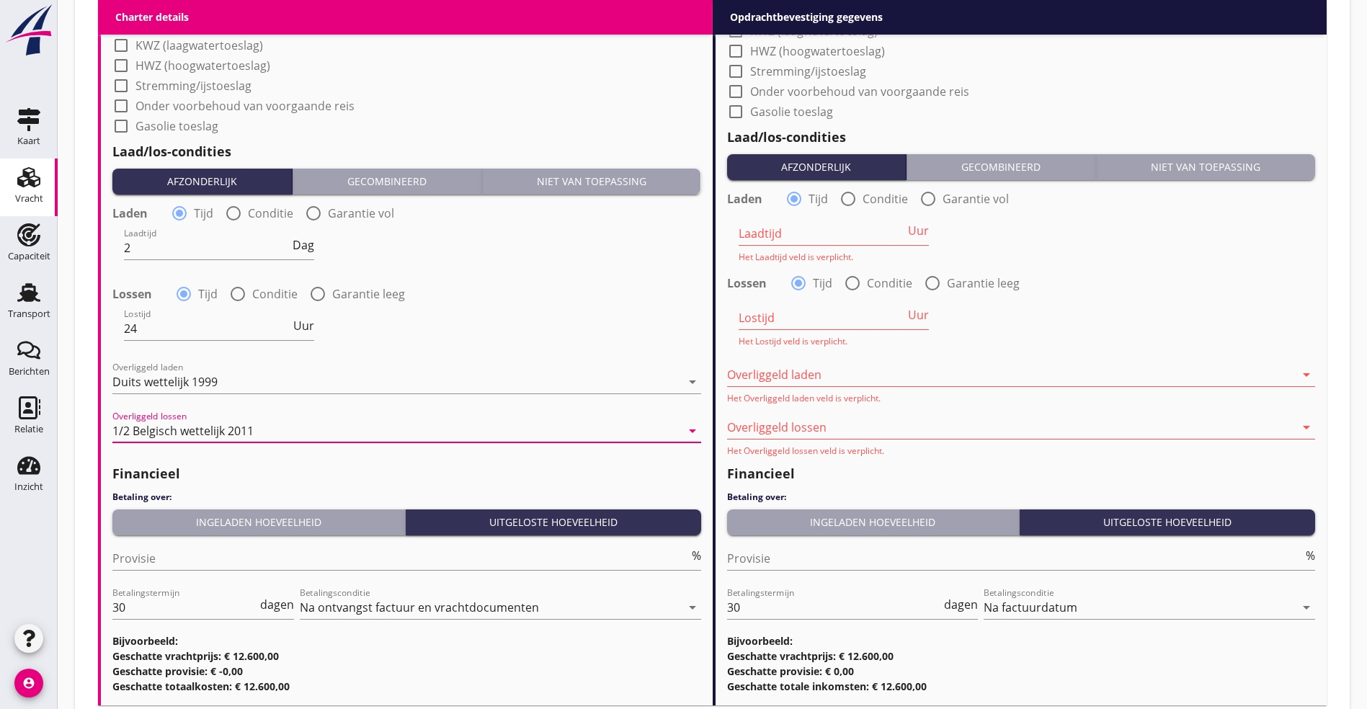
click at [220, 525] on div "Ingeladen hoeveelheid" at bounding box center [258, 521] width 281 height 15
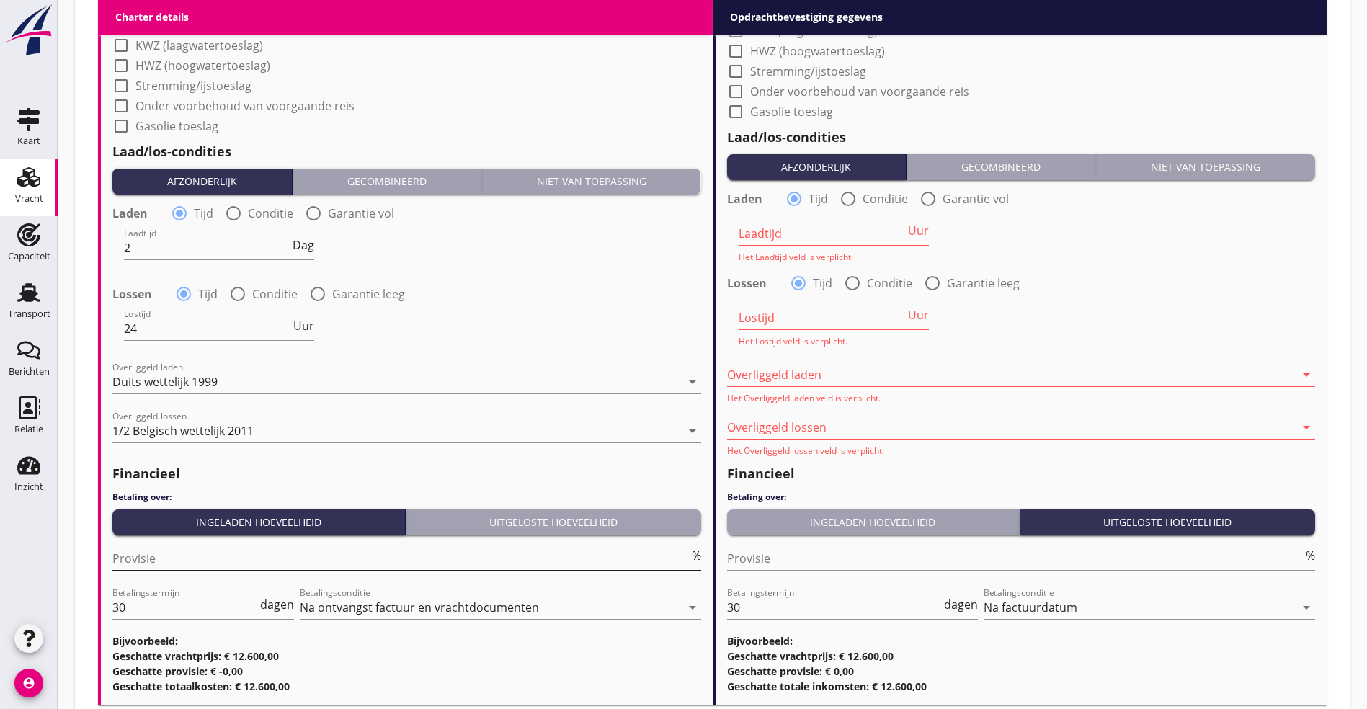
click at [205, 557] on input "Provisie" at bounding box center [400, 558] width 576 height 23
type input "5"
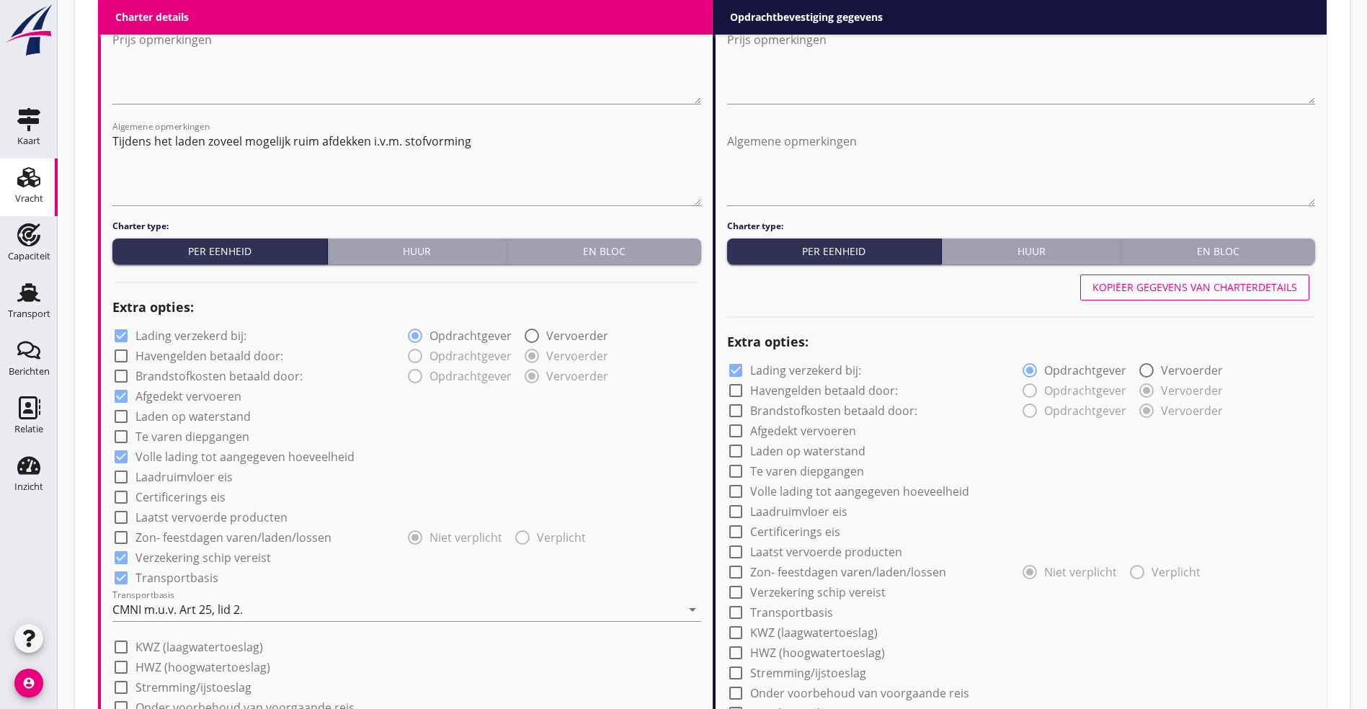
scroll to position [757, 0]
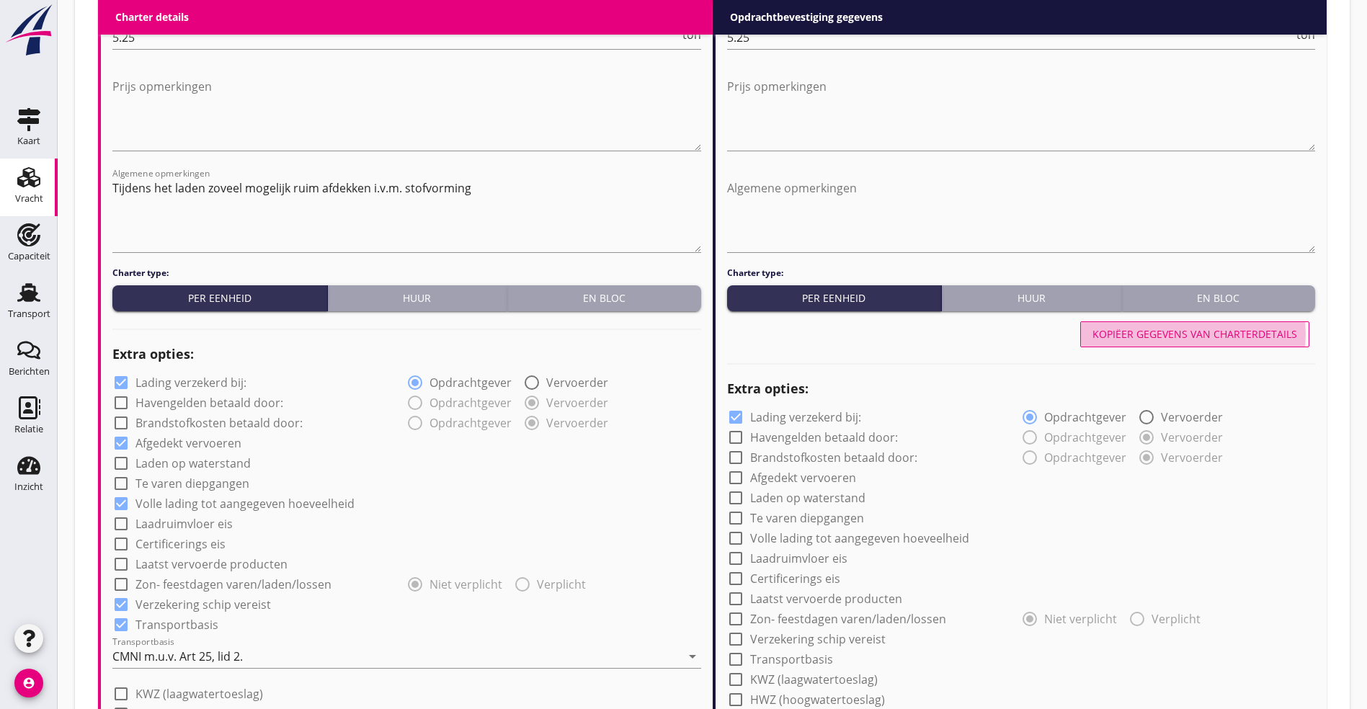
click at [1196, 326] on div "Kopiëer gegevens van charterdetails" at bounding box center [1194, 333] width 205 height 15
checkbox input "true"
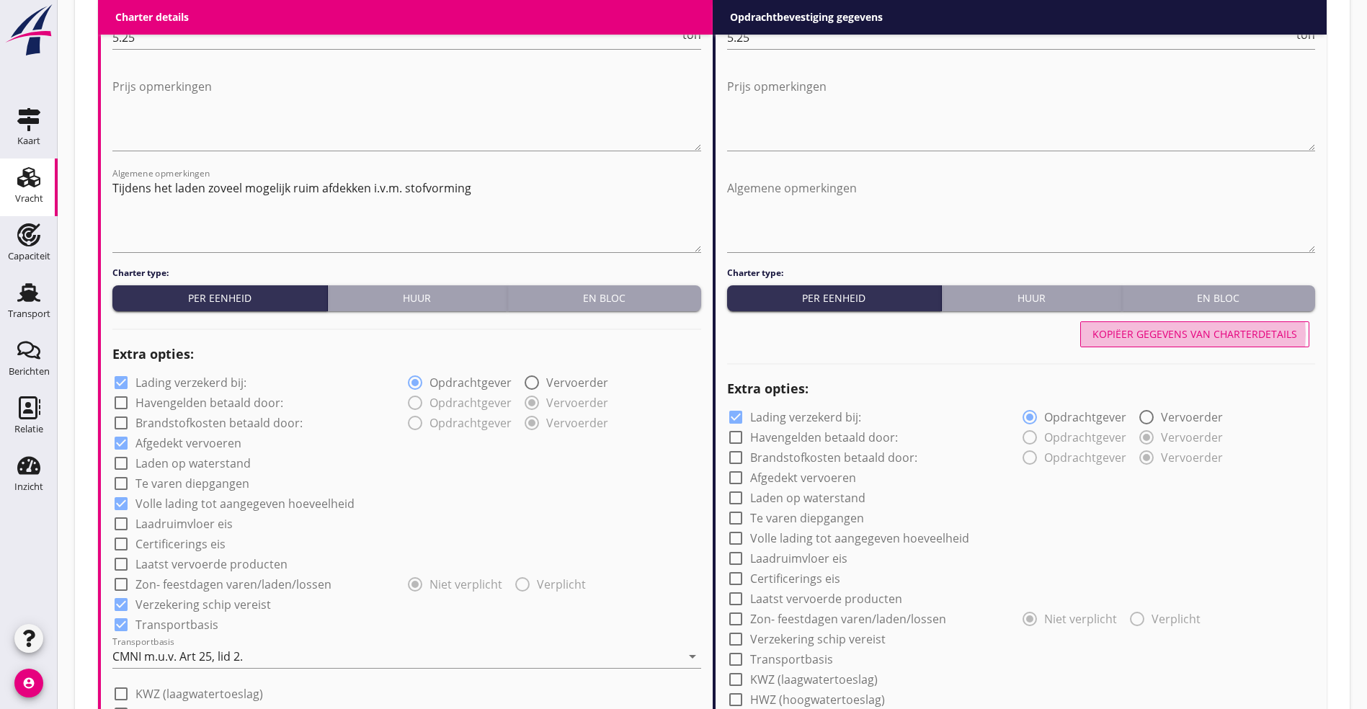
type input "2"
type input "24"
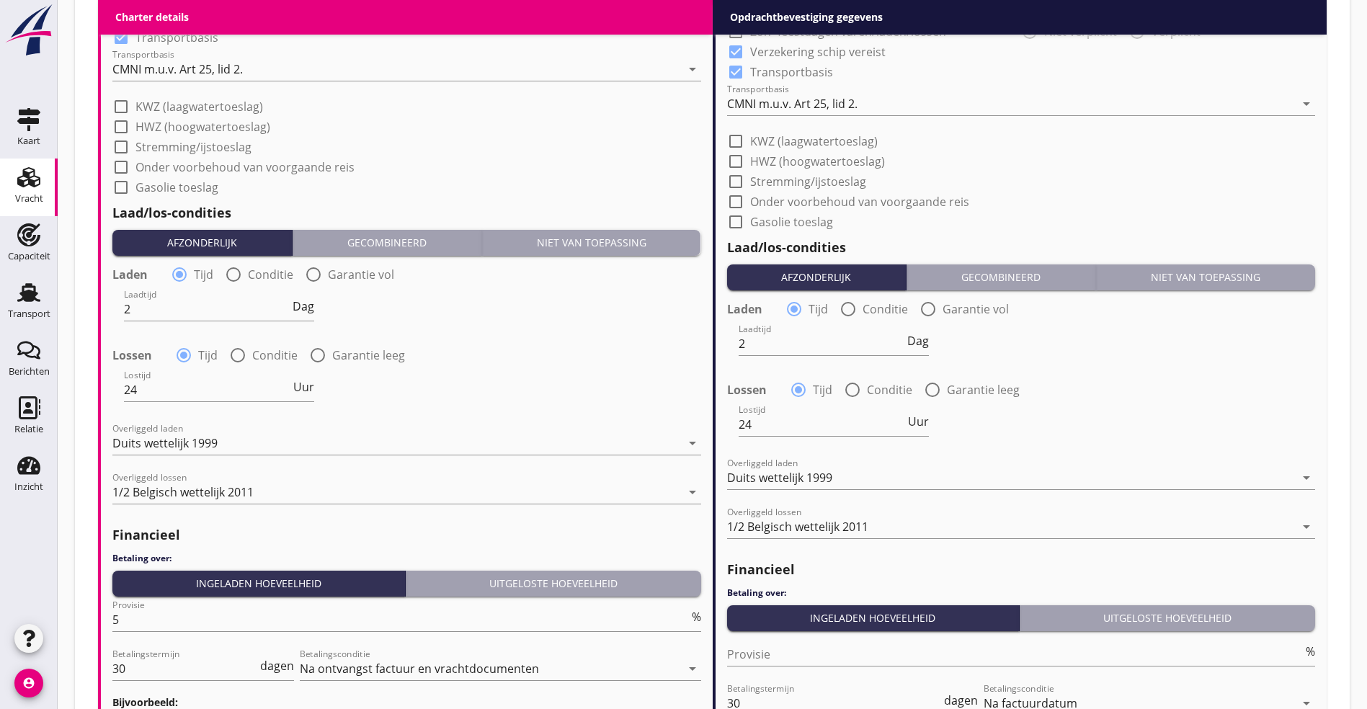
scroll to position [1530, 0]
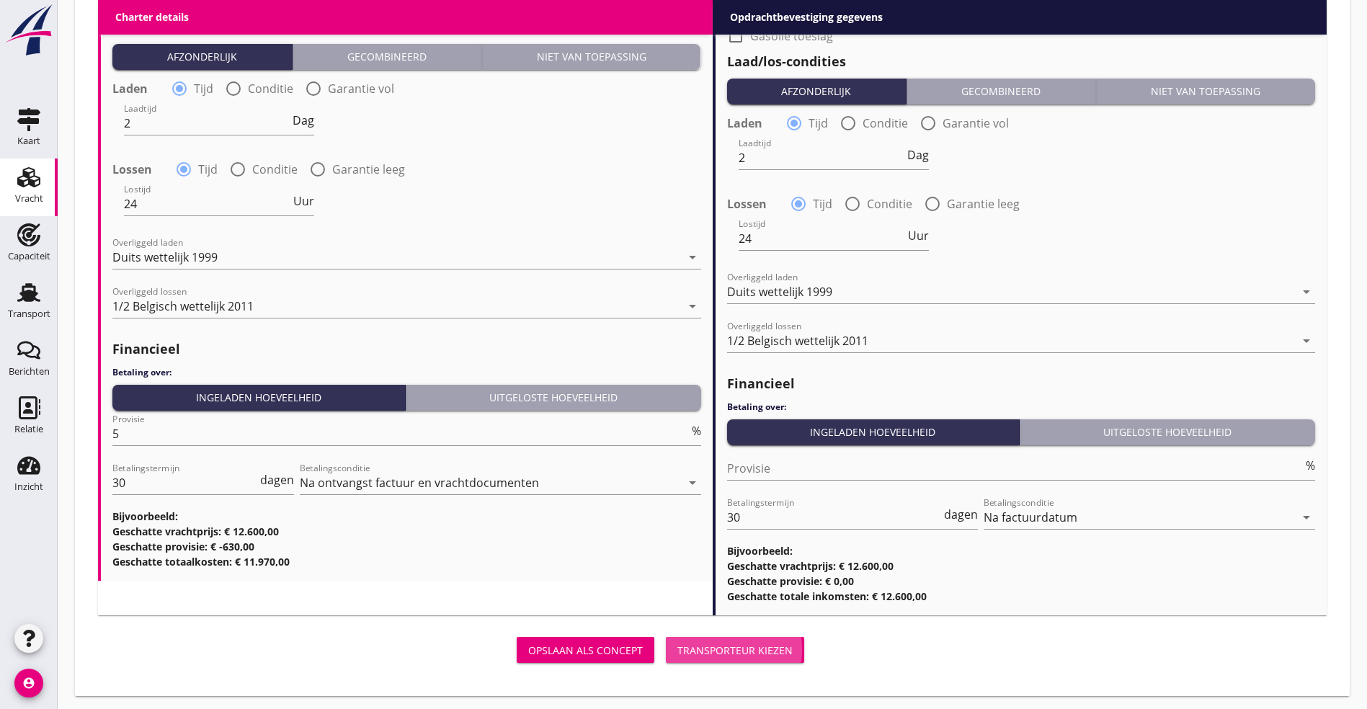
click at [677, 643] on div "Transporteur kiezen" at bounding box center [734, 650] width 115 height 15
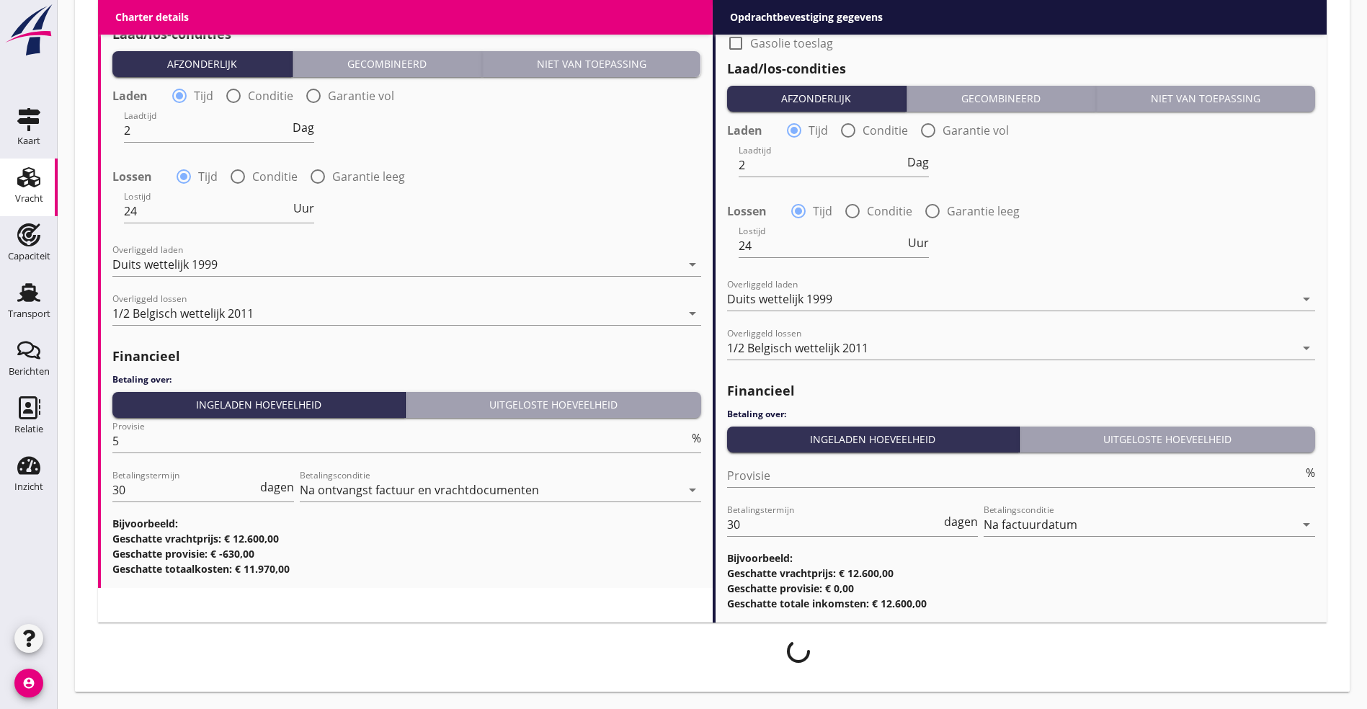
scroll to position [1518, 0]
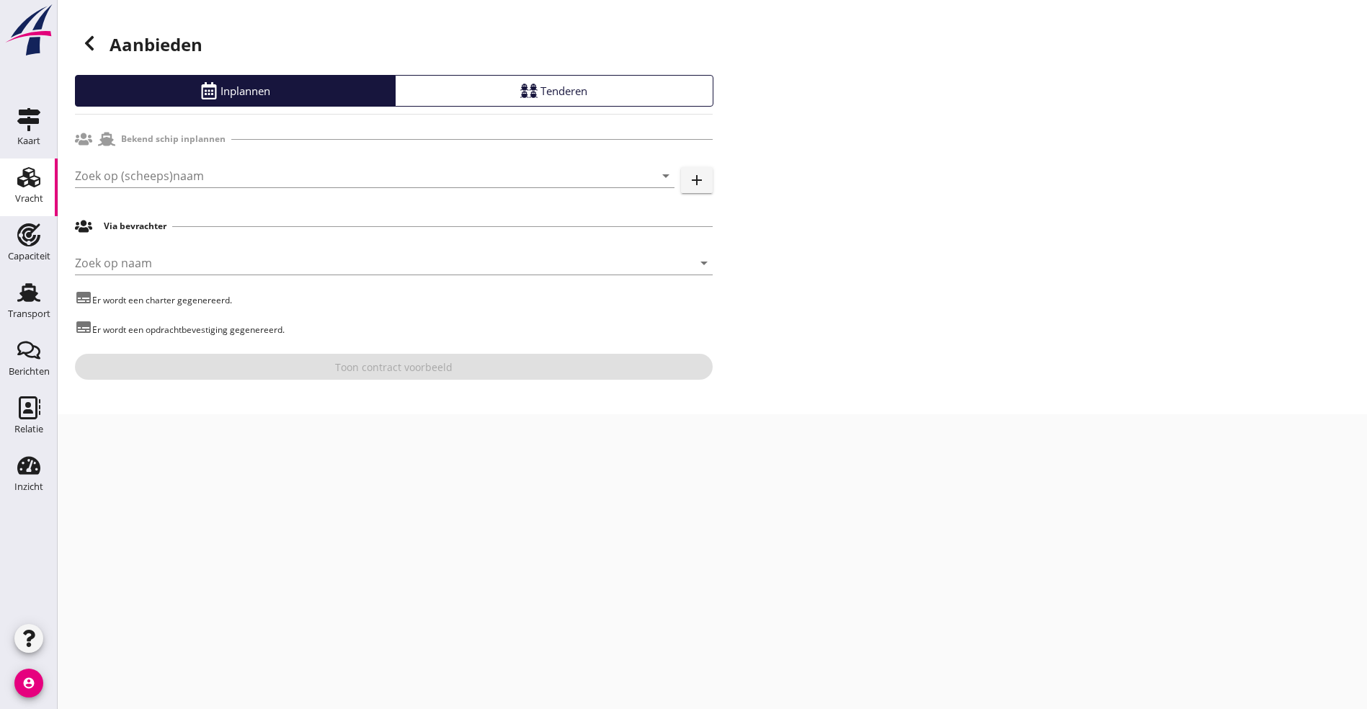
click at [182, 154] on div "Bekend schip inplannen Zoek op (scheeps)naam arrow_drop_down add Via bevrachter…" at bounding box center [394, 252] width 638 height 254
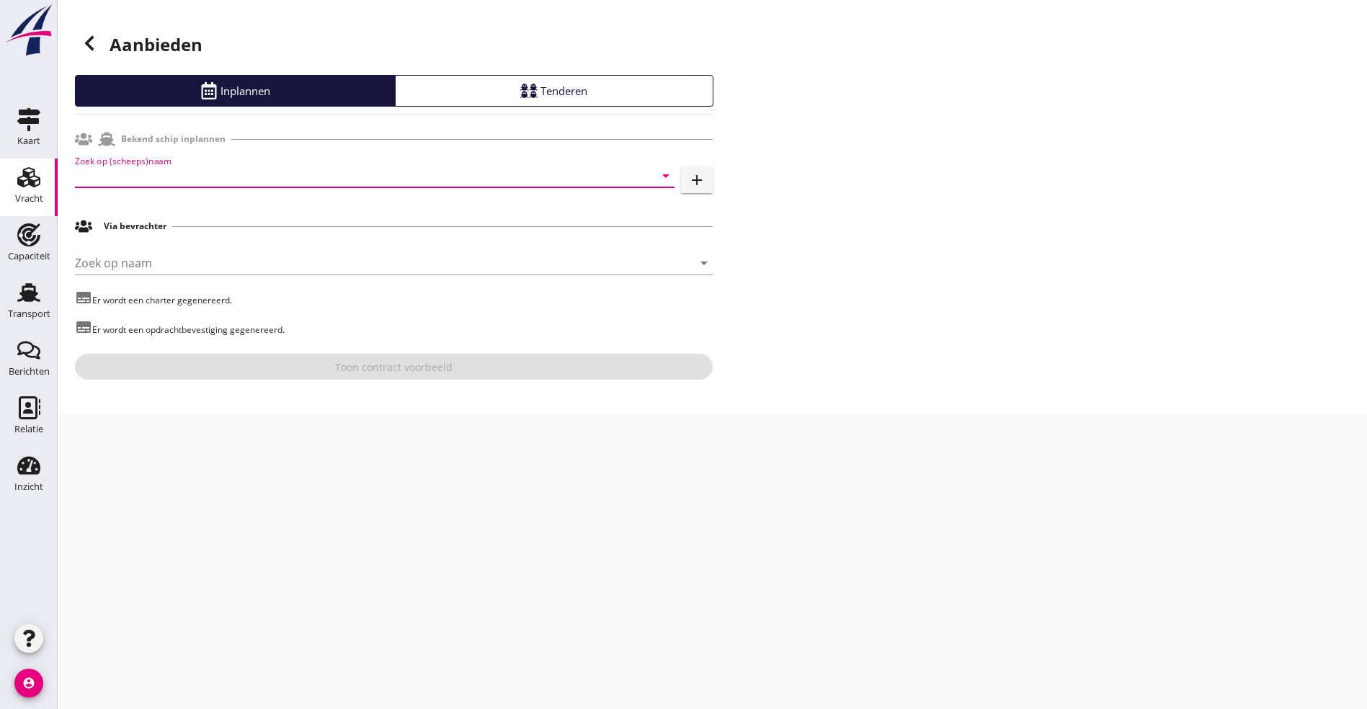
drag, startPoint x: 182, startPoint y: 154, endPoint x: 182, endPoint y: 169, distance: 14.4
click at [182, 169] on input "Zoek op (scheeps)naam" at bounding box center [354, 175] width 559 height 23
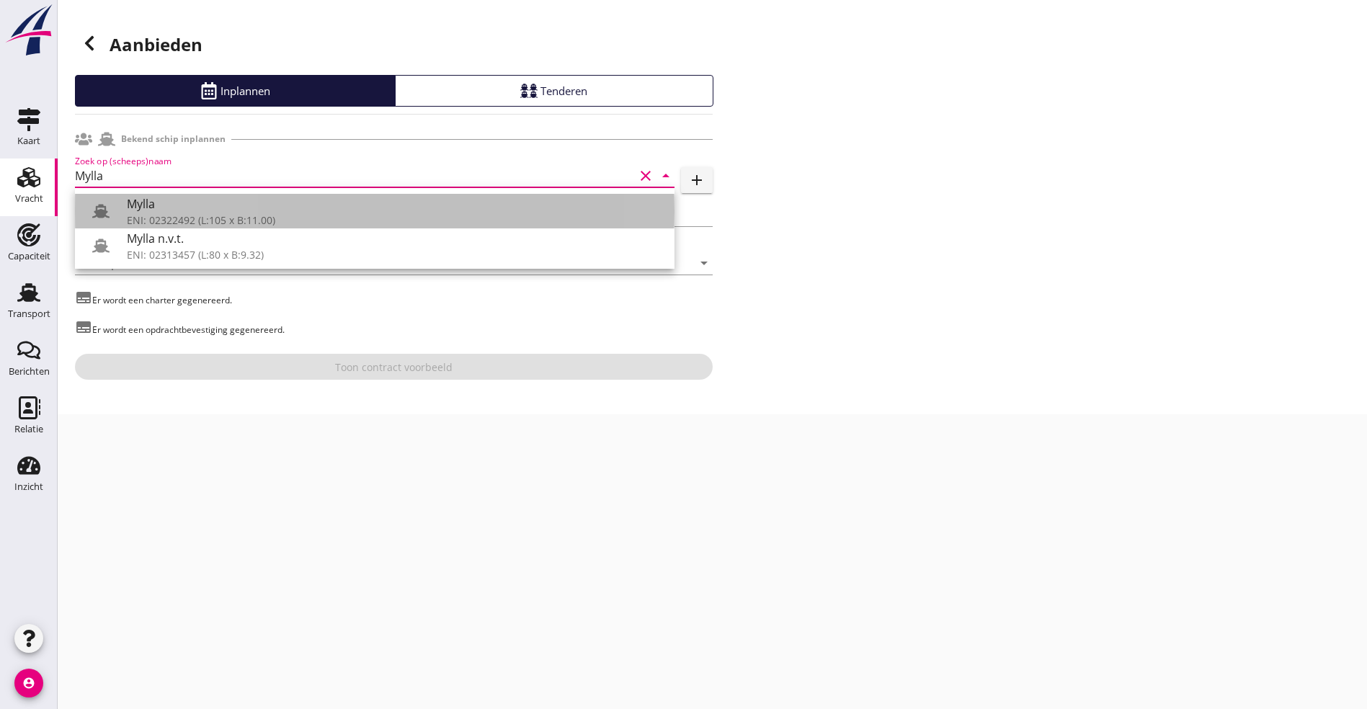
click at [156, 207] on div "Mylla" at bounding box center [395, 203] width 536 height 17
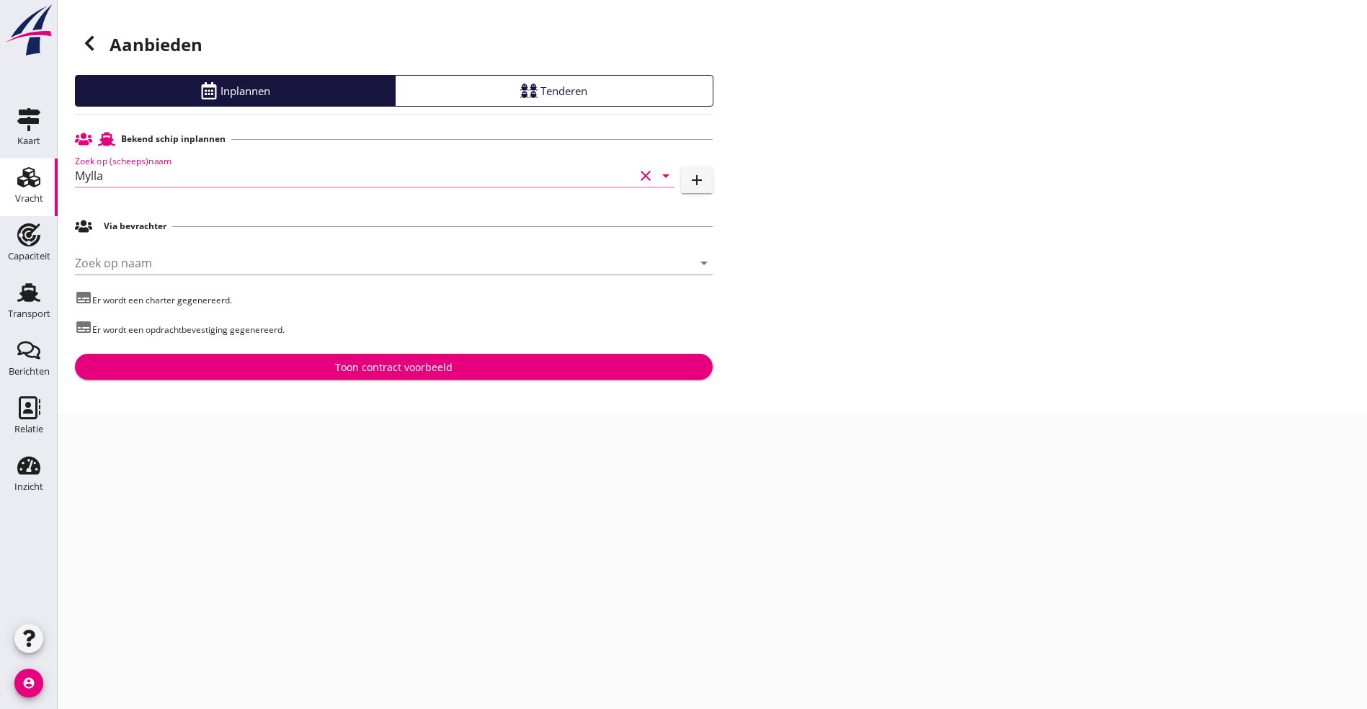
type input "Mylla"
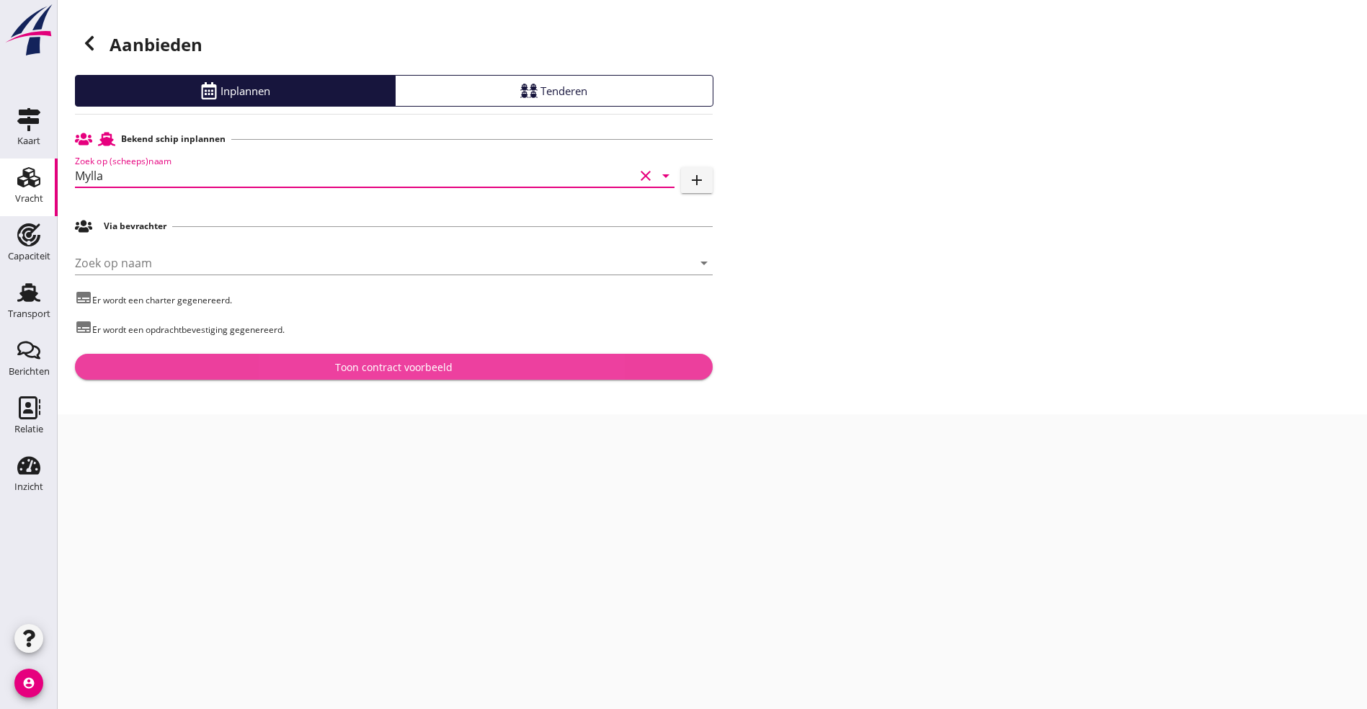
click at [215, 365] on div "Toon contract voorbeeld" at bounding box center [393, 367] width 615 height 15
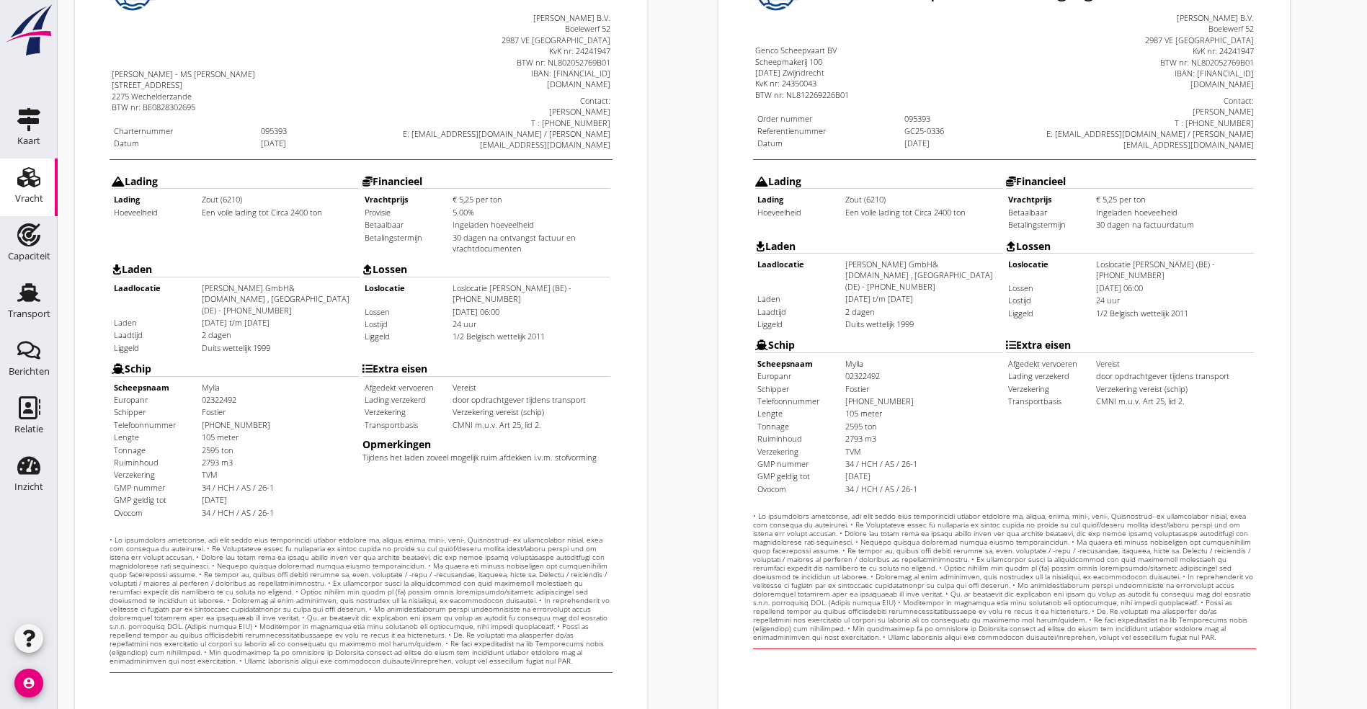
scroll to position [358, 0]
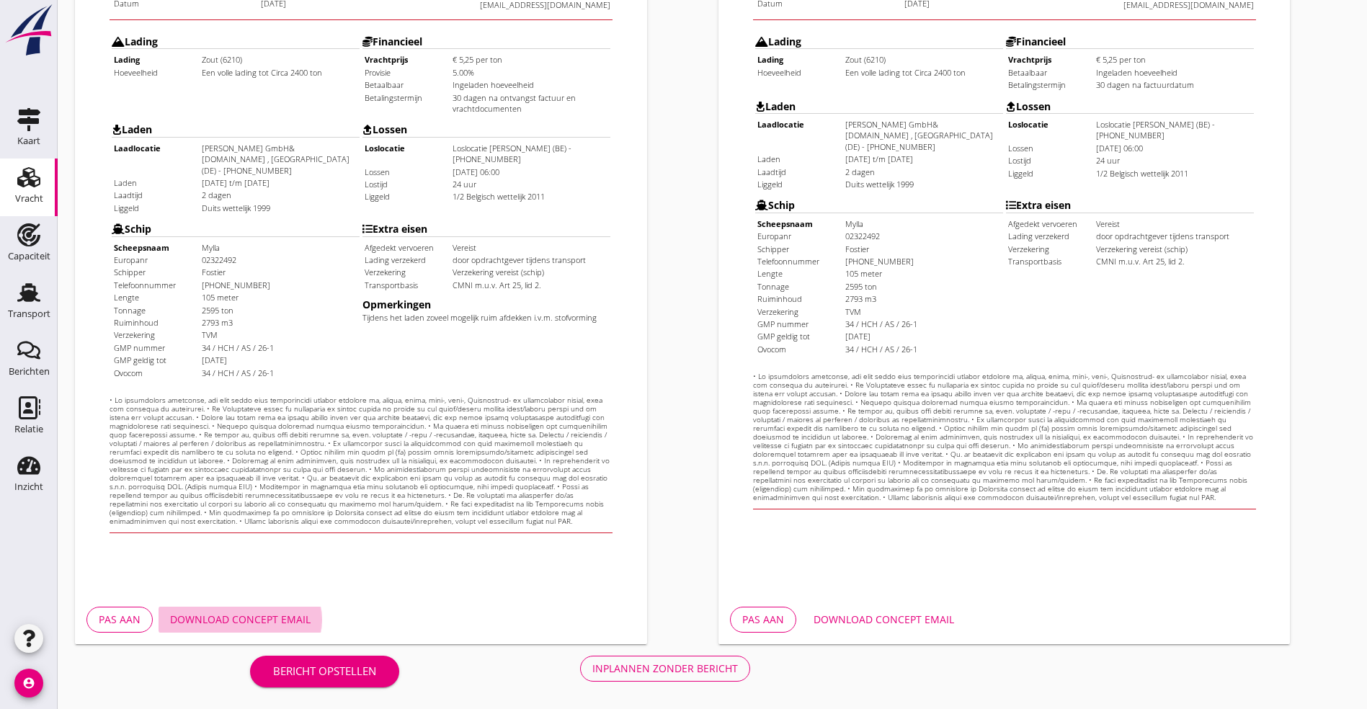
click at [273, 624] on div "Download concept email" at bounding box center [240, 619] width 140 height 15
click at [400, 650] on div "Bericht opstellen Inplannen zonder bericht" at bounding box center [499, 668] width 849 height 48
click at [399, 654] on div "Bericht opstellen Inplannen zonder bericht" at bounding box center [499, 668] width 849 height 48
click at [592, 662] on div "Inplannen zonder bericht" at bounding box center [665, 668] width 146 height 15
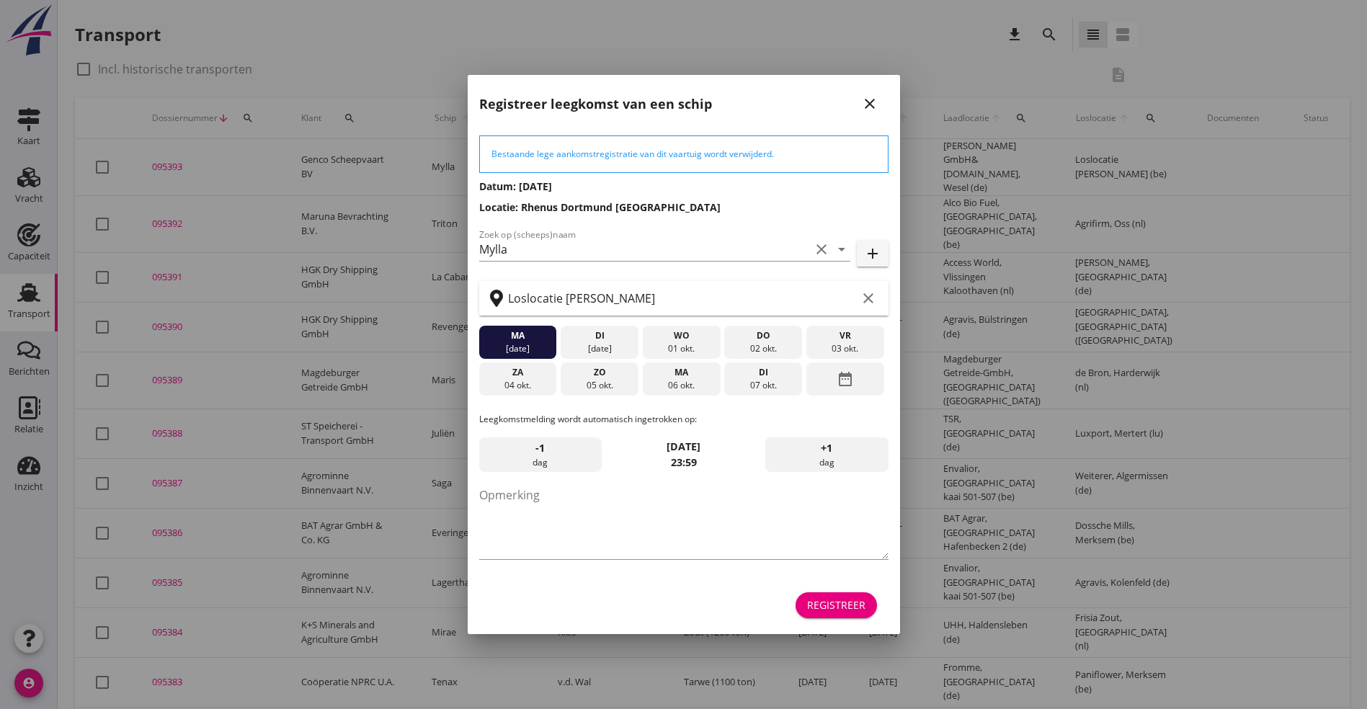
click at [824, 607] on div "Registreer" at bounding box center [836, 604] width 58 height 15
